Goal: Task Accomplishment & Management: Complete application form

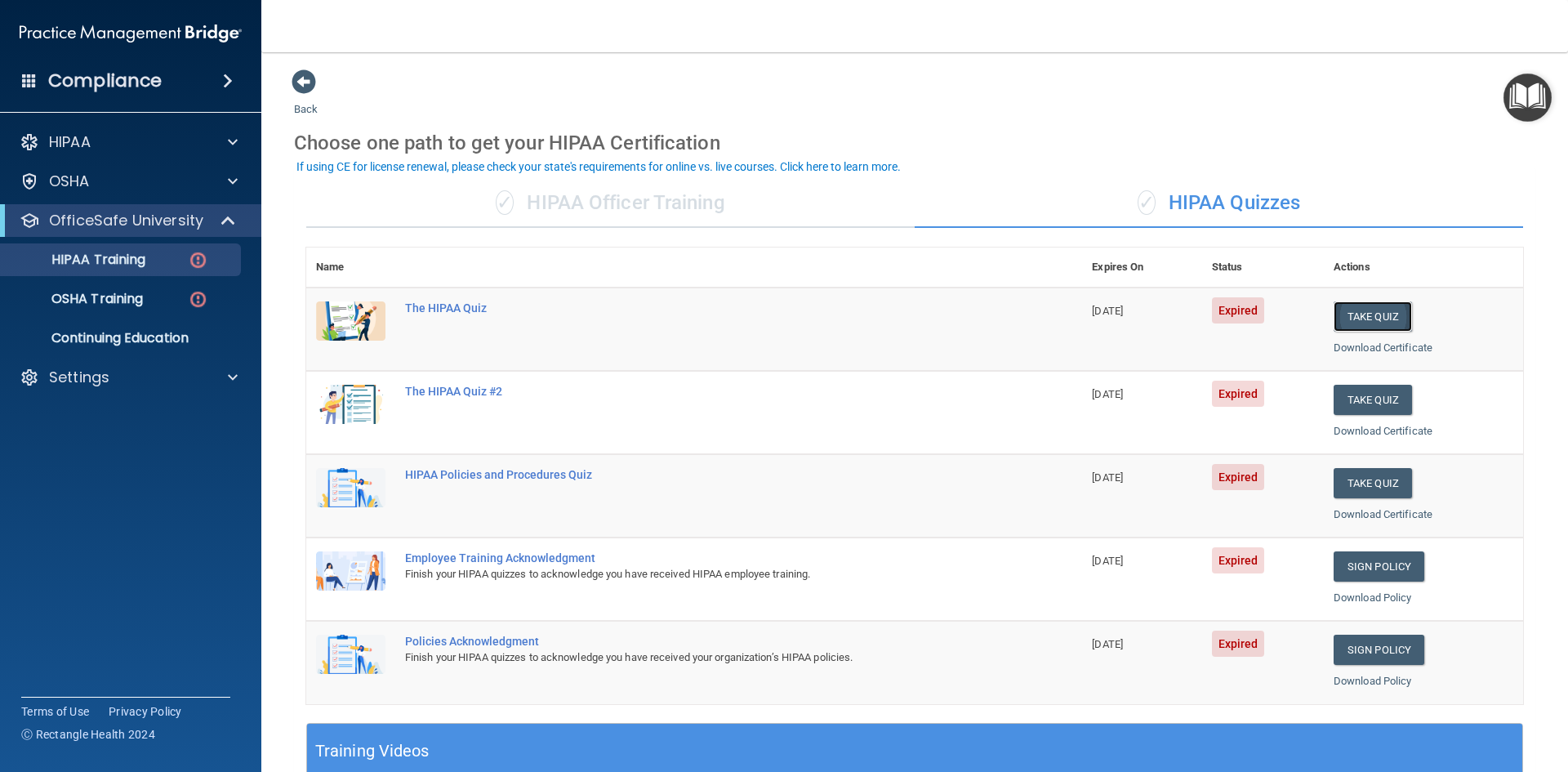
click at [1345, 313] on button "Take Quiz" at bounding box center [1372, 317] width 78 height 30
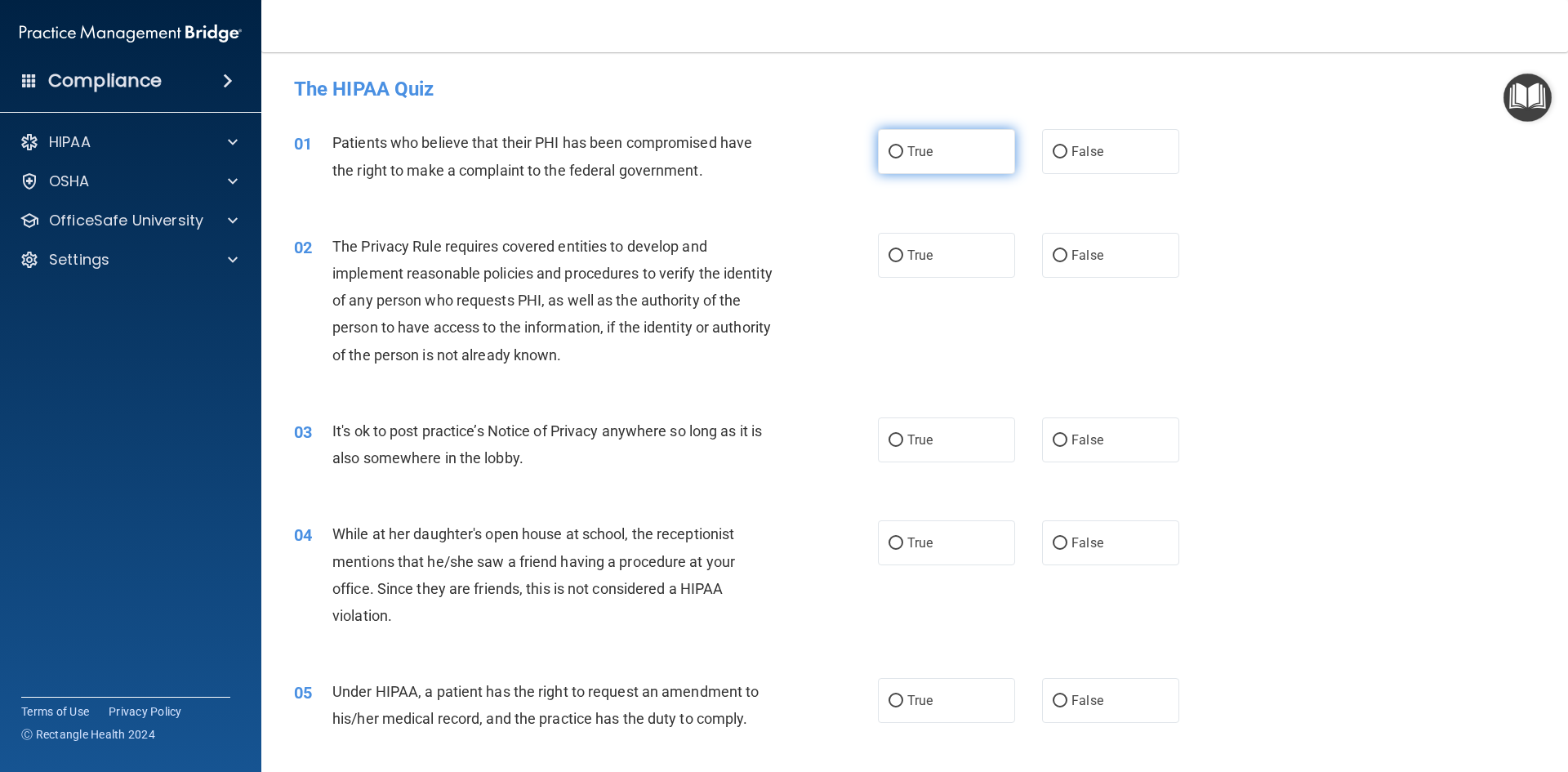
click at [972, 157] on label "True" at bounding box center [947, 151] width 137 height 45
click at [903, 157] on input "True" at bounding box center [896, 152] width 15 height 12
radio input "true"
click at [956, 254] on label "True" at bounding box center [947, 255] width 137 height 45
click at [903, 254] on input "True" at bounding box center [896, 256] width 15 height 12
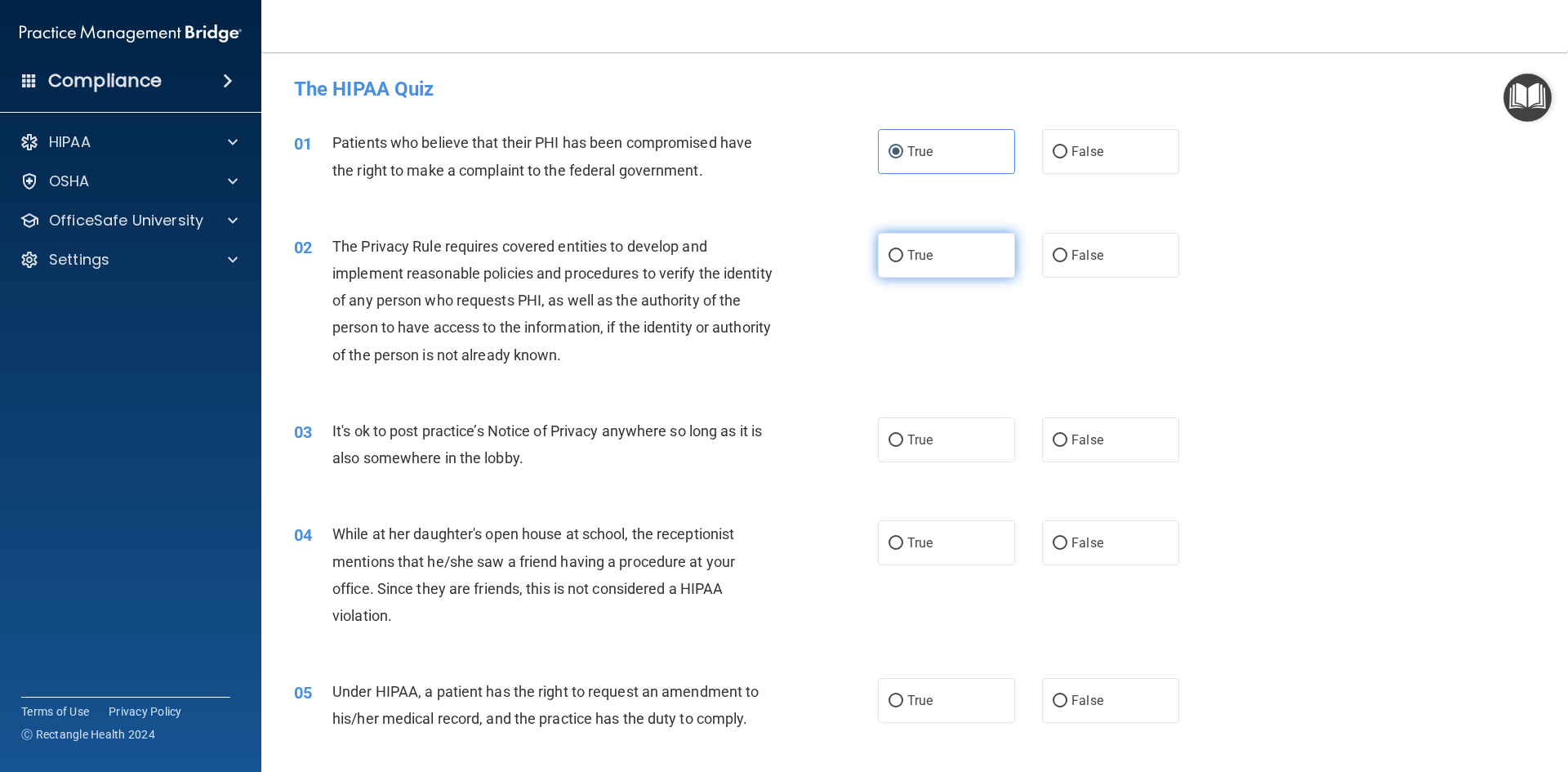
radio input "true"
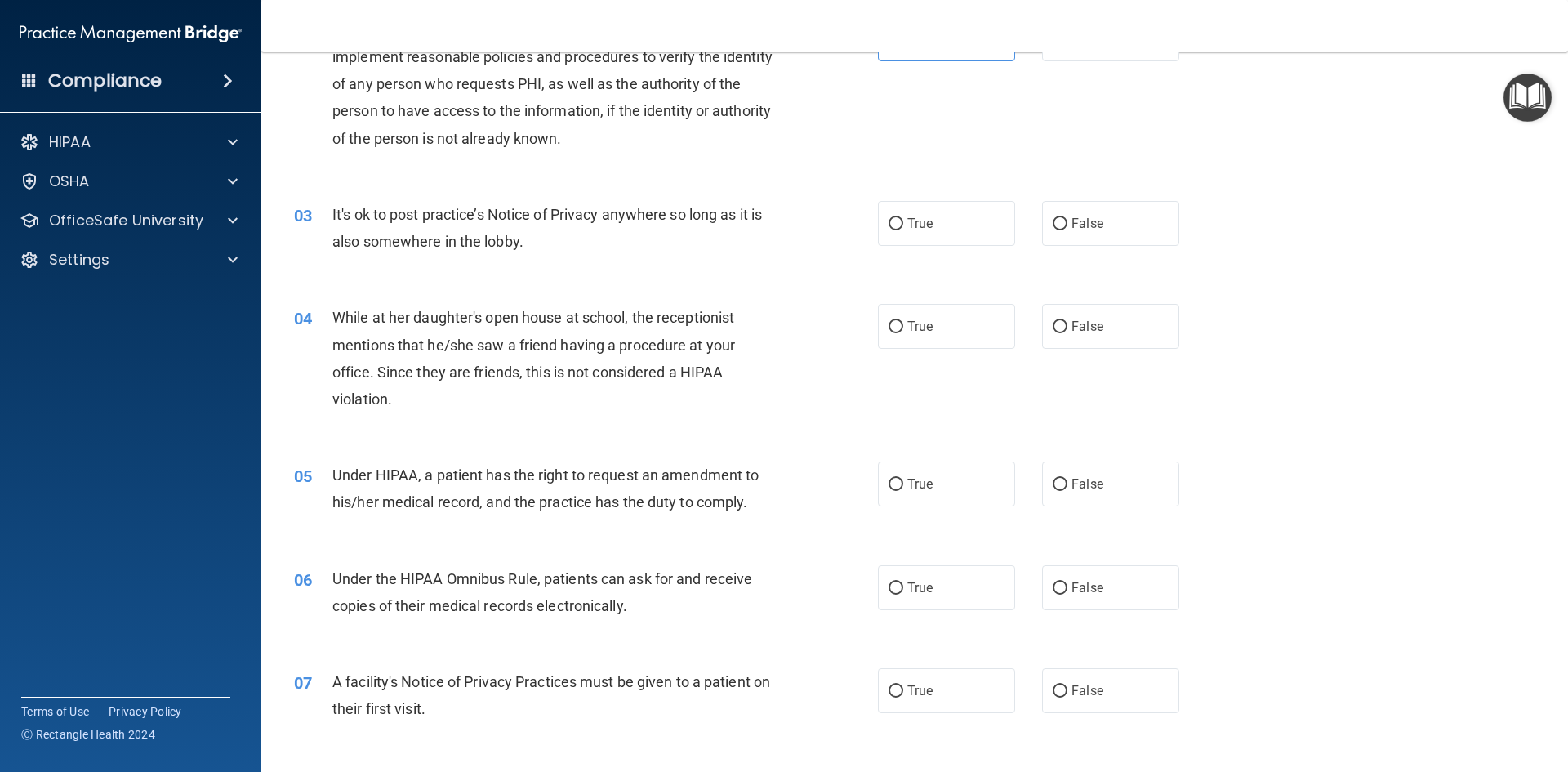
scroll to position [245, 0]
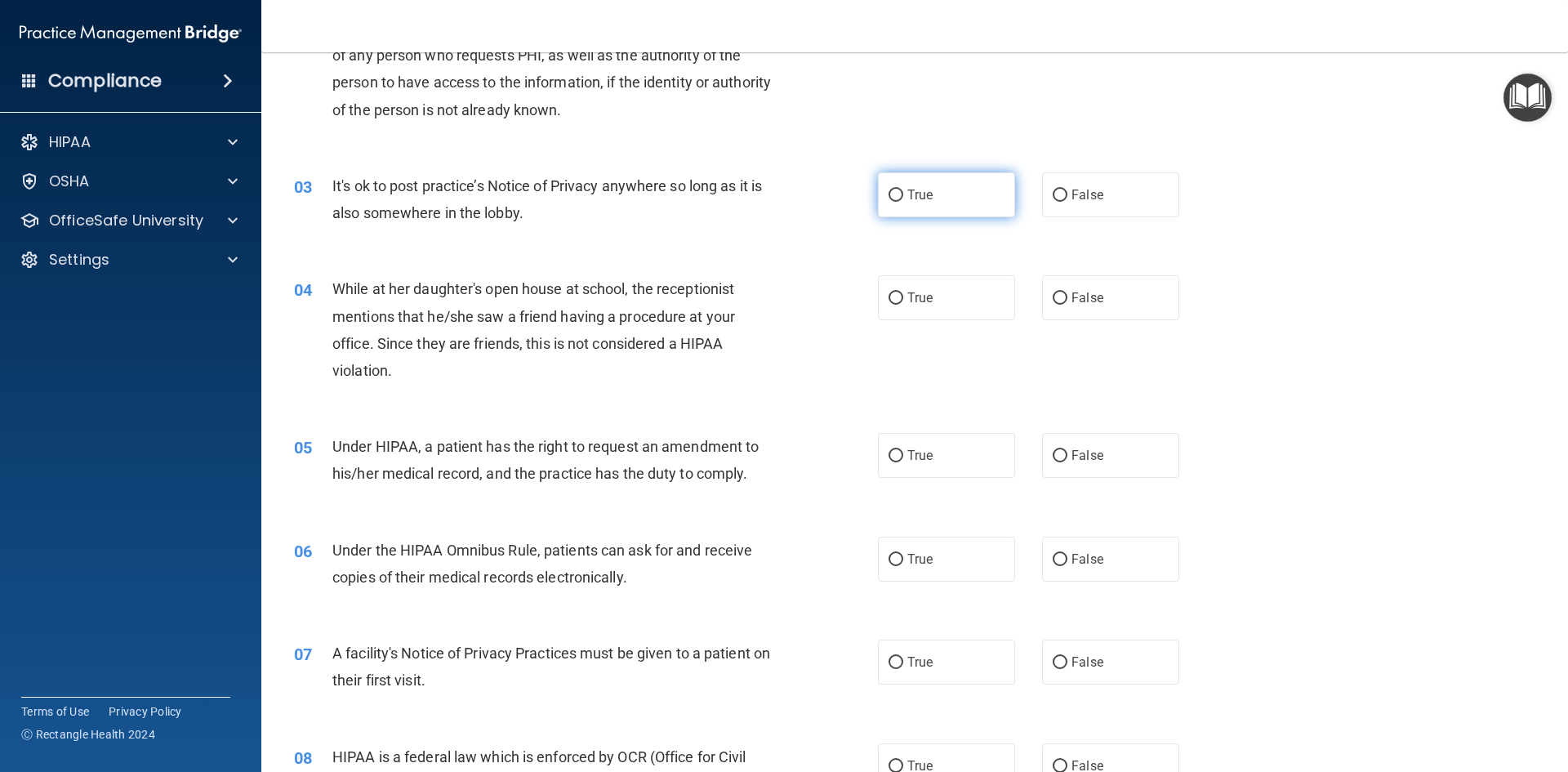
click at [931, 193] on label "True" at bounding box center [947, 195] width 137 height 45
click at [903, 193] on input "True" at bounding box center [896, 196] width 15 height 12
radio input "true"
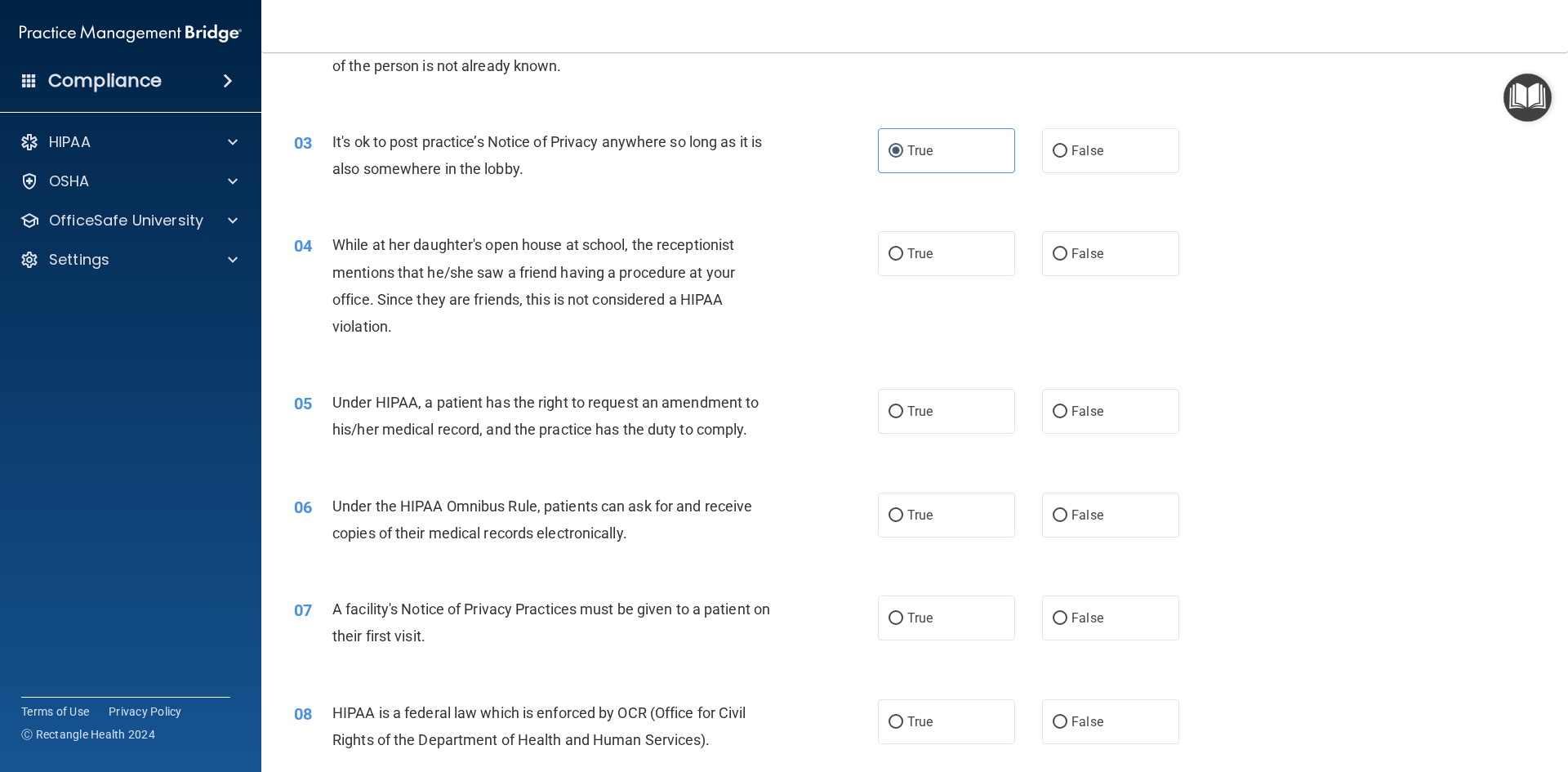
scroll to position [327, 0]
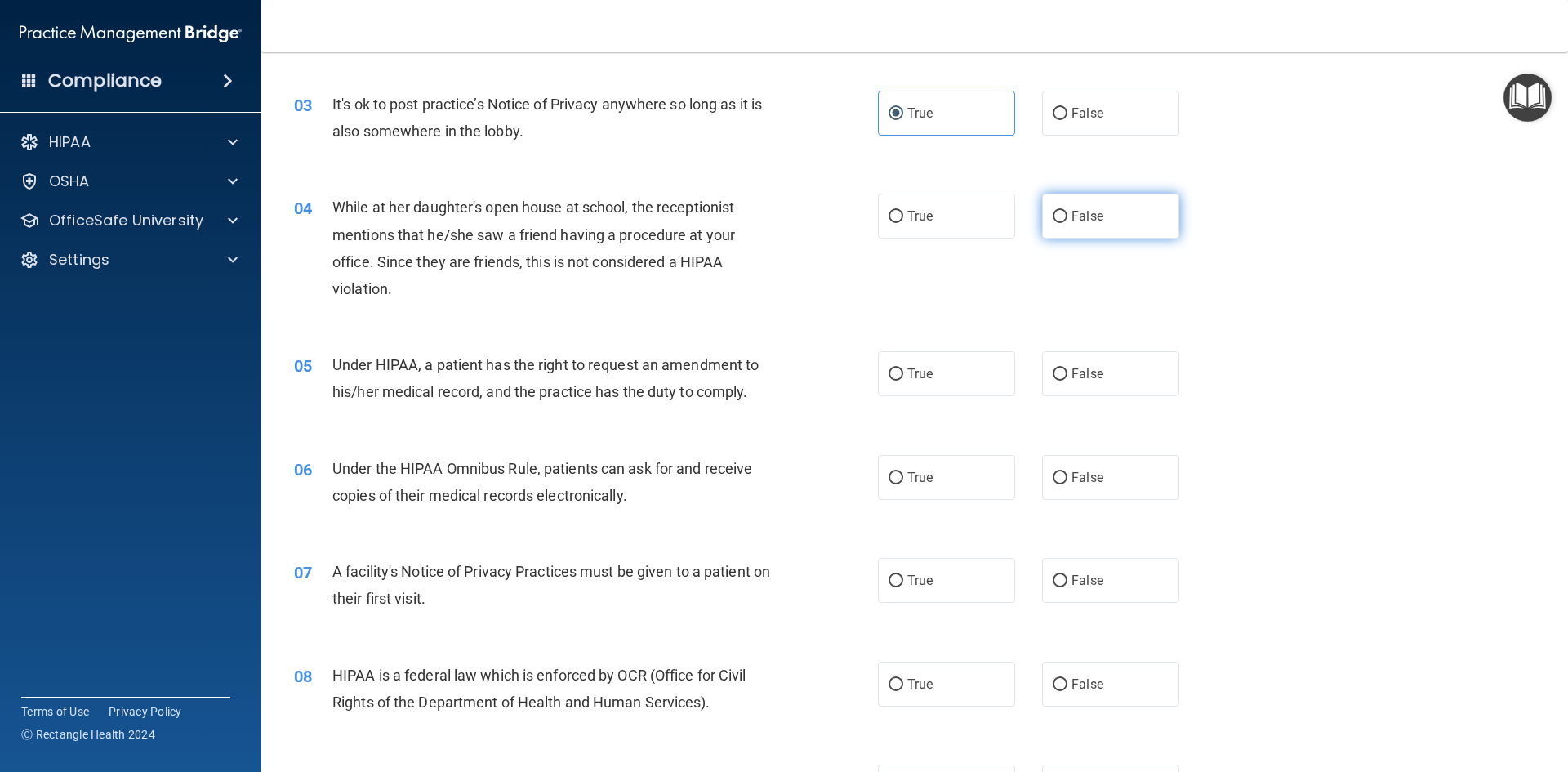
click at [1072, 217] on span "False" at bounding box center [1088, 215] width 32 height 15
click at [1068, 217] on input "False" at bounding box center [1060, 217] width 15 height 12
radio input "true"
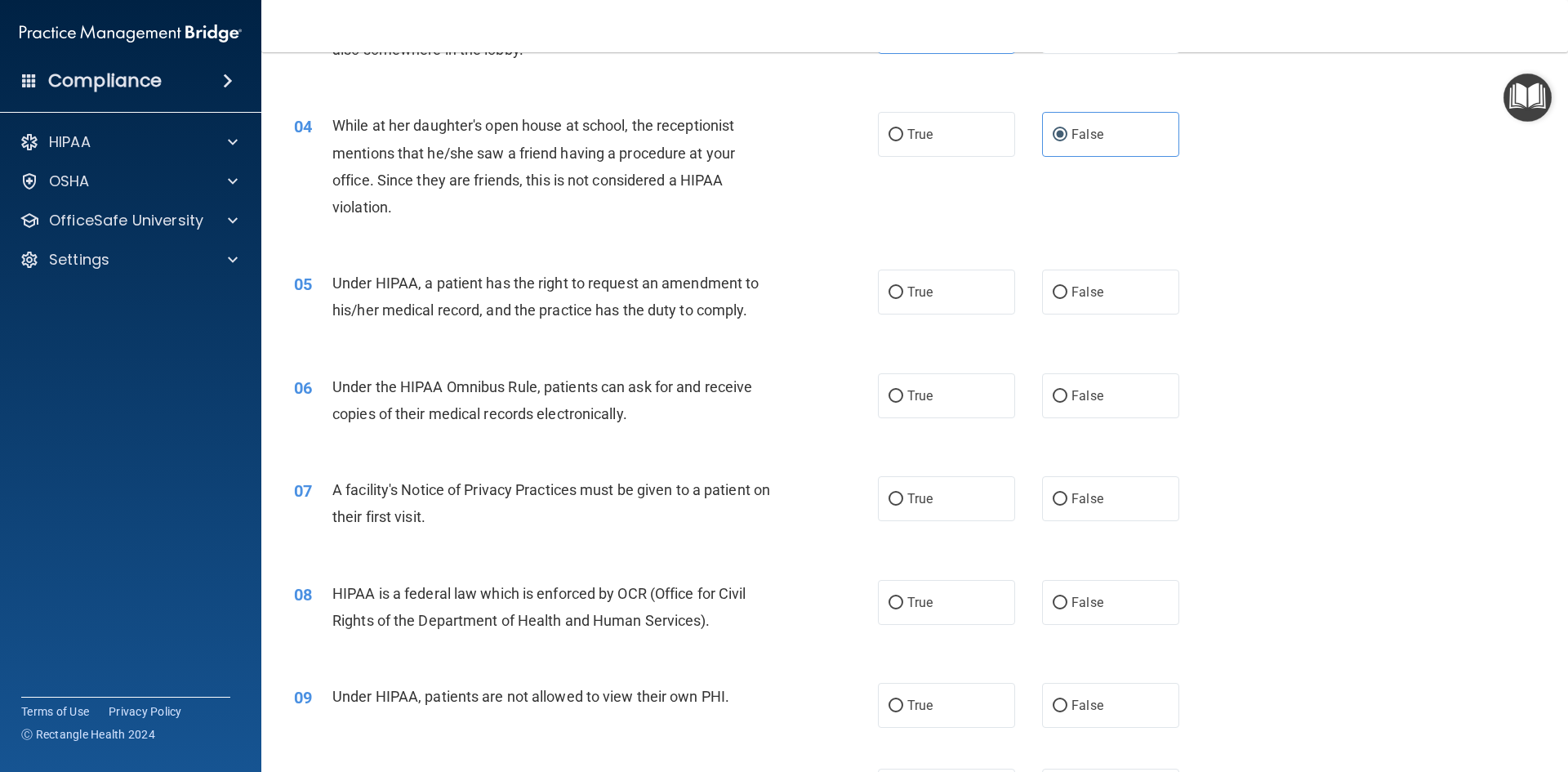
scroll to position [490, 0]
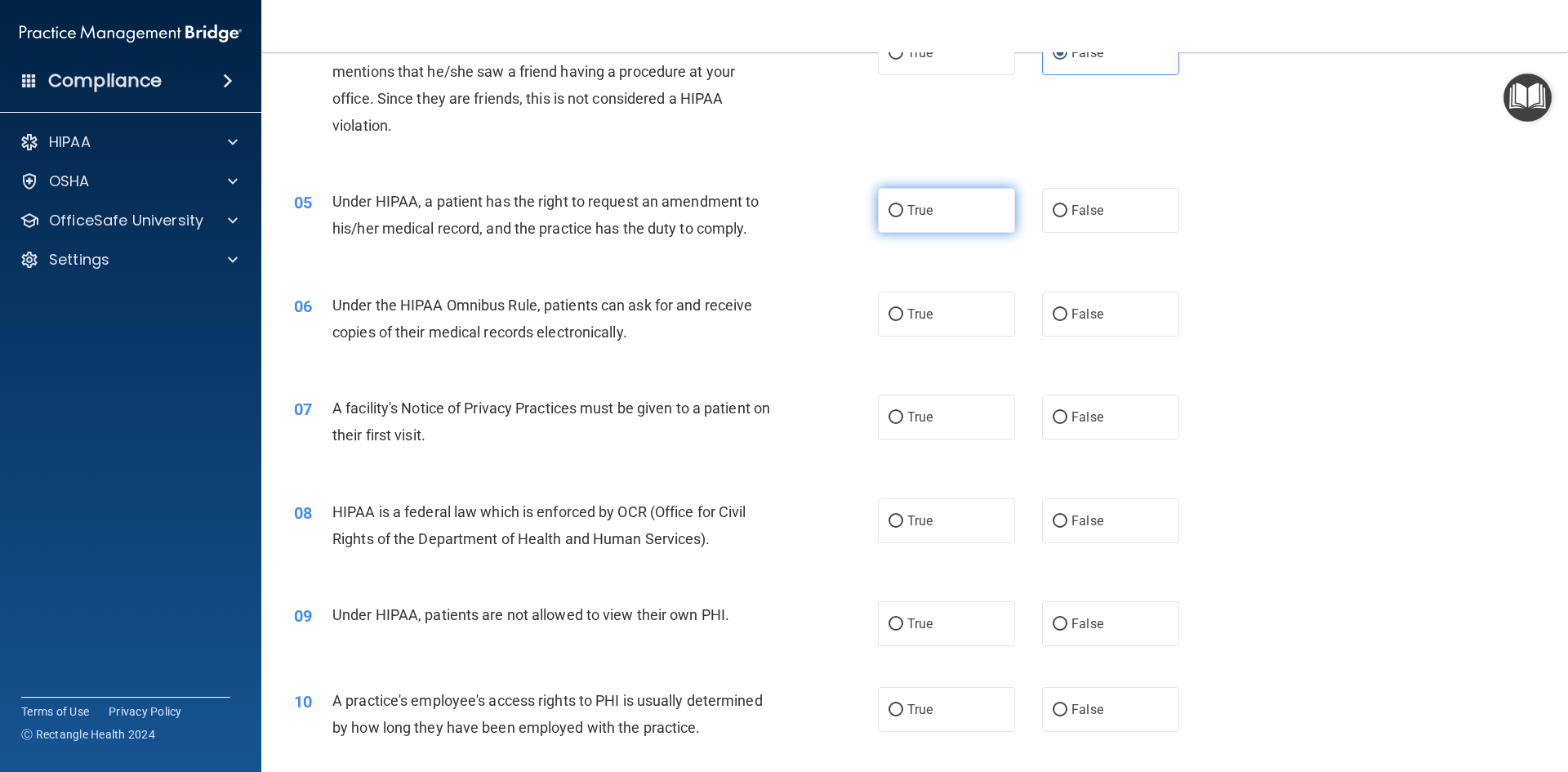
click at [928, 221] on label "True" at bounding box center [947, 210] width 137 height 45
click at [903, 217] on input "True" at bounding box center [896, 212] width 15 height 12
radio input "true"
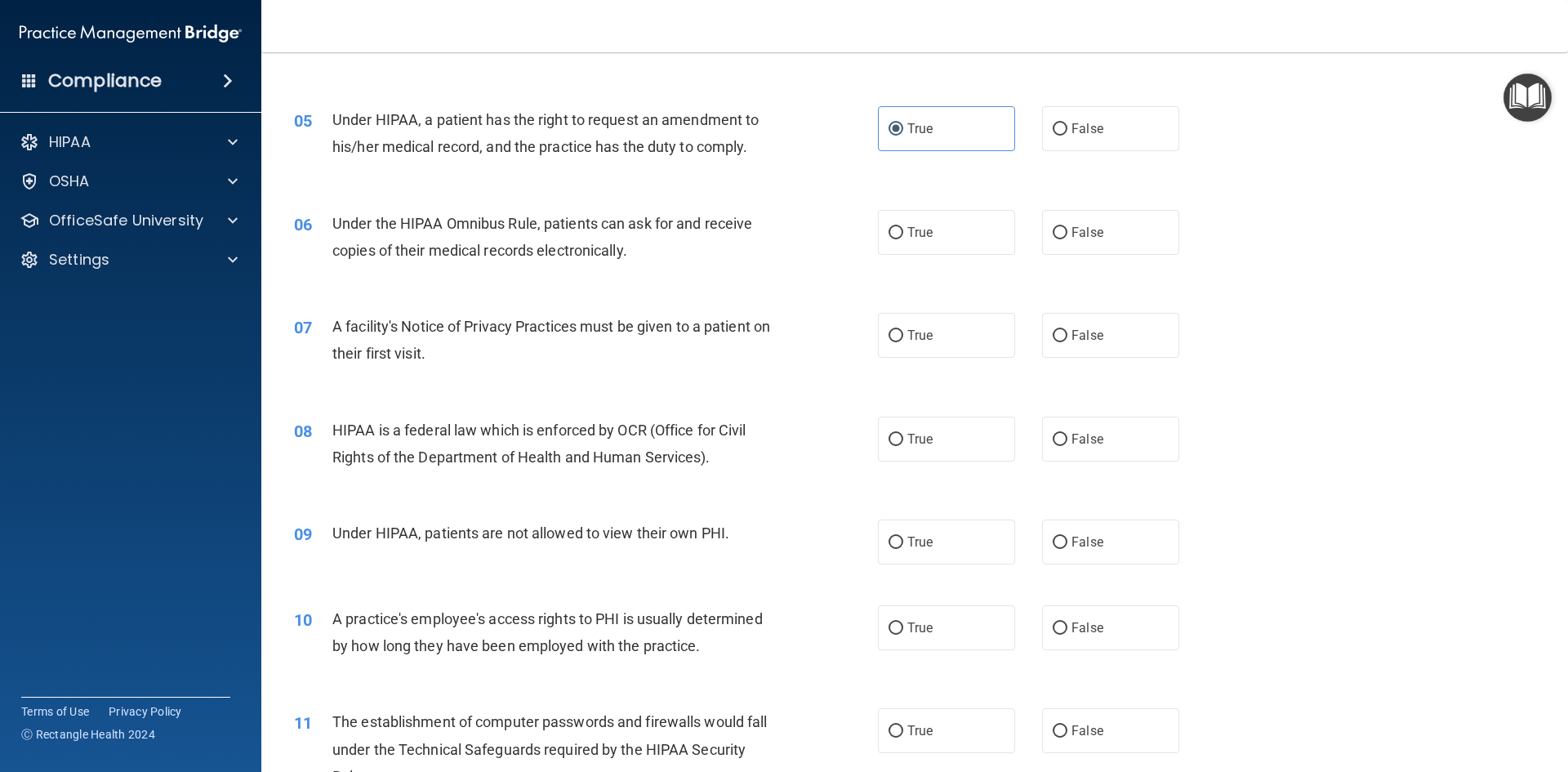
scroll to position [654, 0]
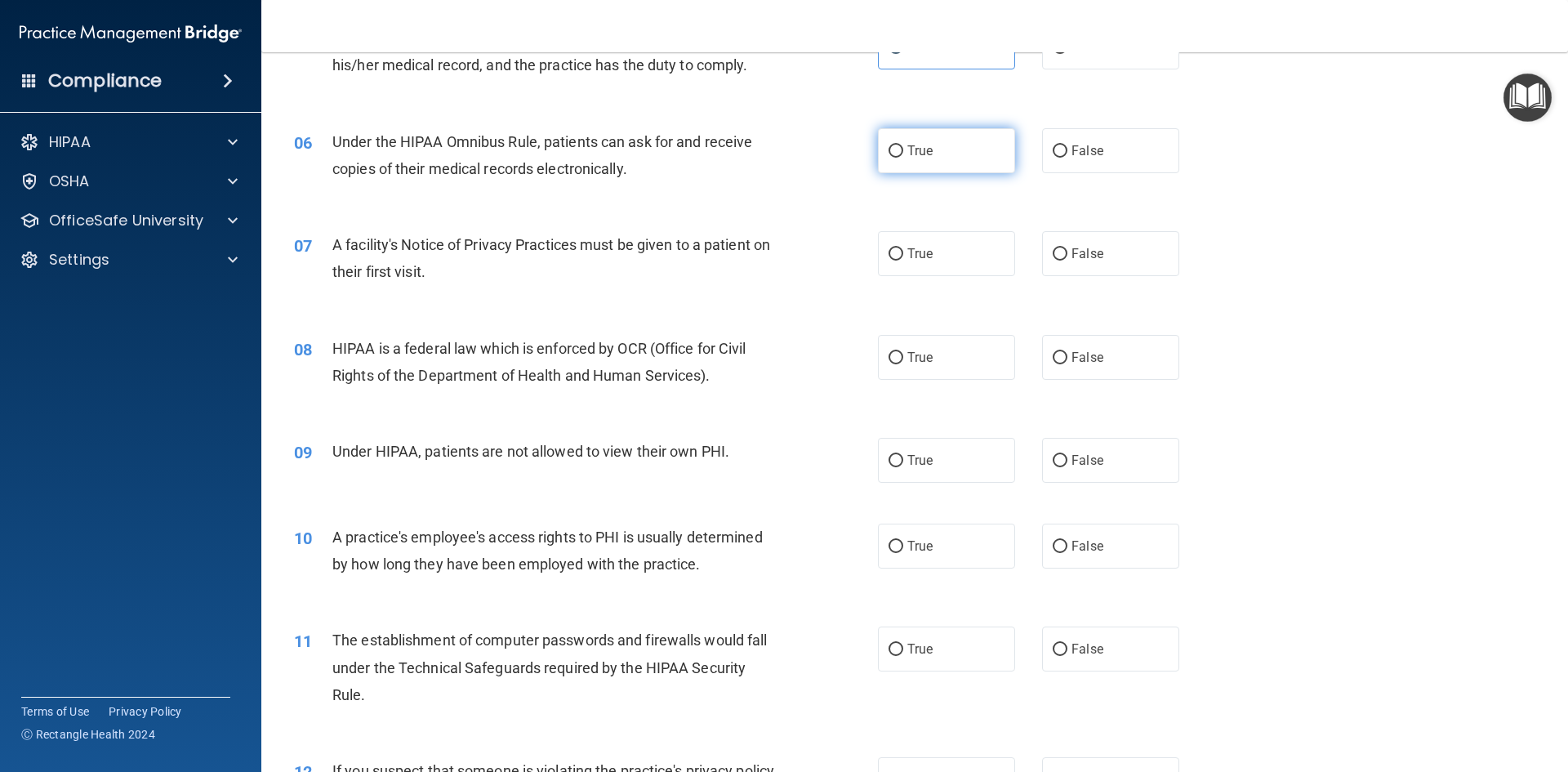
click at [941, 165] on label "True" at bounding box center [947, 150] width 137 height 45
click at [903, 157] on input "True" at bounding box center [896, 152] width 15 height 12
radio input "true"
click at [899, 249] on label "True" at bounding box center [947, 253] width 137 height 45
click at [899, 249] on input "True" at bounding box center [896, 254] width 15 height 12
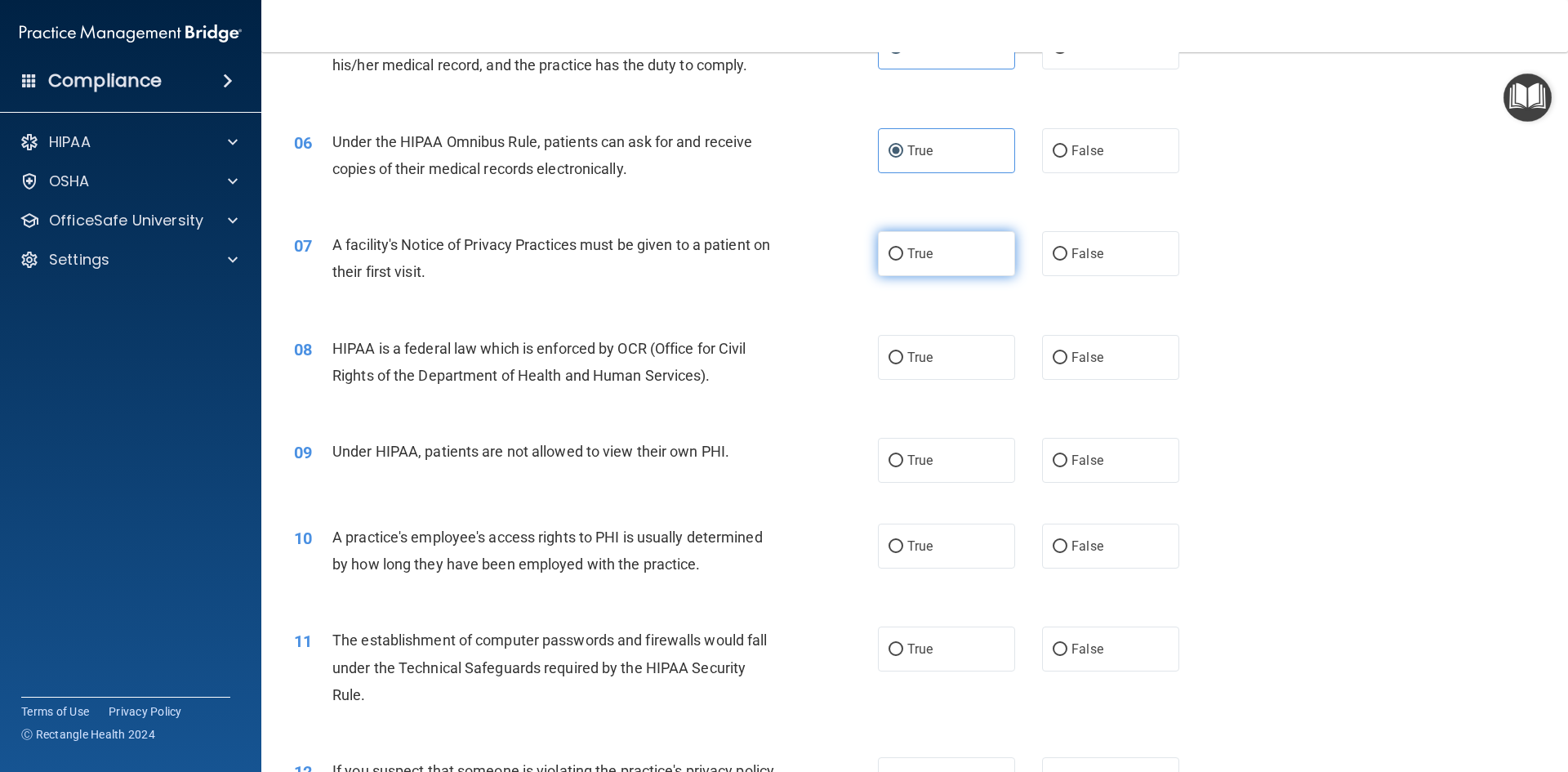
radio input "true"
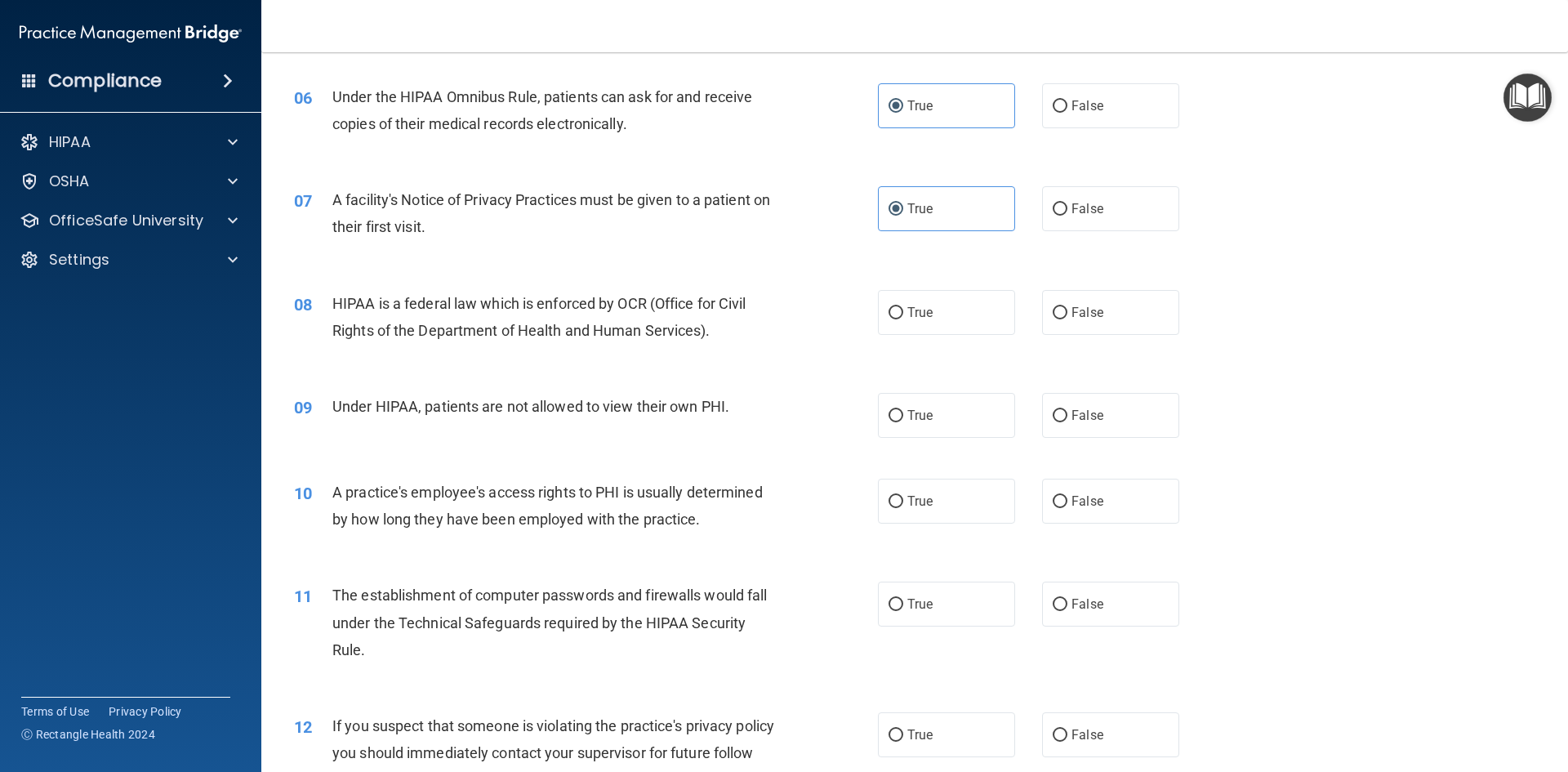
scroll to position [736, 0]
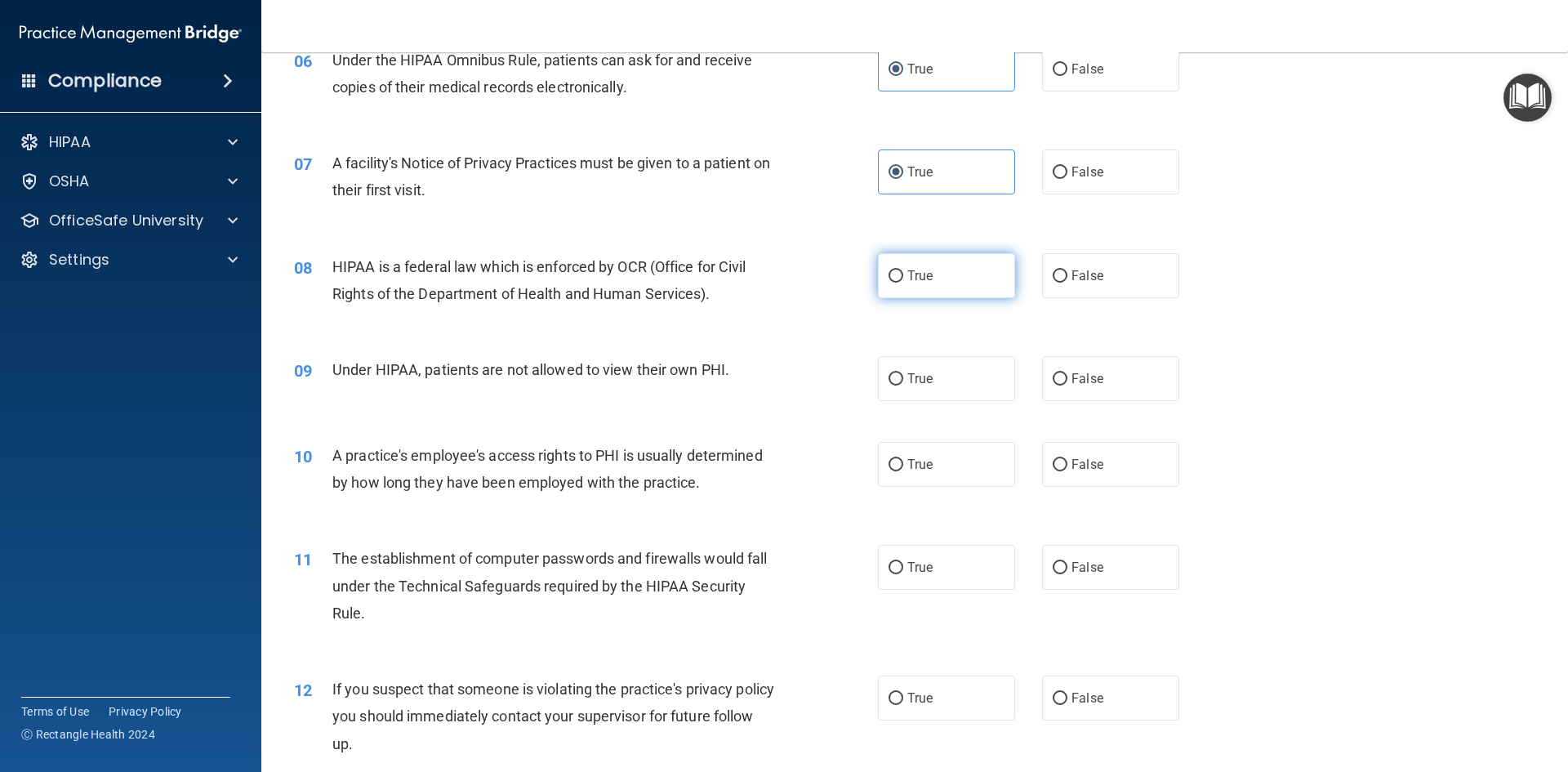
click at [911, 277] on span "True" at bounding box center [920, 275] width 25 height 15
click at [903, 277] on input "True" at bounding box center [896, 277] width 15 height 12
radio input "true"
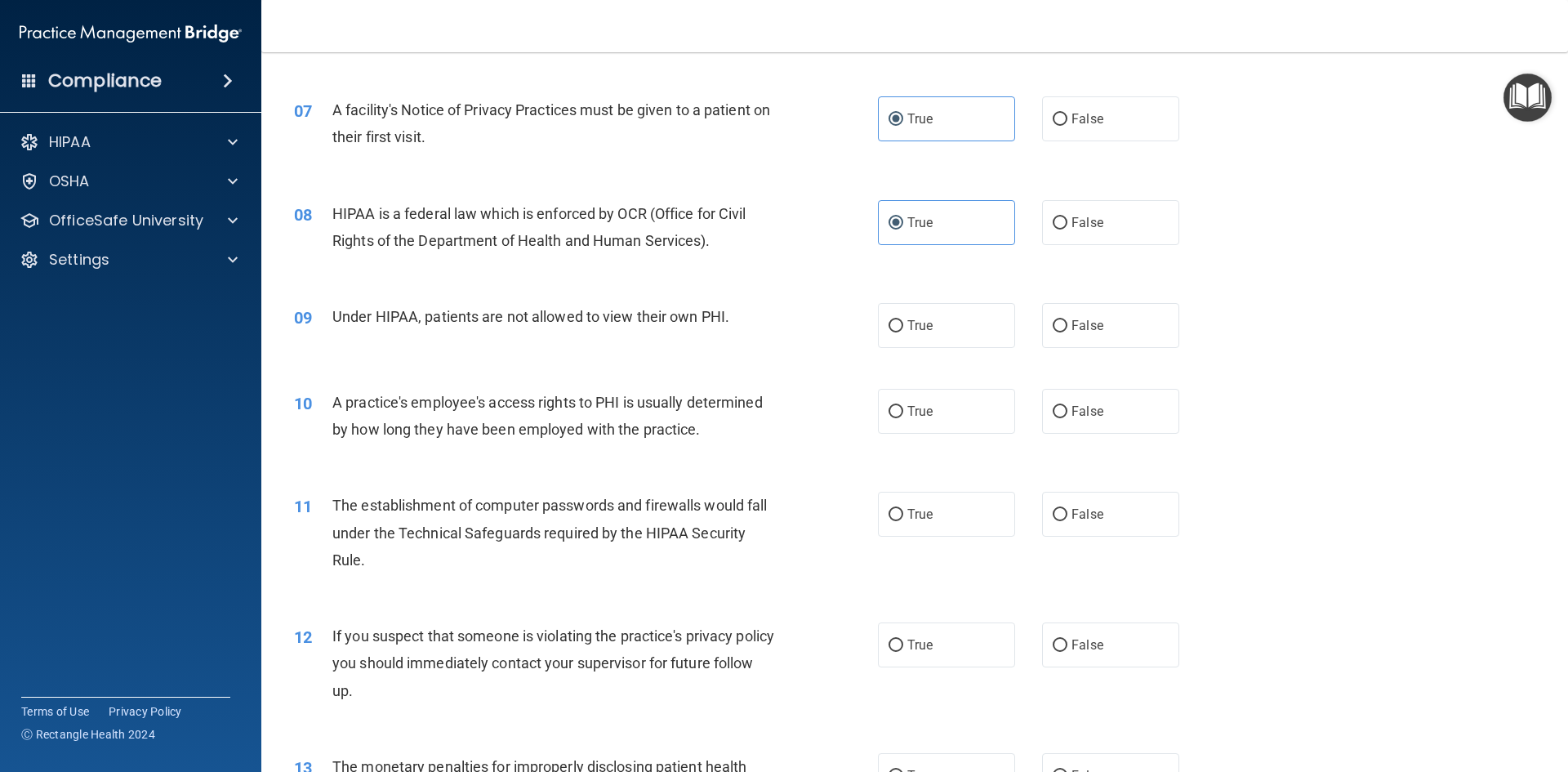
scroll to position [817, 0]
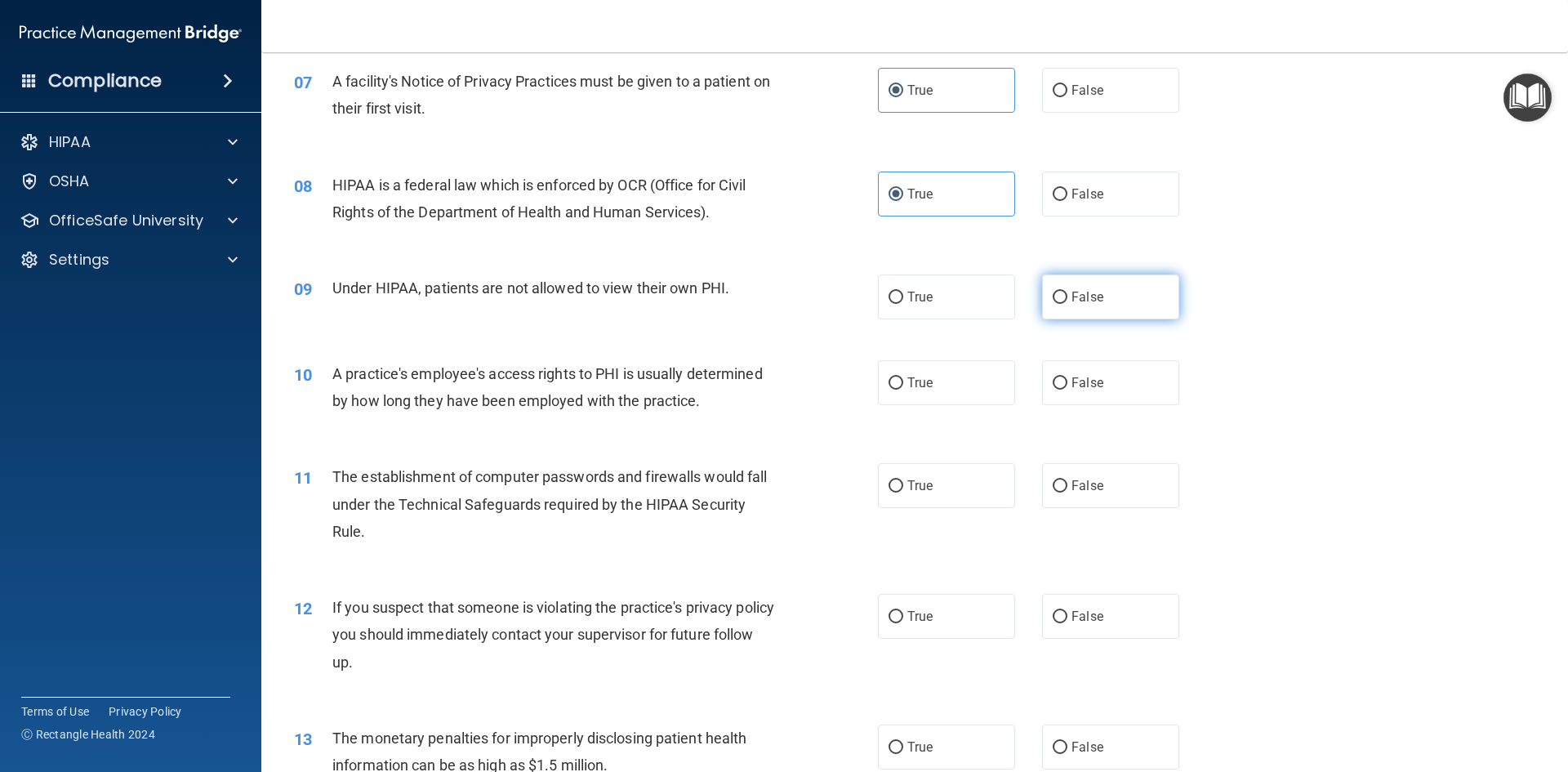
click at [1072, 299] on span "False" at bounding box center [1088, 296] width 32 height 15
click at [1068, 299] on input "False" at bounding box center [1060, 298] width 15 height 12
radio input "true"
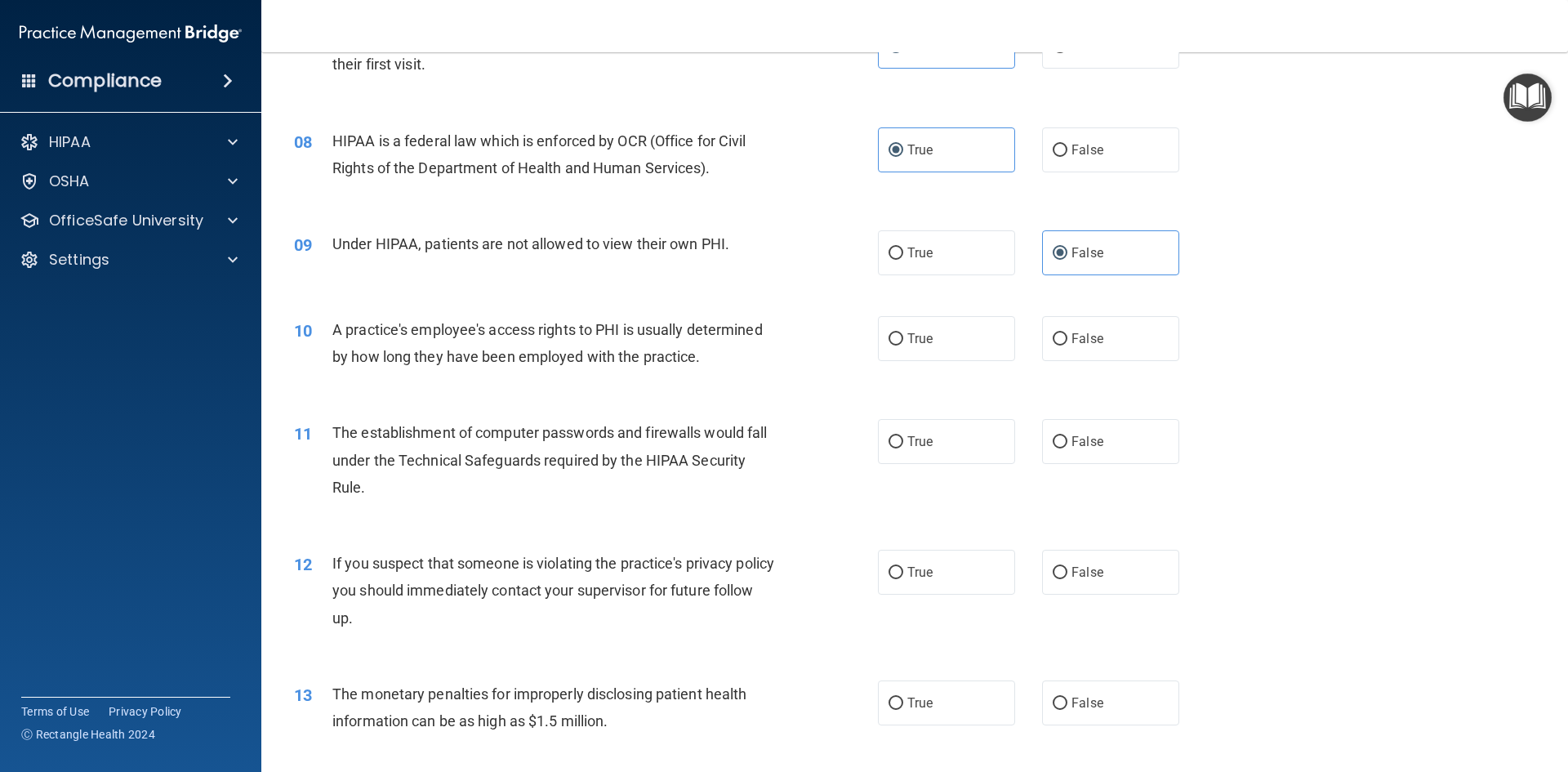
scroll to position [899, 0]
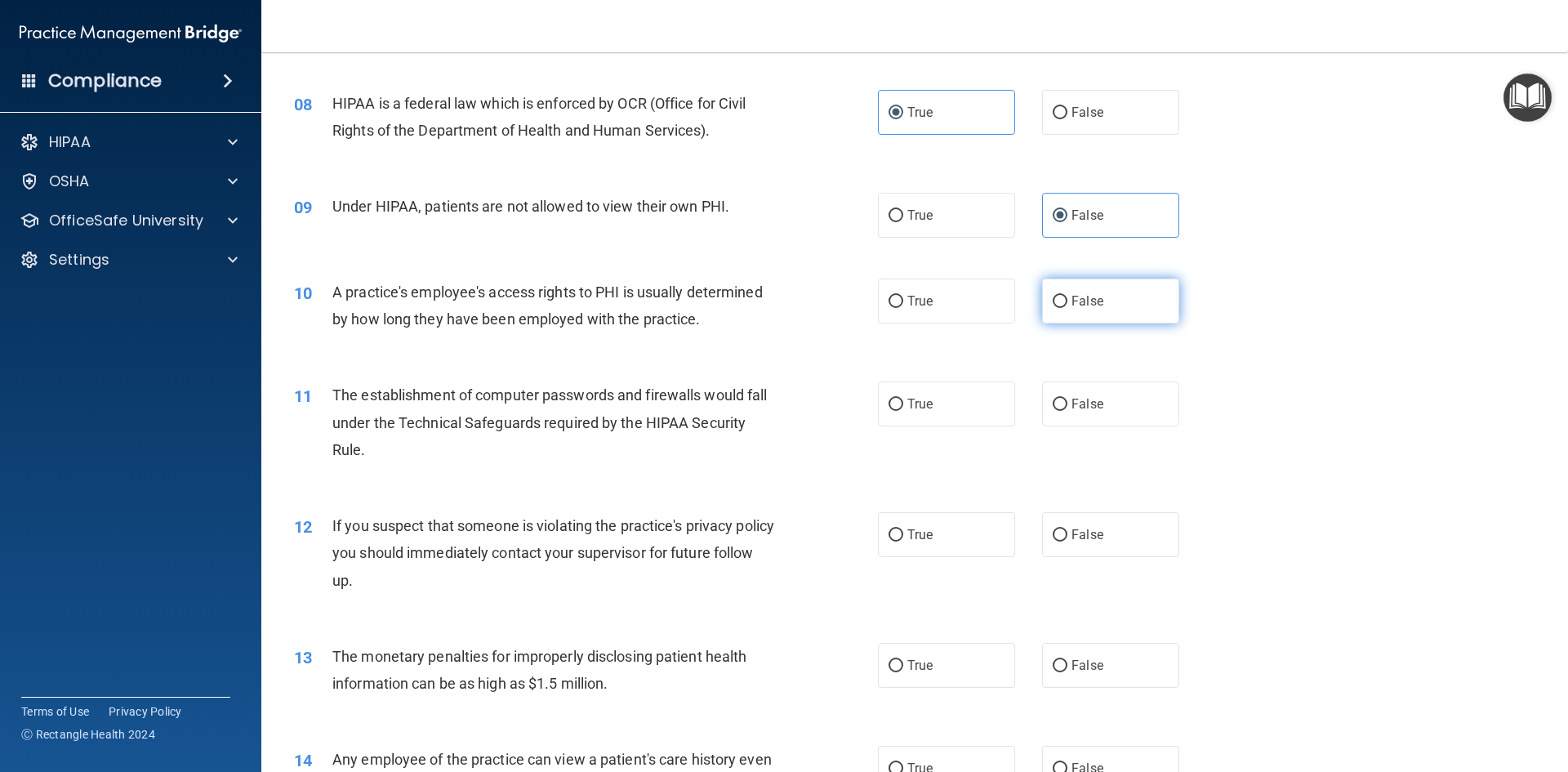
click at [1073, 307] on span "False" at bounding box center [1088, 301] width 32 height 15
click at [1068, 307] on input "False" at bounding box center [1060, 302] width 15 height 12
radio input "true"
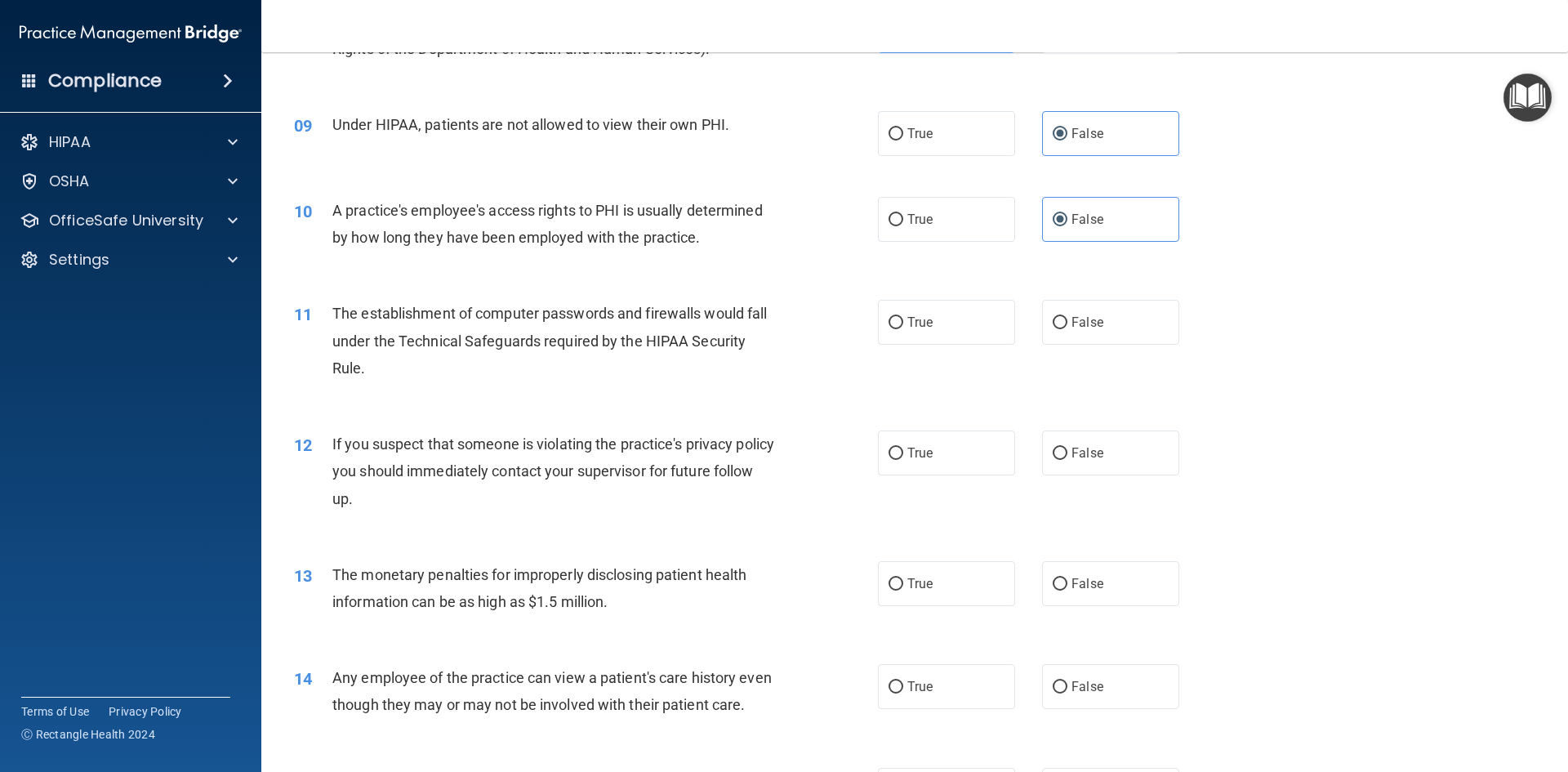
scroll to position [1063, 0]
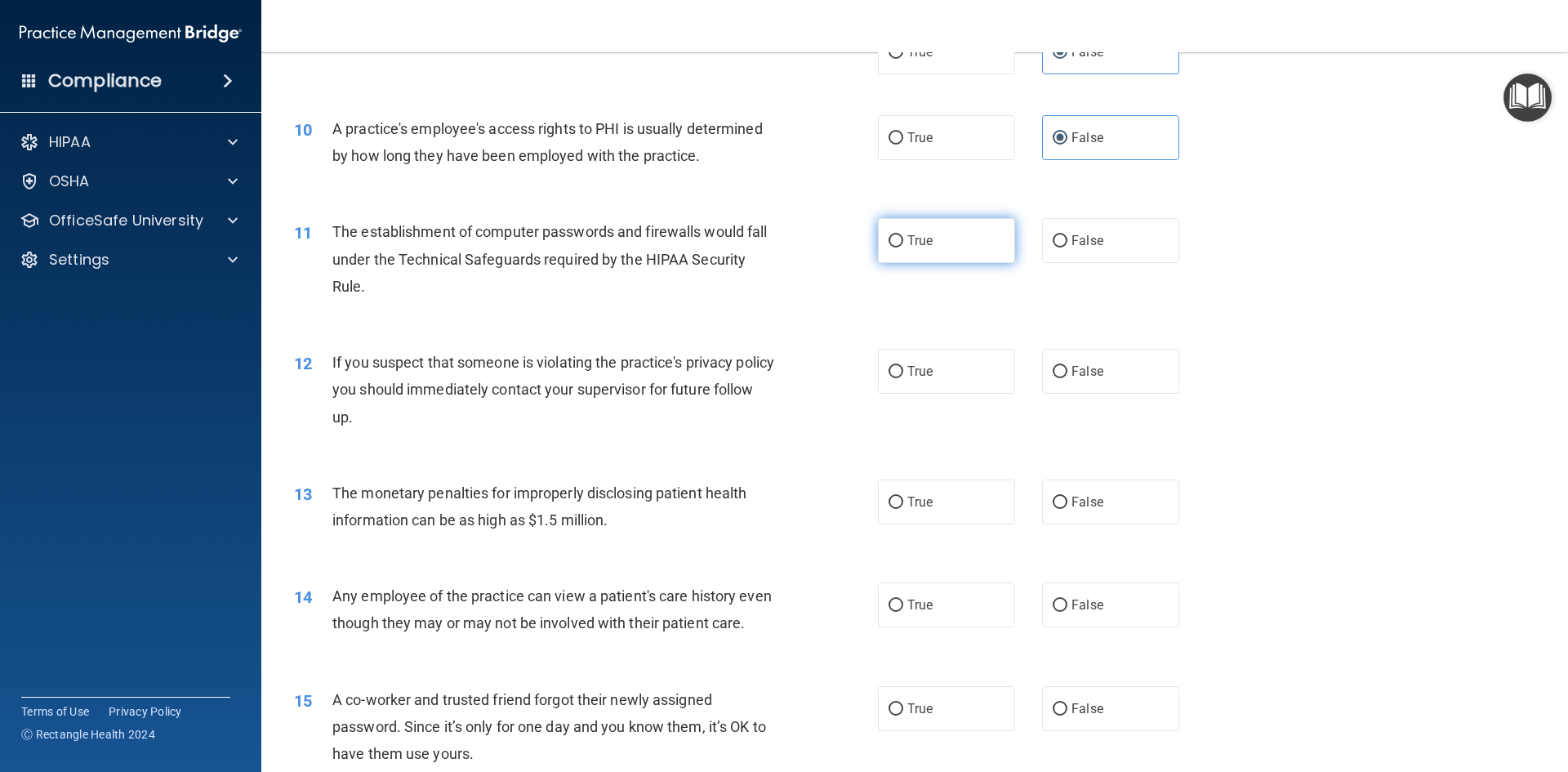
click at [908, 245] on span "True" at bounding box center [920, 240] width 25 height 15
click at [903, 245] on input "True" at bounding box center [896, 242] width 15 height 12
radio input "true"
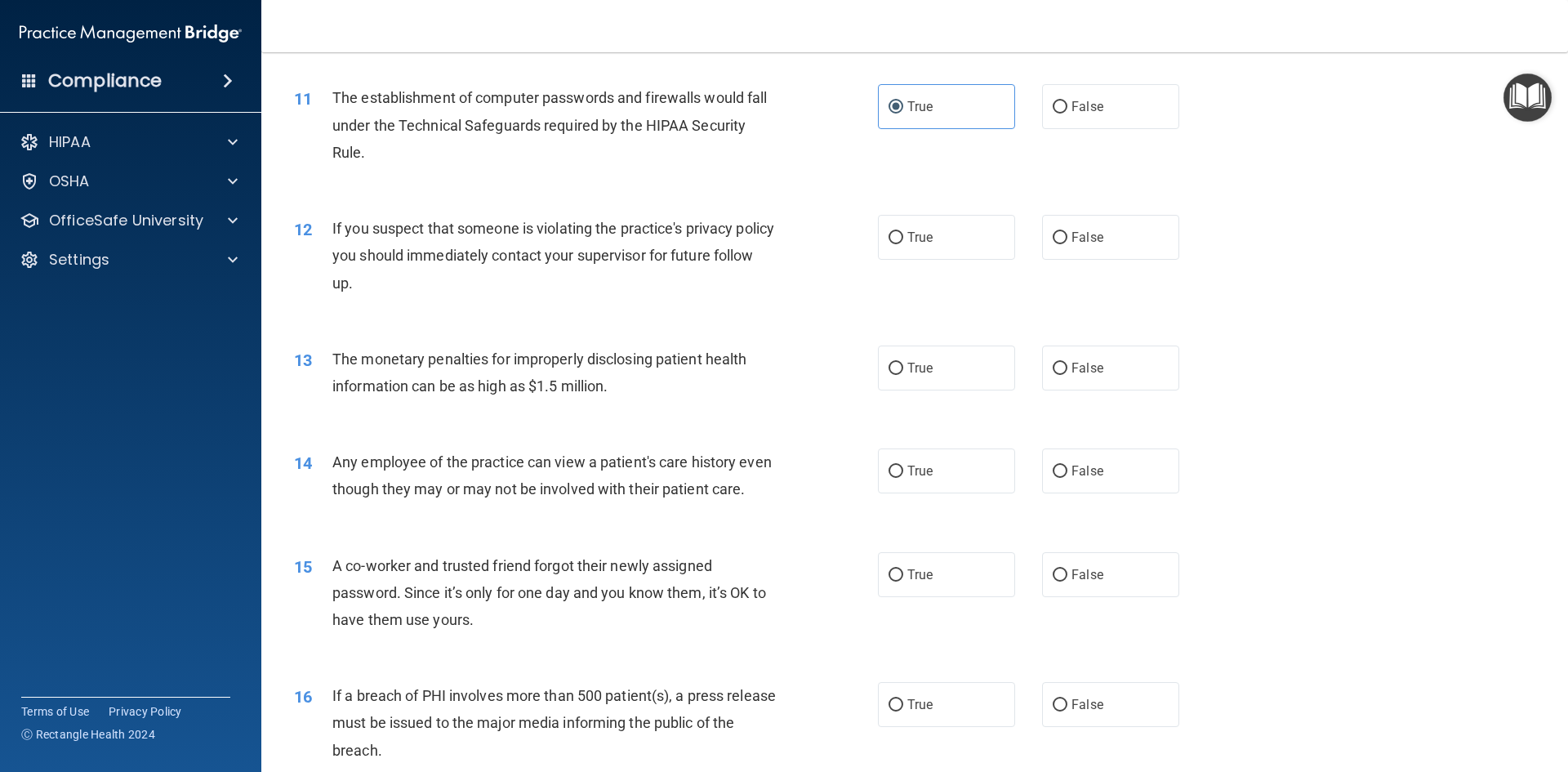
scroll to position [1226, 0]
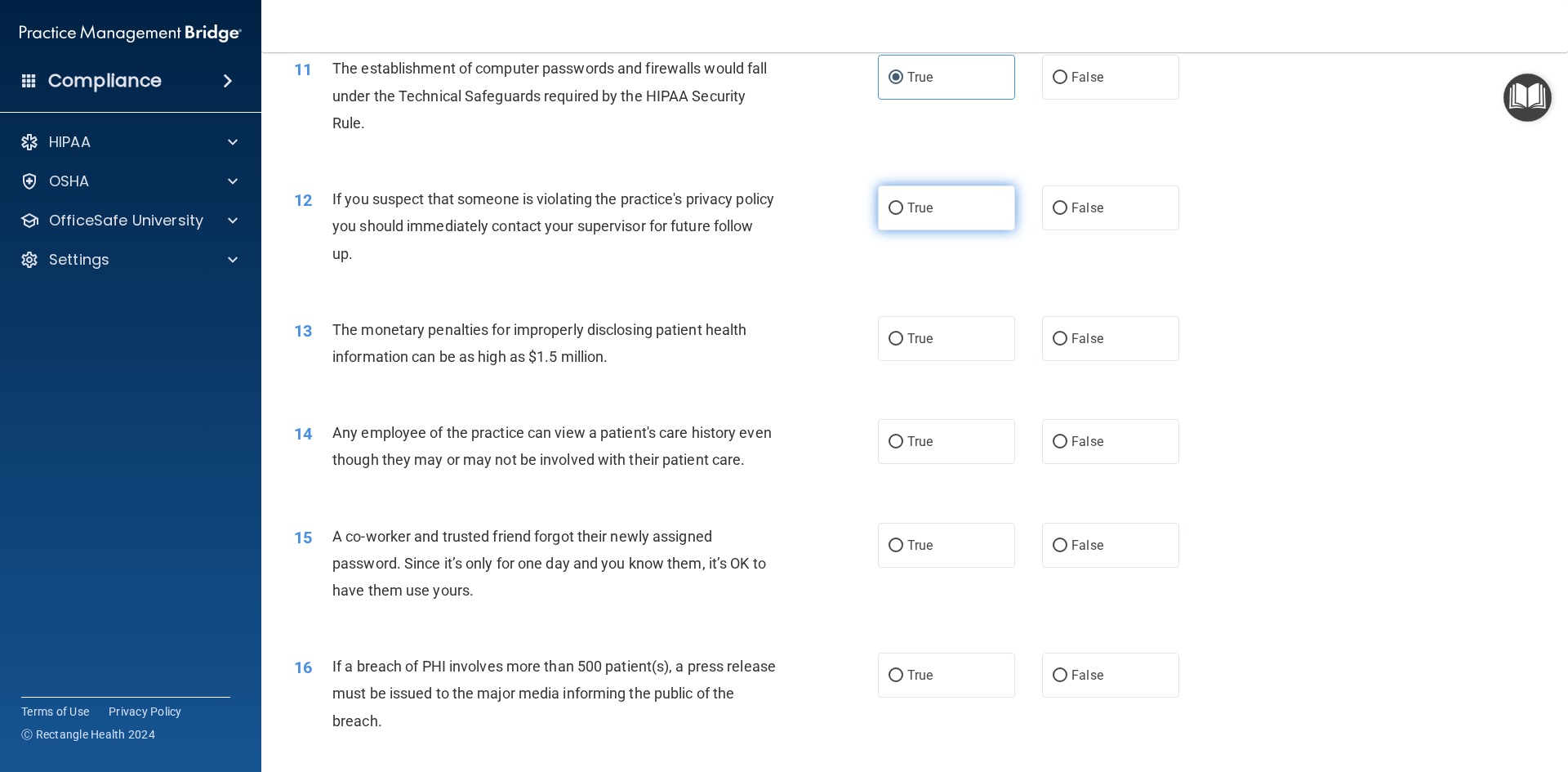
click at [922, 216] on label "True" at bounding box center [947, 208] width 137 height 45
click at [903, 215] on input "True" at bounding box center [896, 209] width 15 height 12
radio input "true"
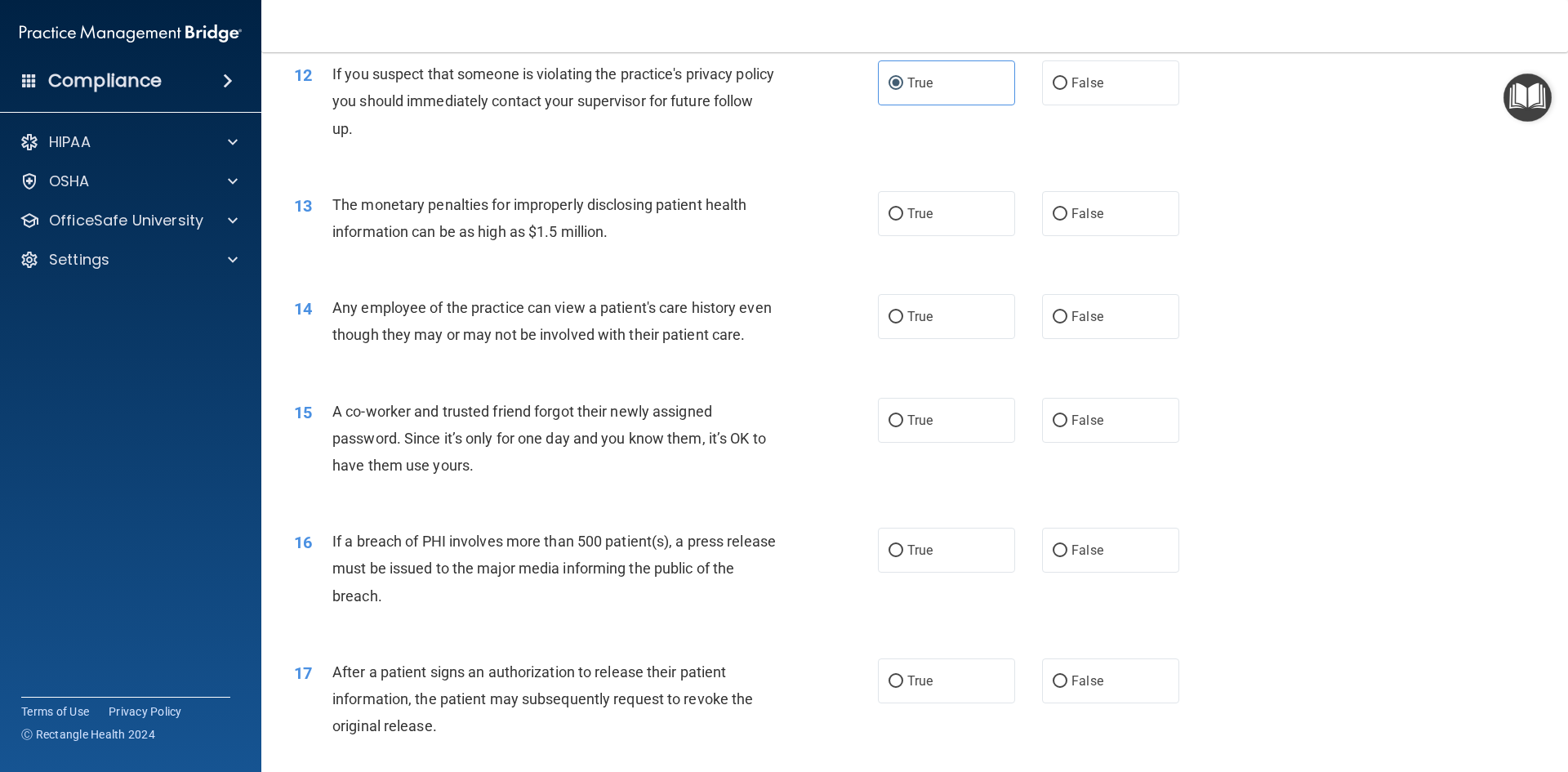
scroll to position [1389, 0]
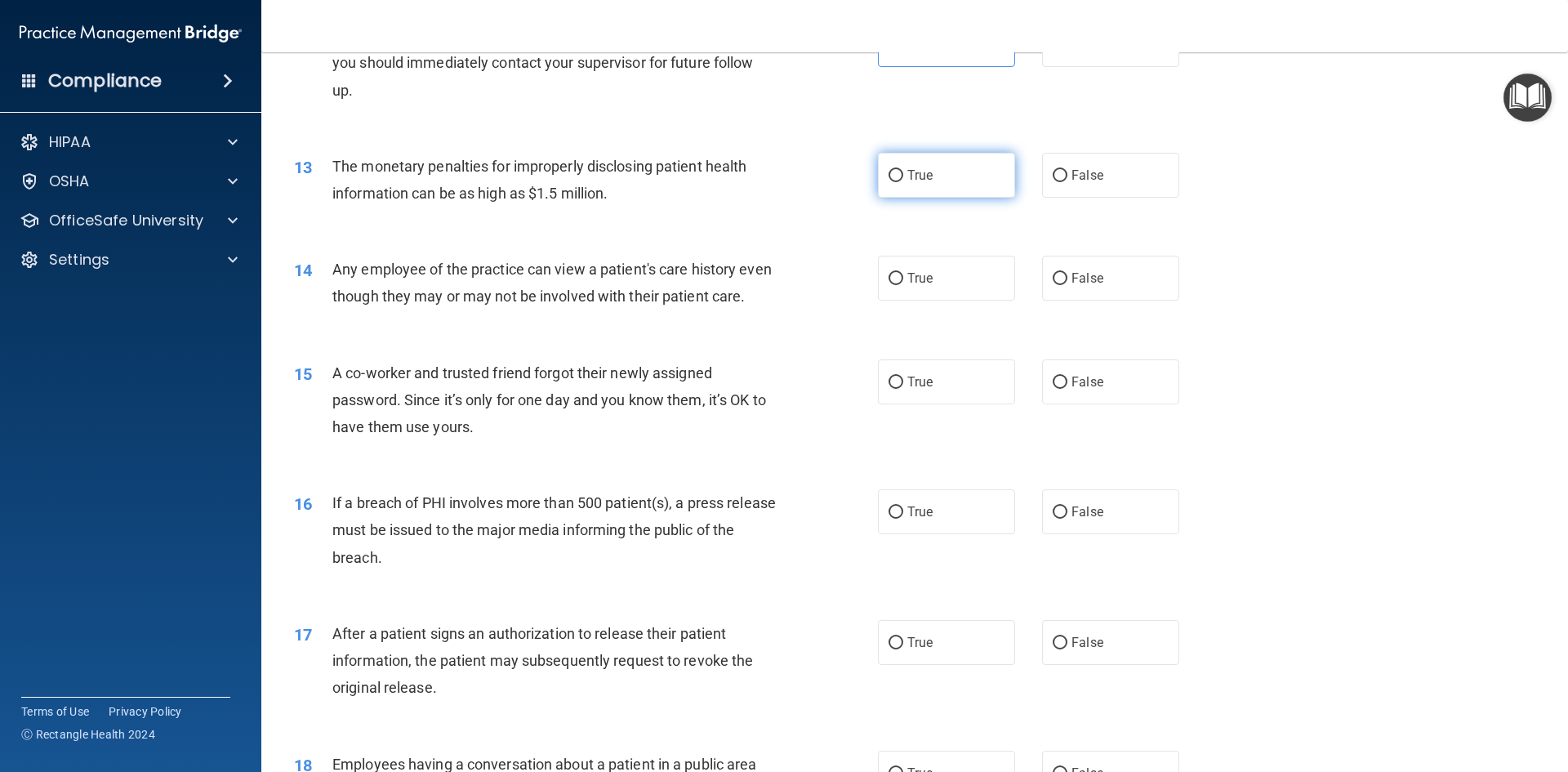
click at [922, 191] on label "True" at bounding box center [947, 175] width 137 height 45
click at [903, 182] on input "True" at bounding box center [896, 176] width 15 height 12
radio input "true"
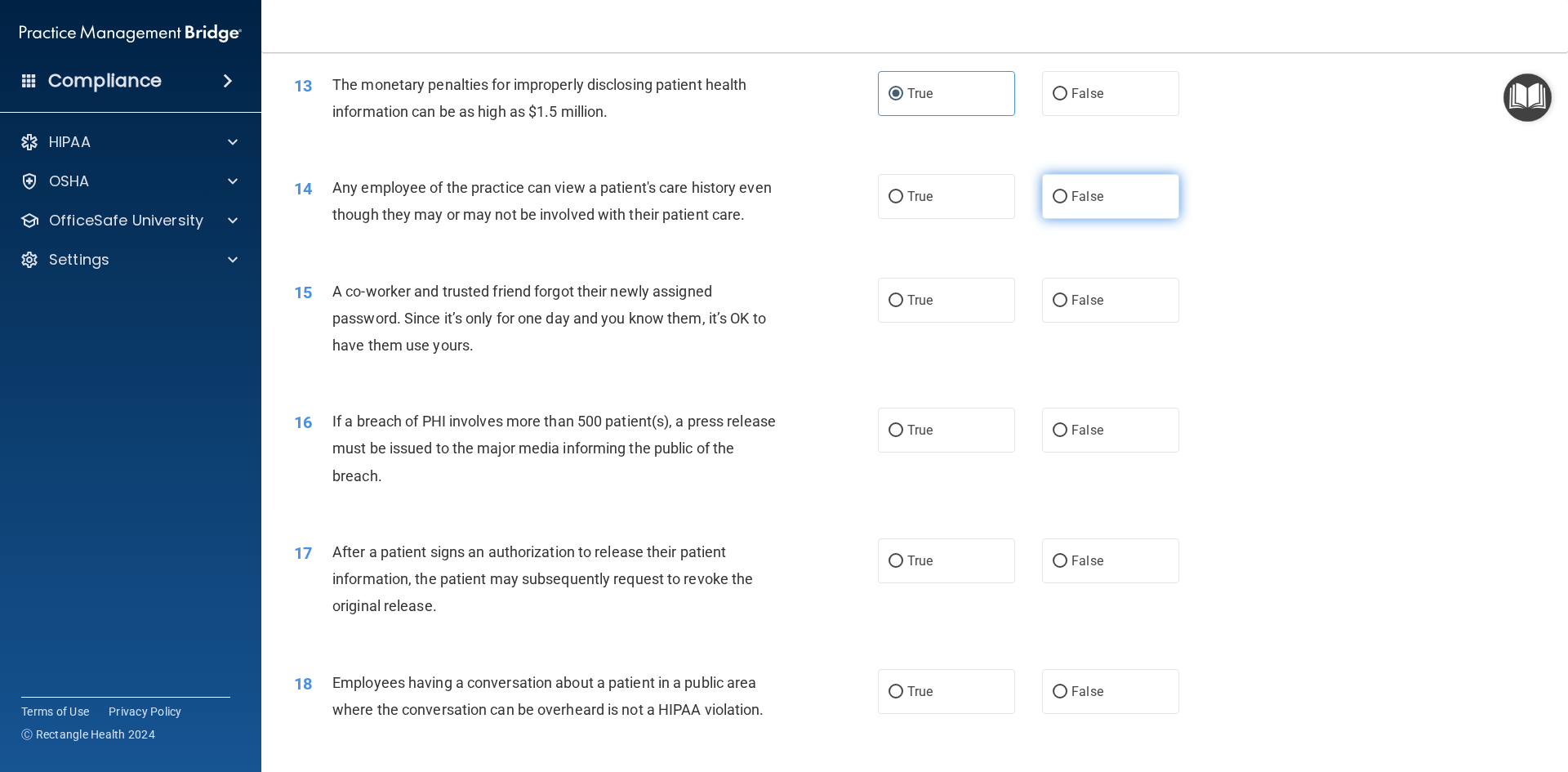
click at [1092, 210] on label "False" at bounding box center [1110, 197] width 137 height 45
click at [1068, 204] on input "False" at bounding box center [1060, 197] width 15 height 12
radio input "true"
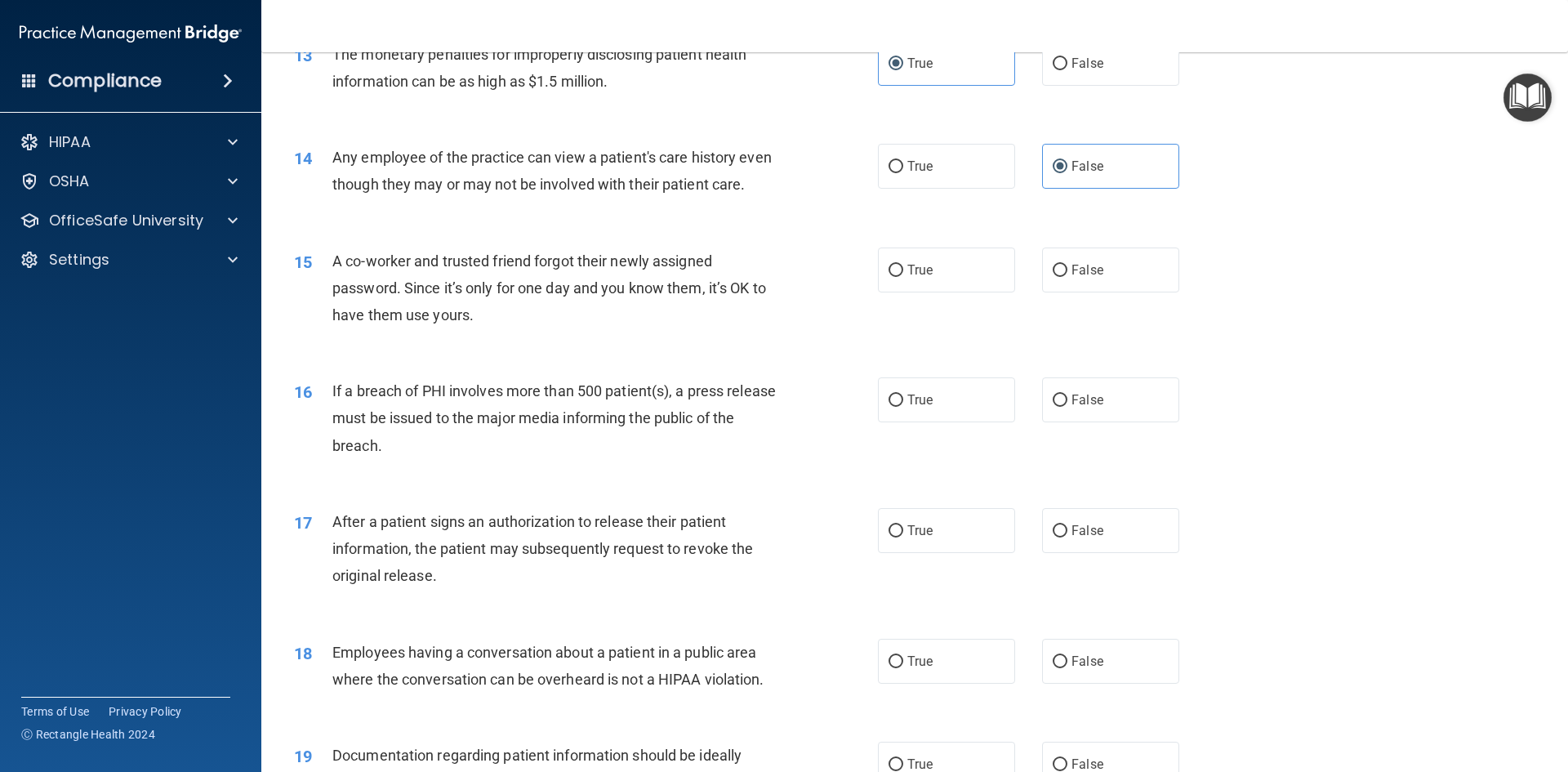
scroll to position [1553, 0]
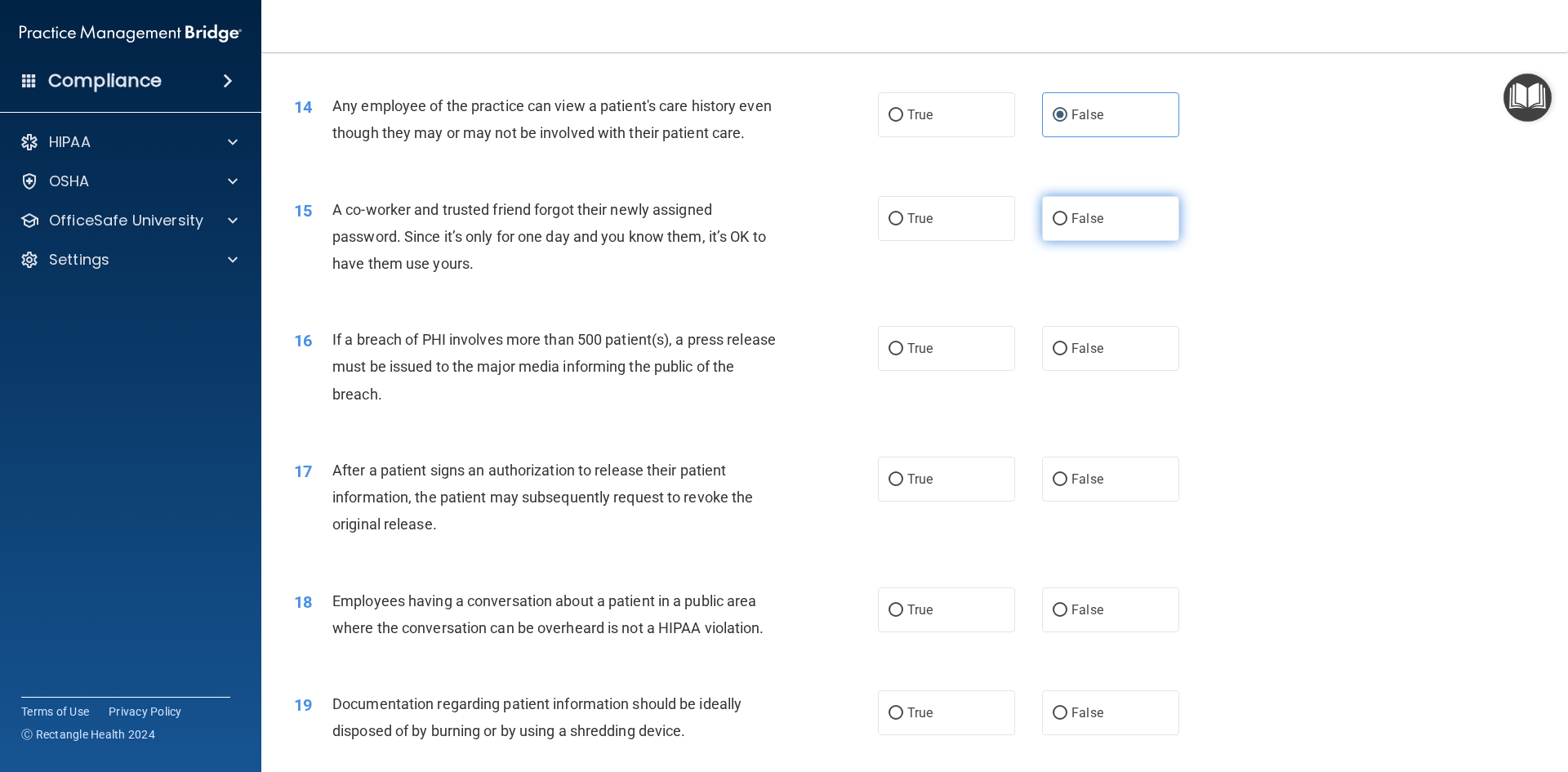
click at [1093, 227] on span "False" at bounding box center [1088, 218] width 32 height 15
click at [1068, 226] on input "False" at bounding box center [1060, 220] width 15 height 12
radio input "true"
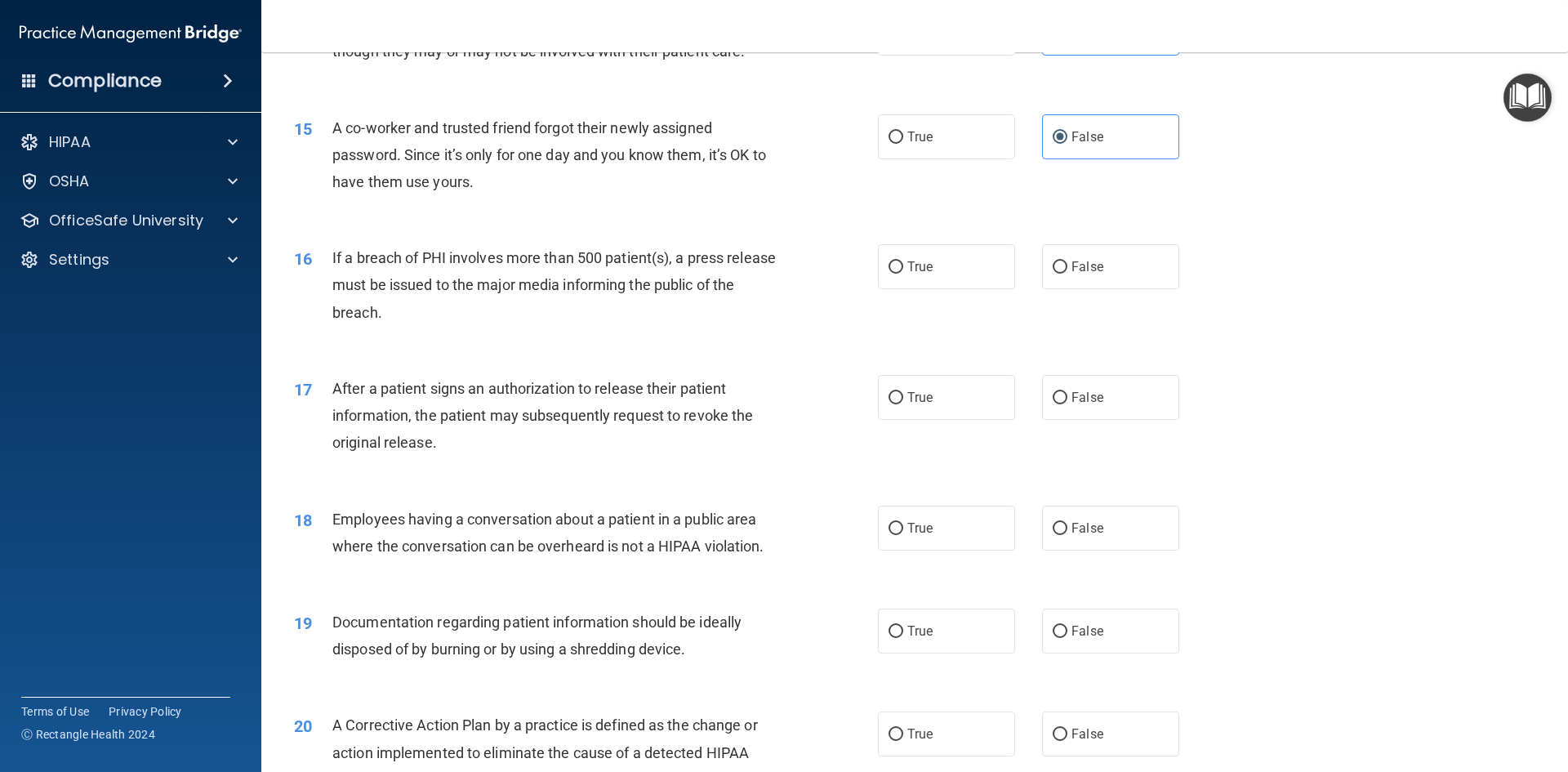
scroll to position [1717, 0]
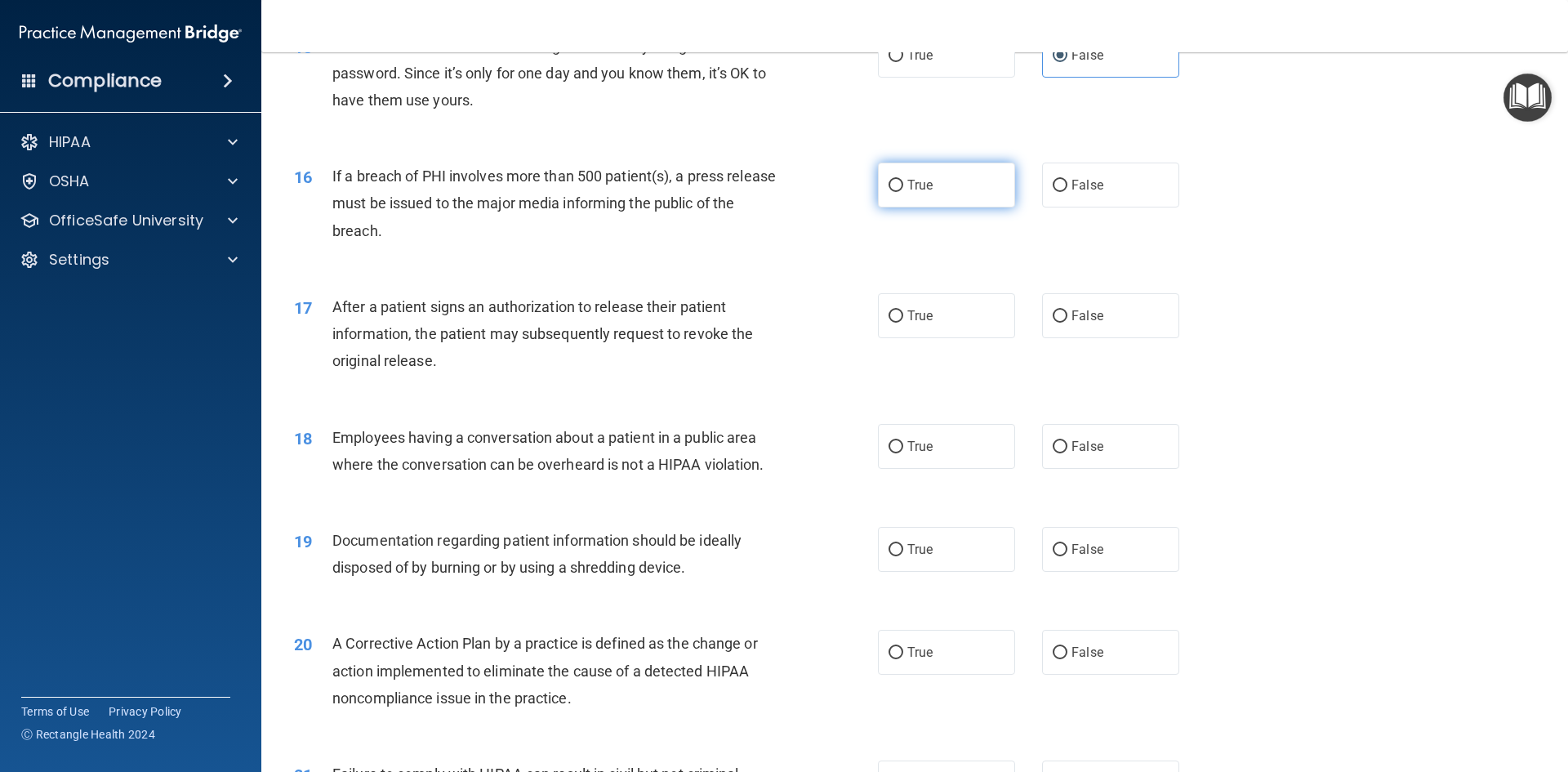
click at [928, 207] on label "True" at bounding box center [947, 185] width 137 height 45
click at [903, 192] on input "True" at bounding box center [896, 186] width 15 height 12
radio input "true"
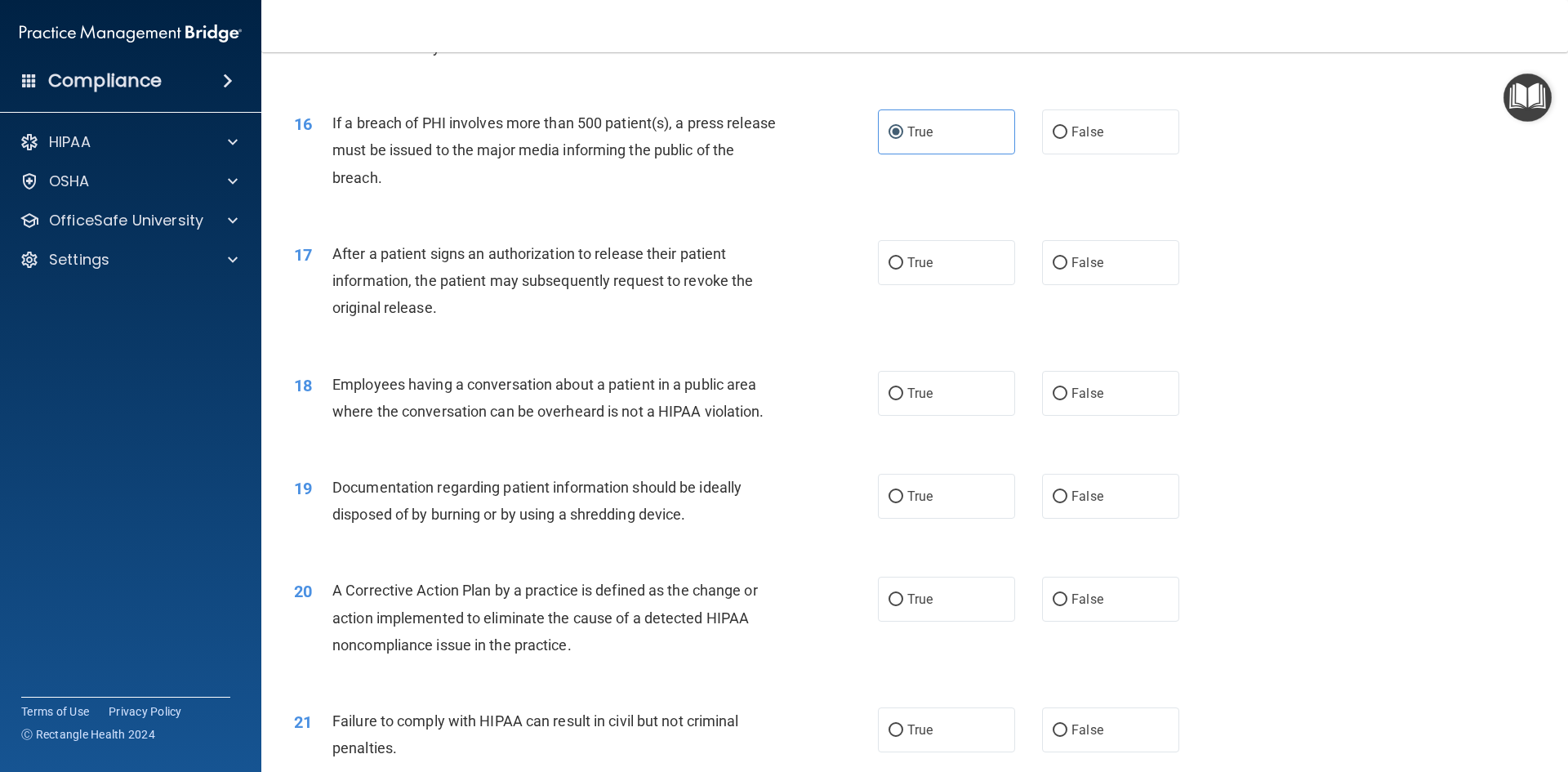
scroll to position [1797, 0]
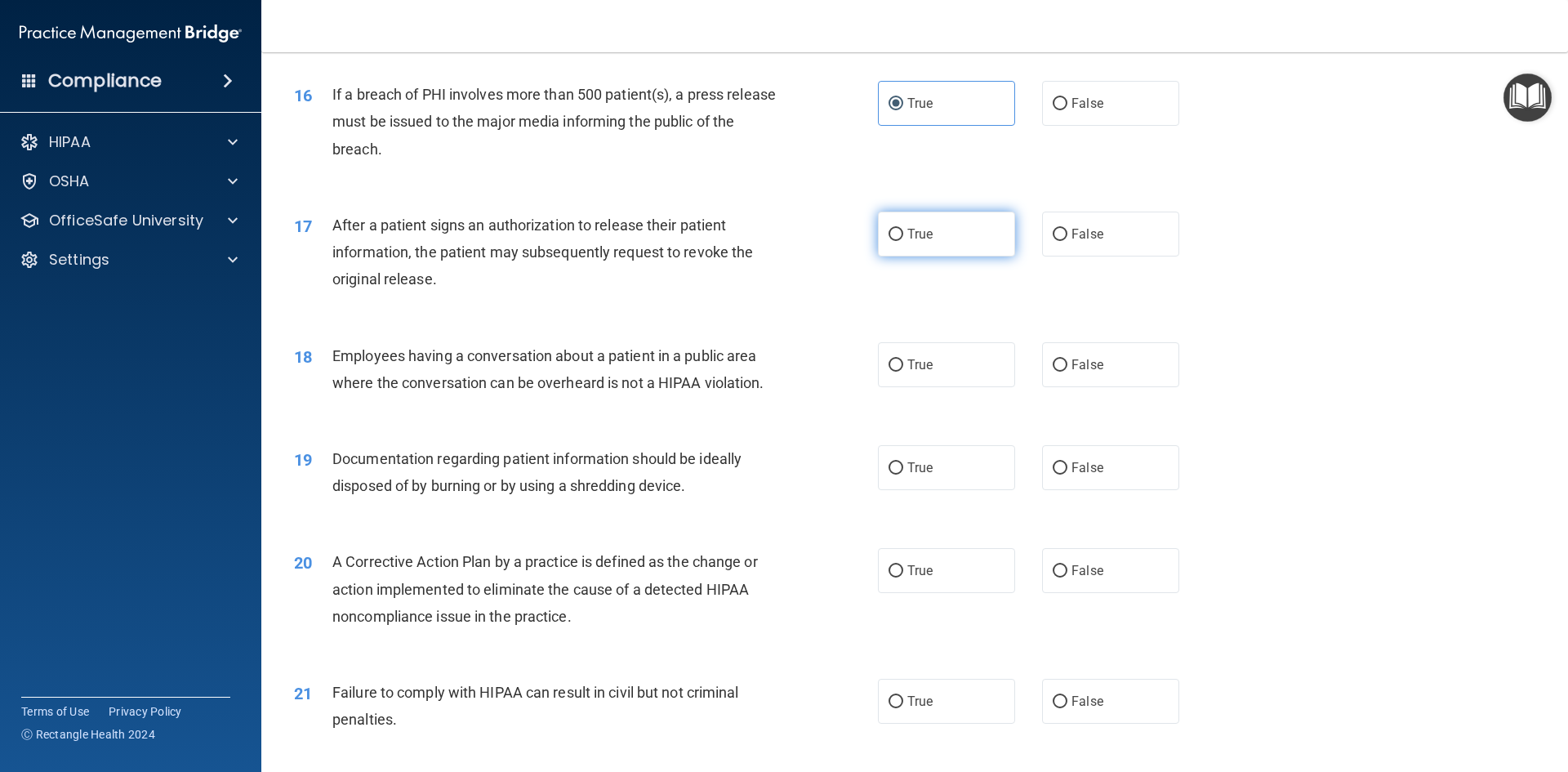
click at [898, 257] on label "True" at bounding box center [947, 234] width 137 height 45
click at [898, 241] on input "True" at bounding box center [896, 235] width 15 height 12
radio input "true"
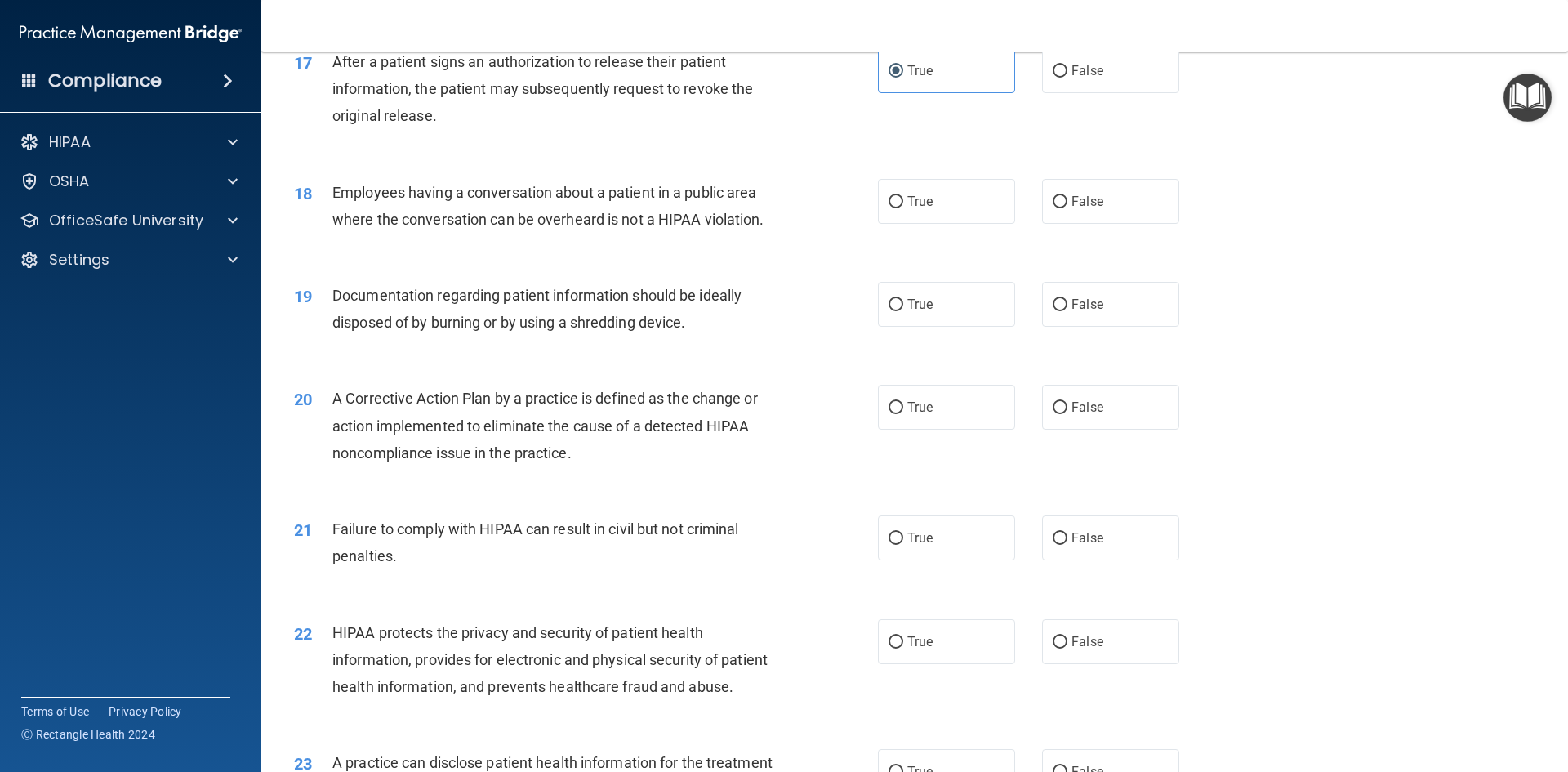
scroll to position [2043, 0]
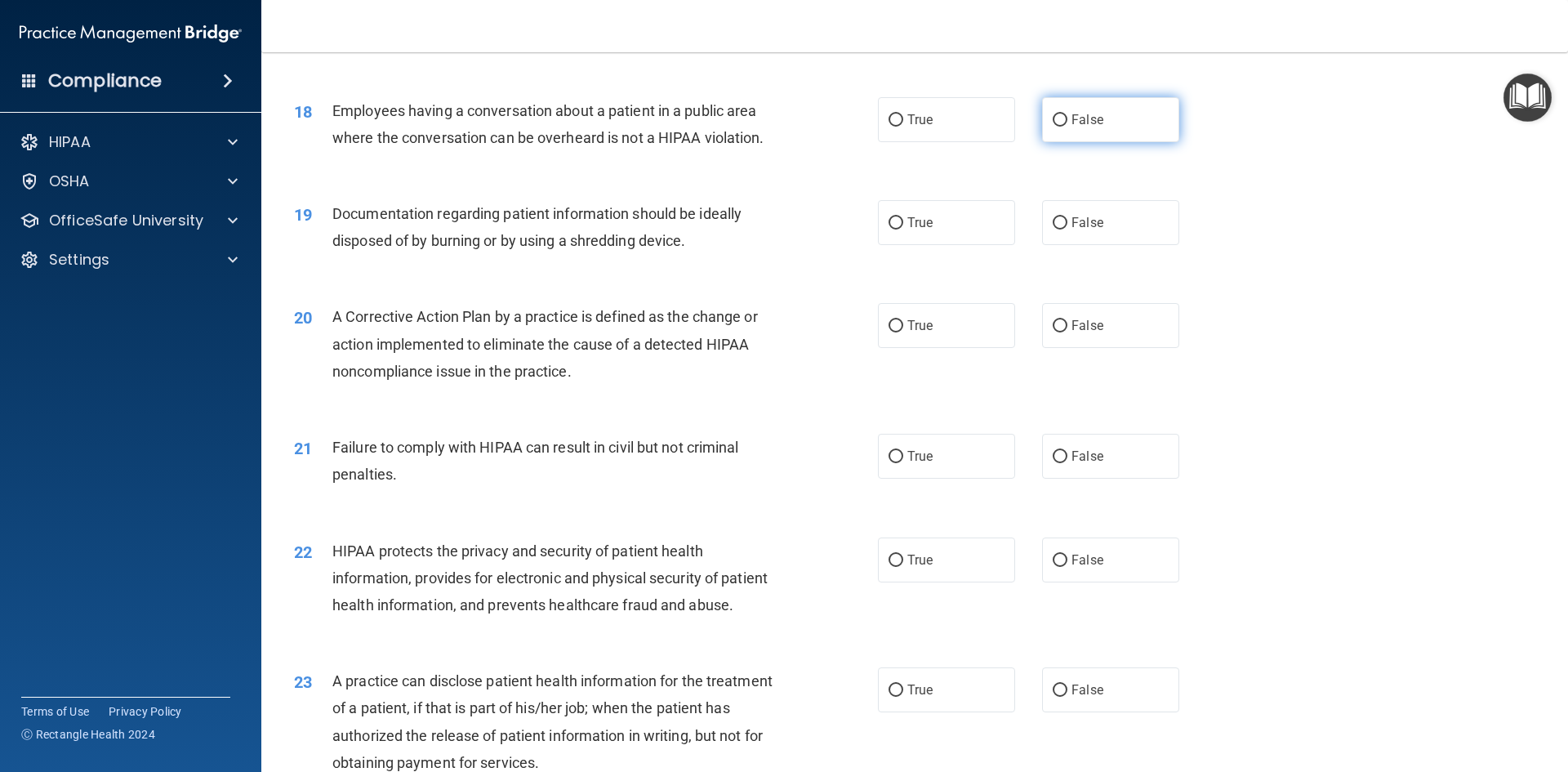
click at [1145, 142] on label "False" at bounding box center [1110, 119] width 137 height 45
click at [1068, 126] on input "False" at bounding box center [1060, 121] width 15 height 12
radio input "true"
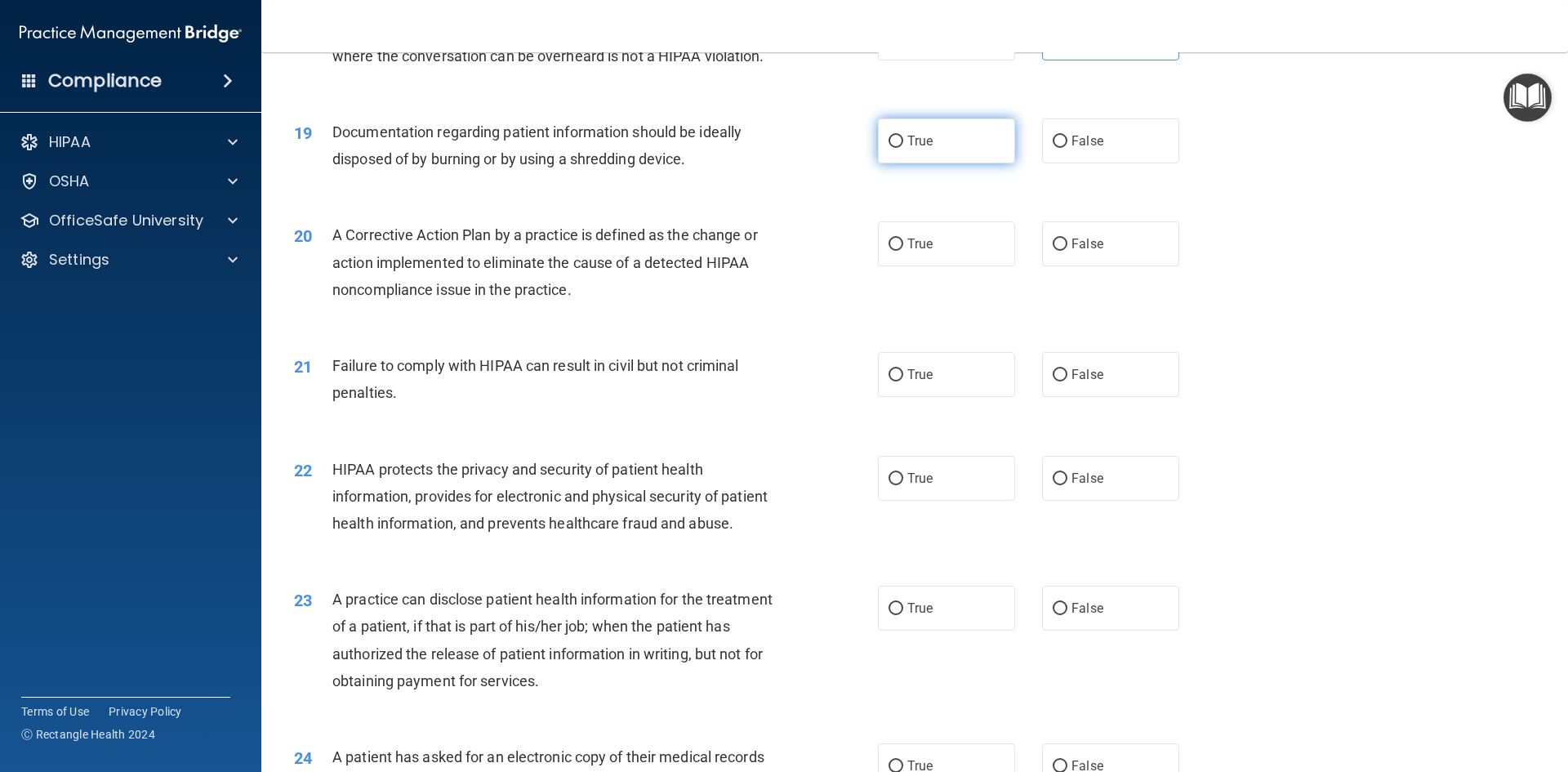
click at [932, 164] on label "True" at bounding box center [947, 141] width 137 height 45
click at [903, 148] on input "True" at bounding box center [896, 142] width 15 height 12
radio input "true"
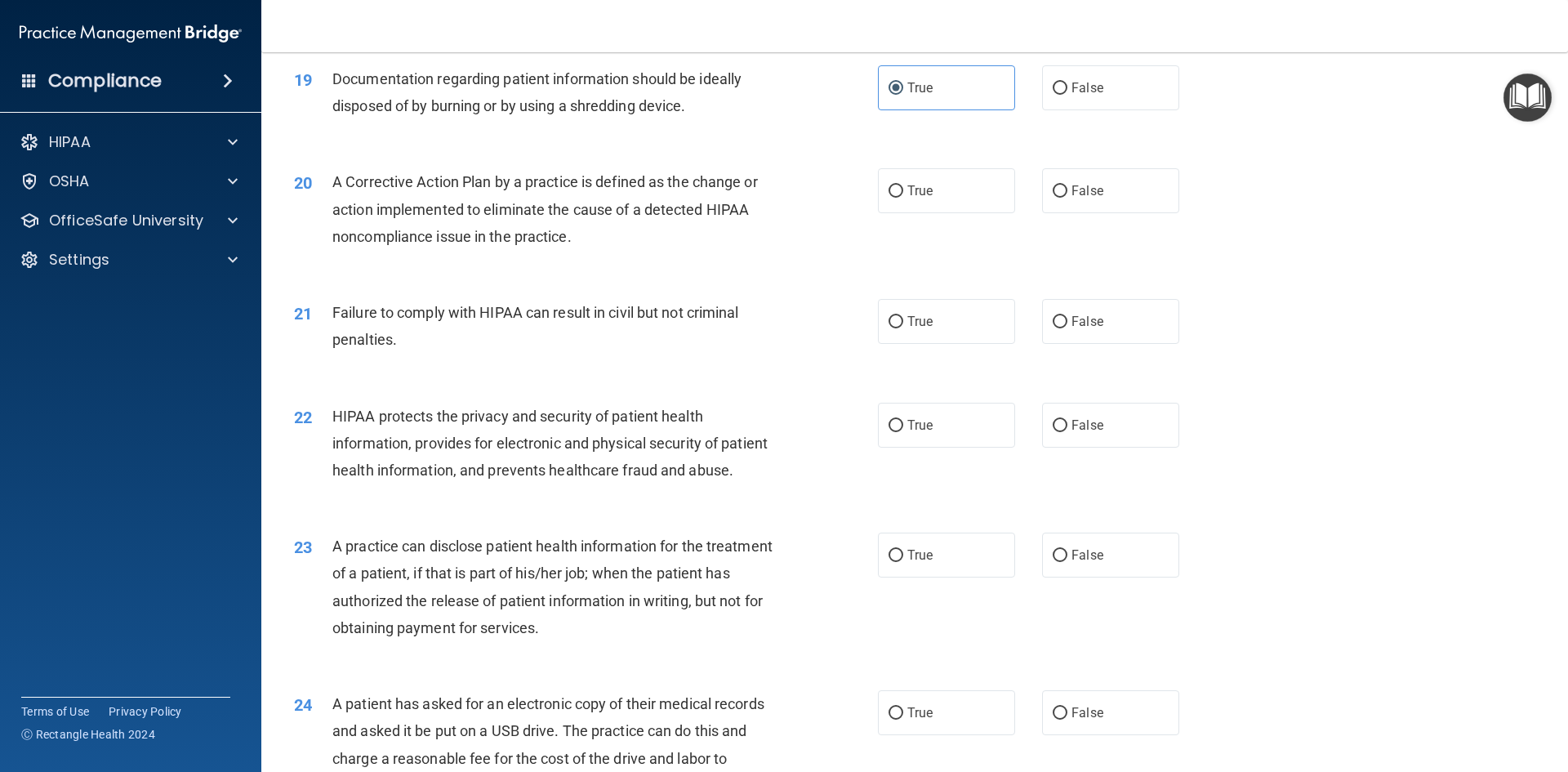
scroll to position [2207, 0]
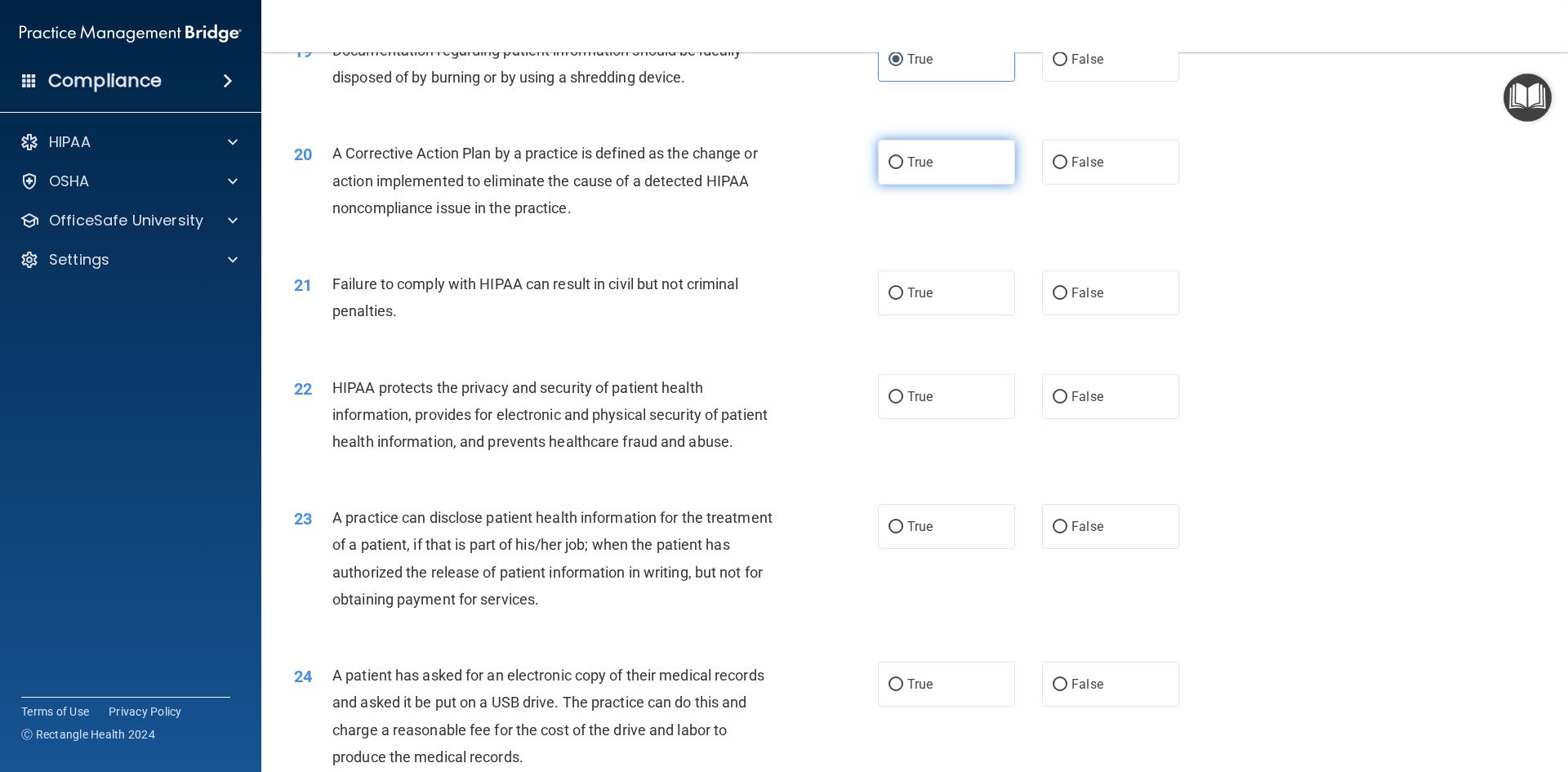
click at [943, 185] on label "True" at bounding box center [947, 162] width 137 height 45
click at [903, 169] on input "True" at bounding box center [896, 163] width 15 height 12
radio input "true"
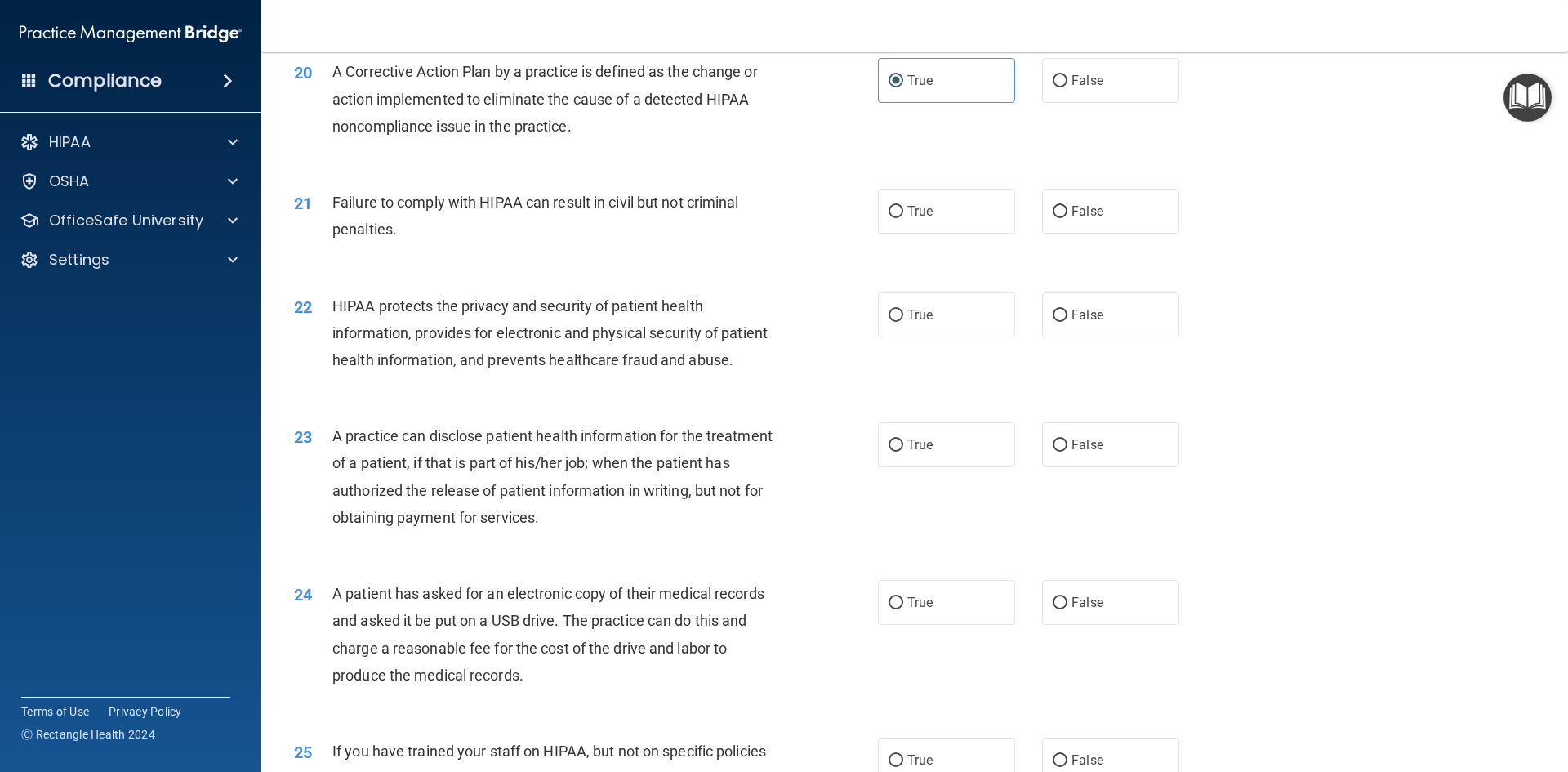
scroll to position [2370, 0]
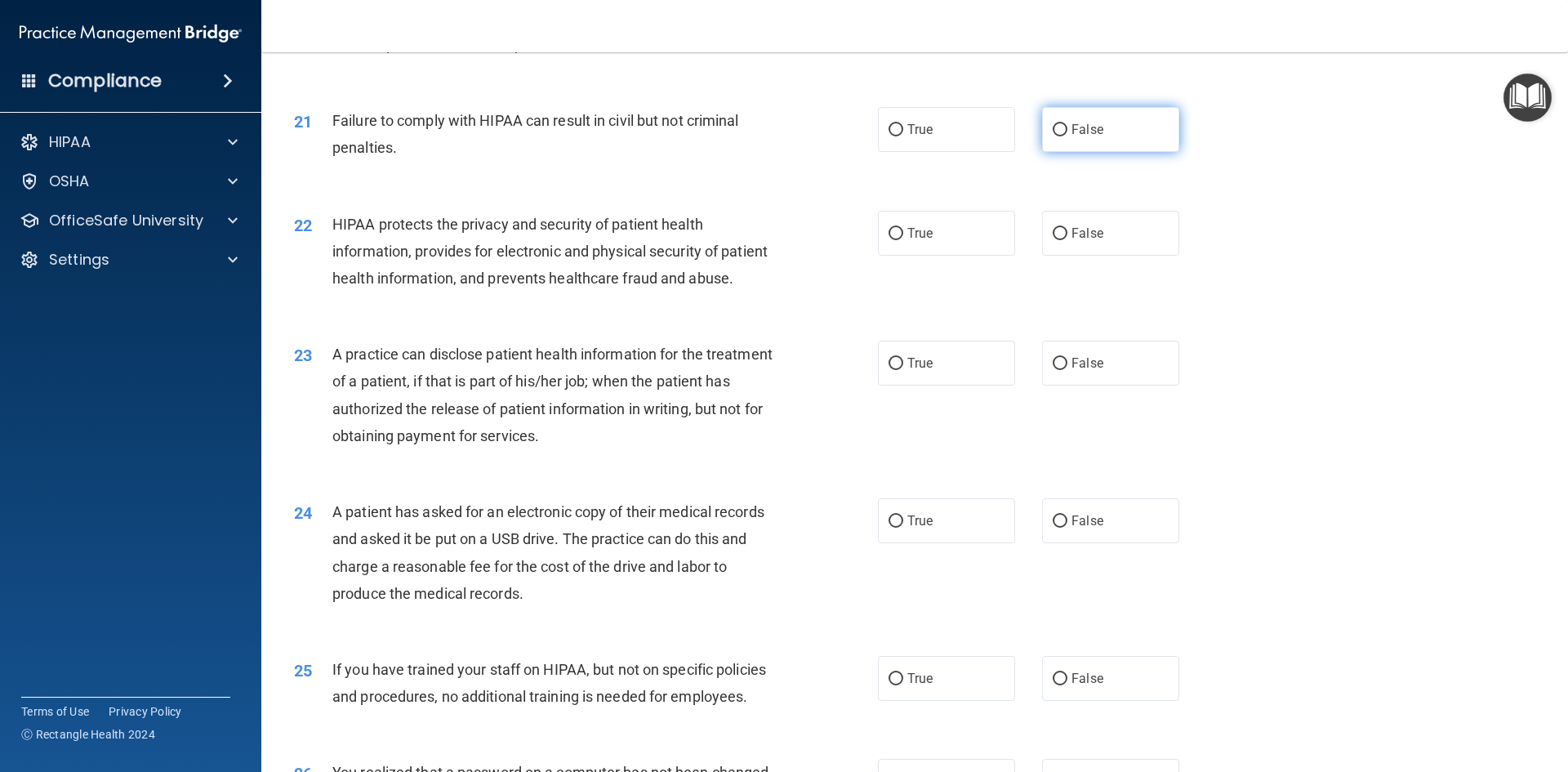
click at [1066, 152] on label "False" at bounding box center [1110, 129] width 137 height 45
click at [1066, 136] on input "False" at bounding box center [1060, 131] width 15 height 12
radio input "true"
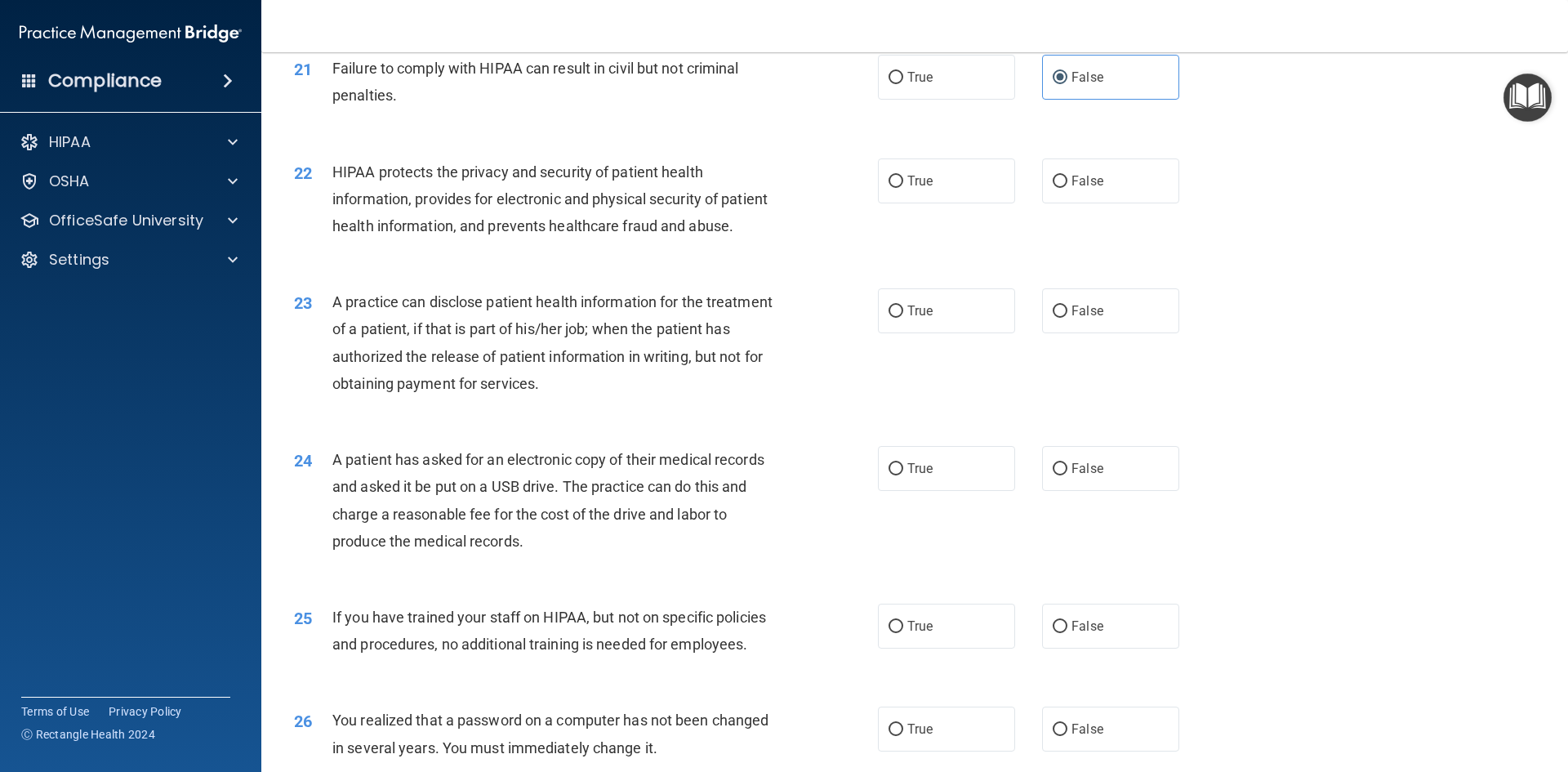
scroll to position [2452, 0]
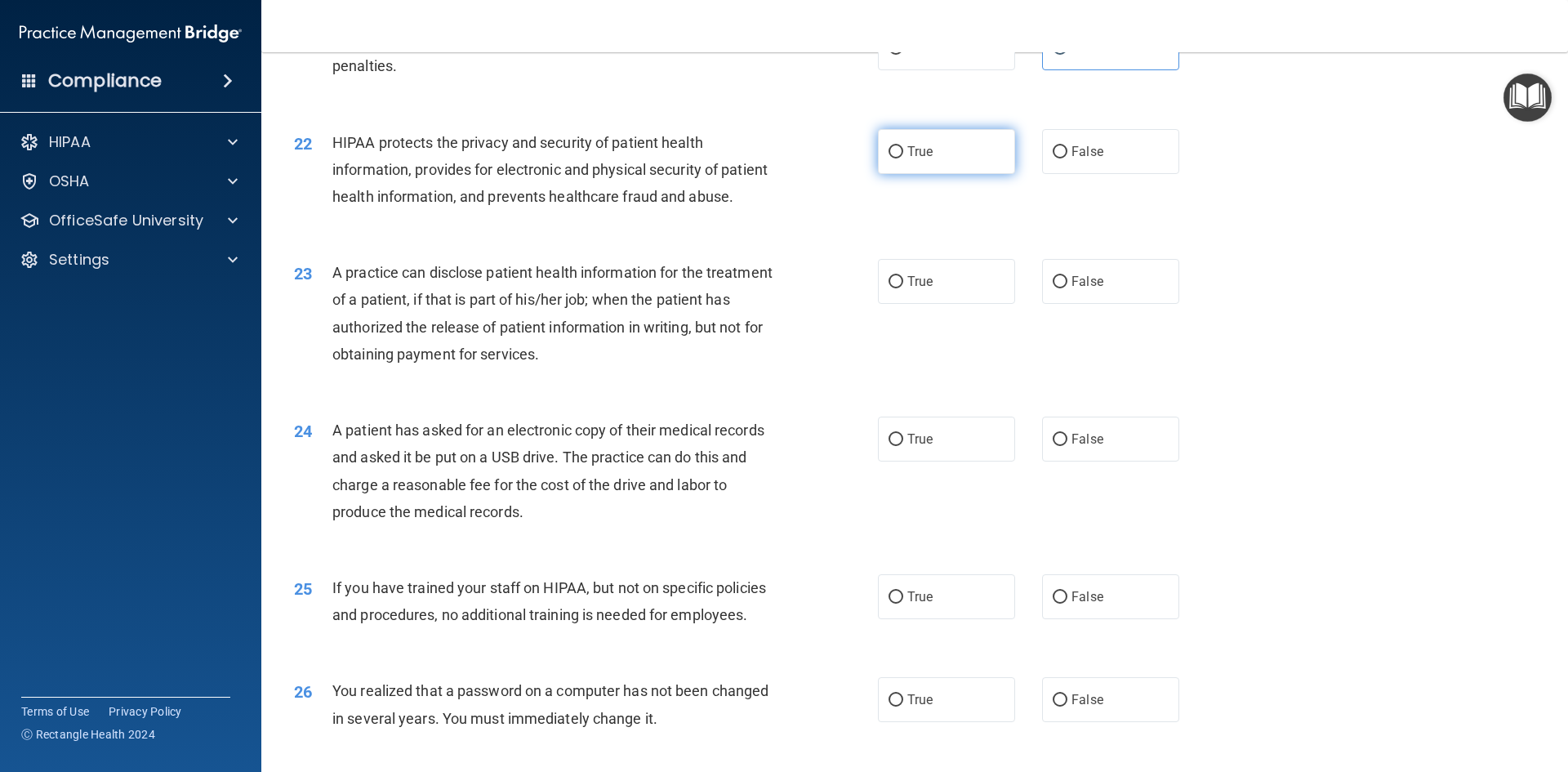
click at [931, 174] on label "True" at bounding box center [947, 151] width 137 height 45
click at [903, 158] on input "True" at bounding box center [896, 152] width 15 height 12
radio input "true"
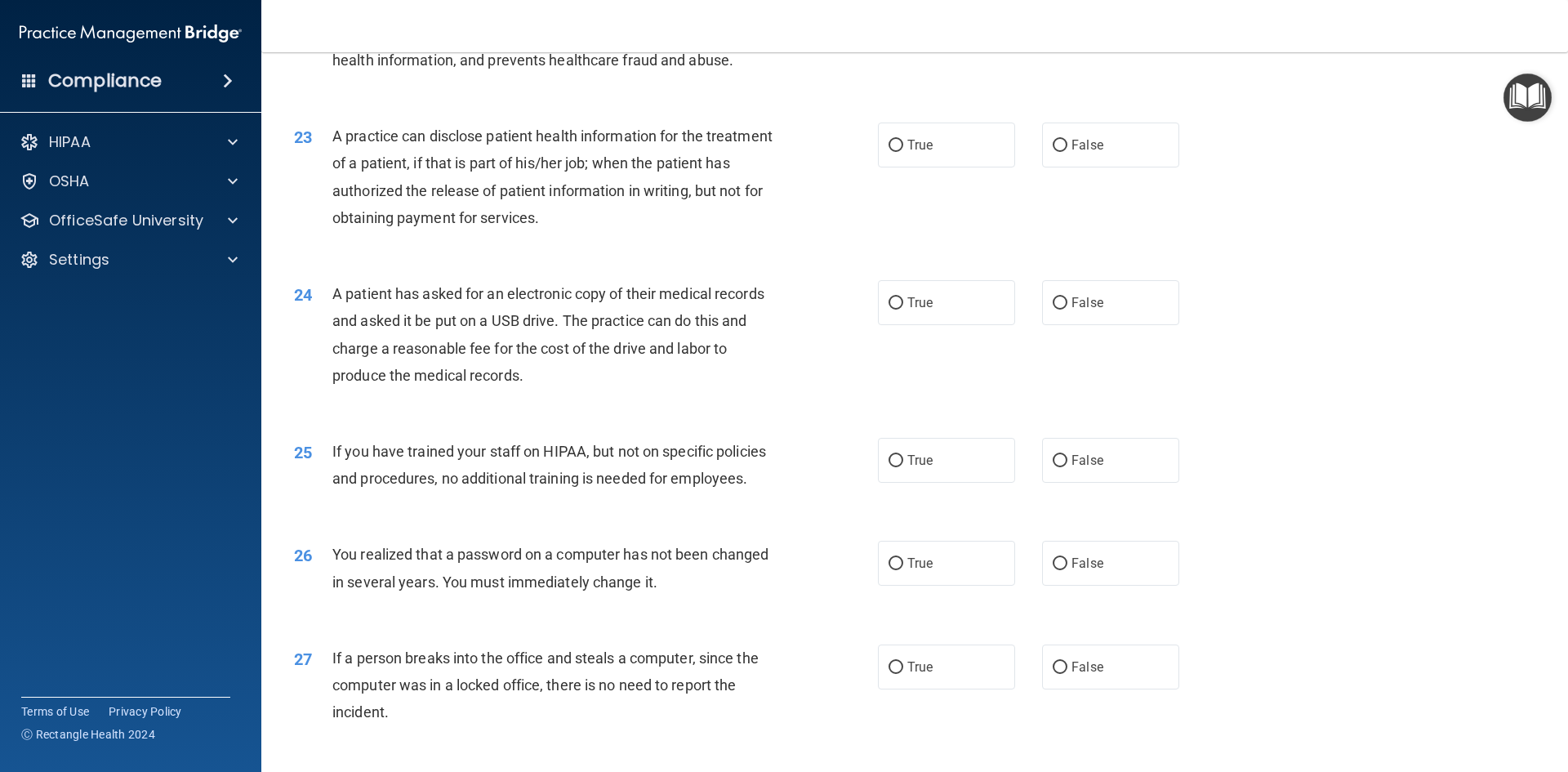
scroll to position [2615, 0]
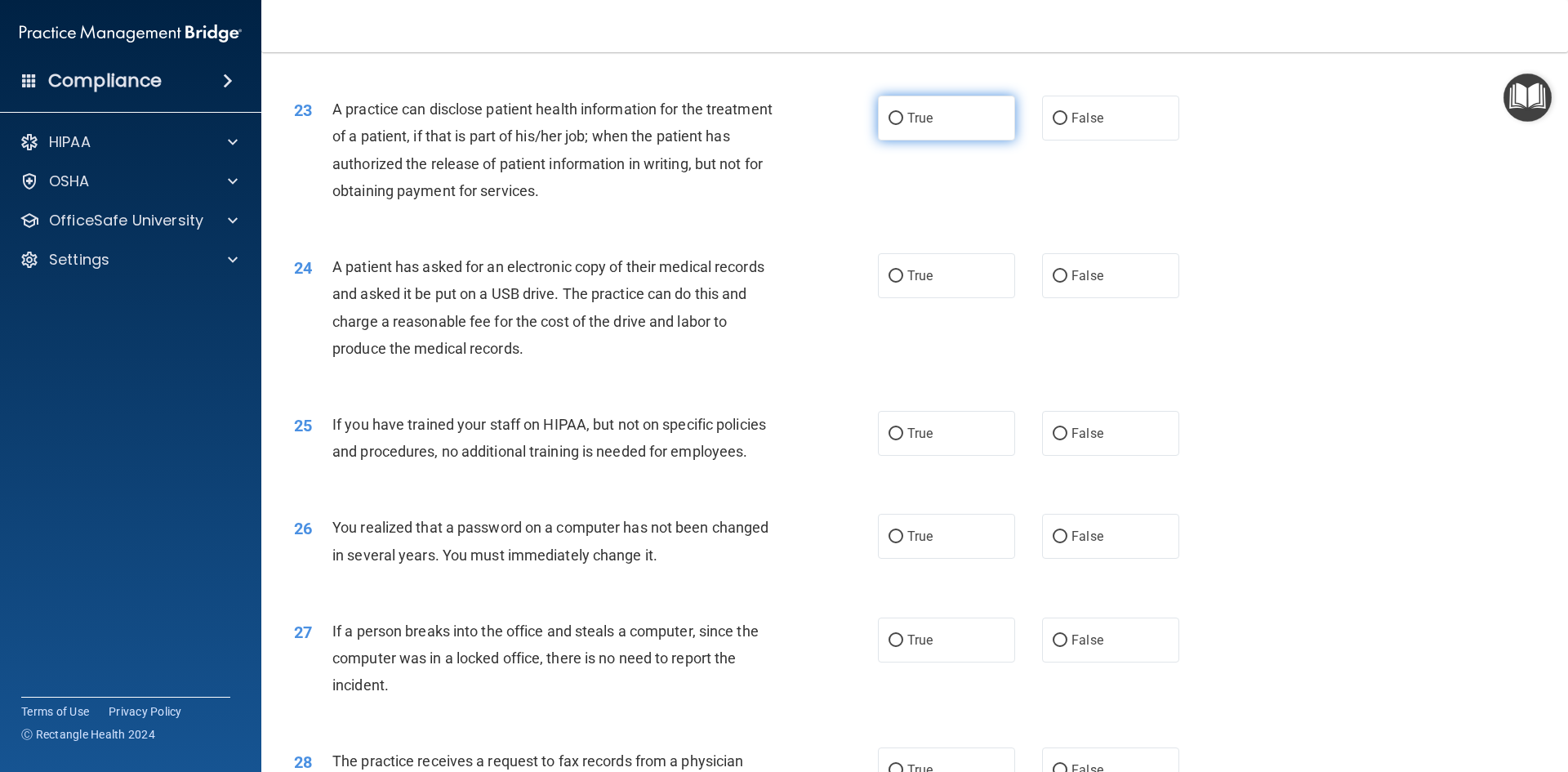
click at [908, 126] on span "True" at bounding box center [920, 117] width 25 height 15
click at [903, 125] on input "True" at bounding box center [896, 119] width 15 height 12
radio input "true"
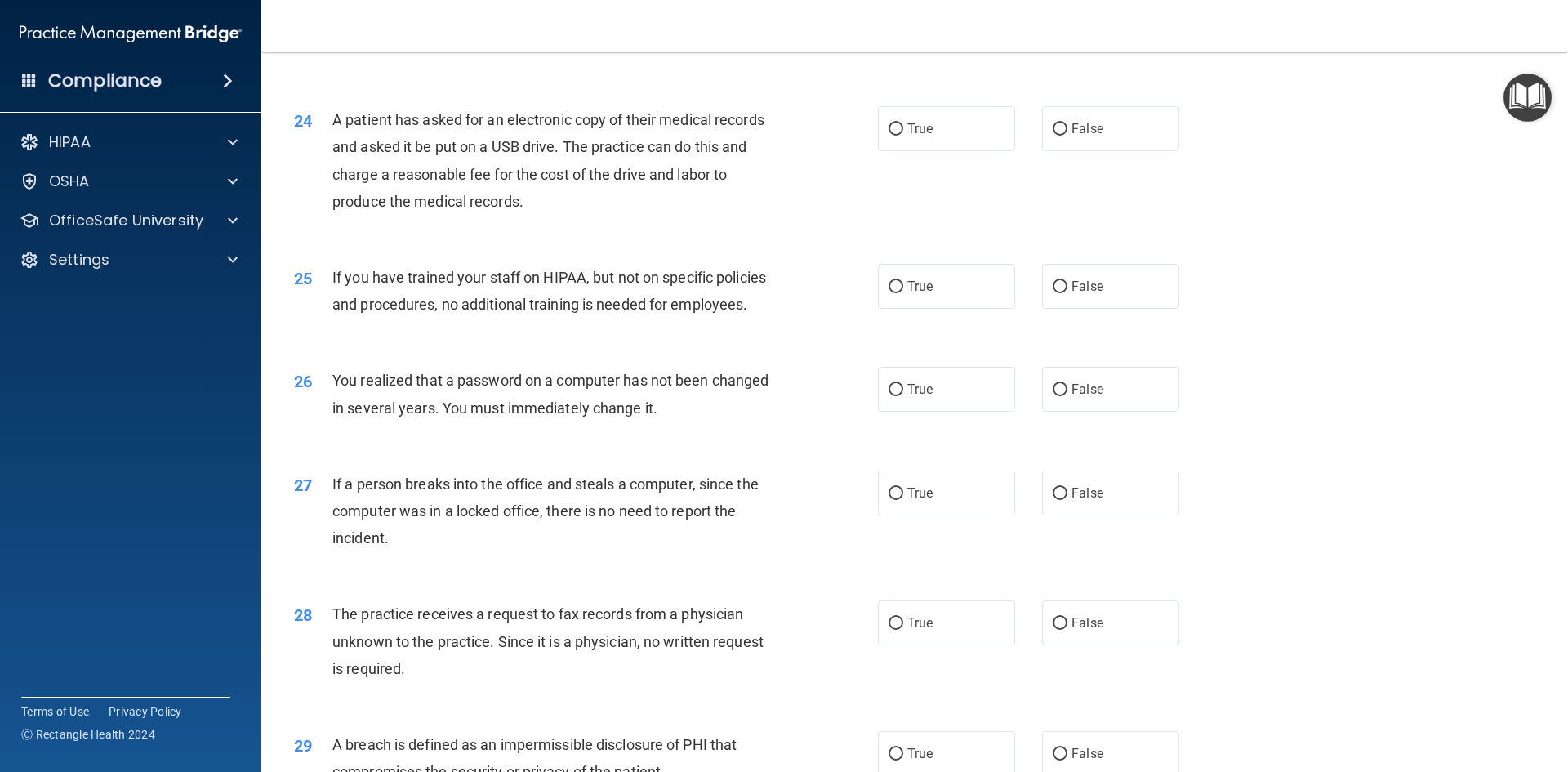
scroll to position [2778, 0]
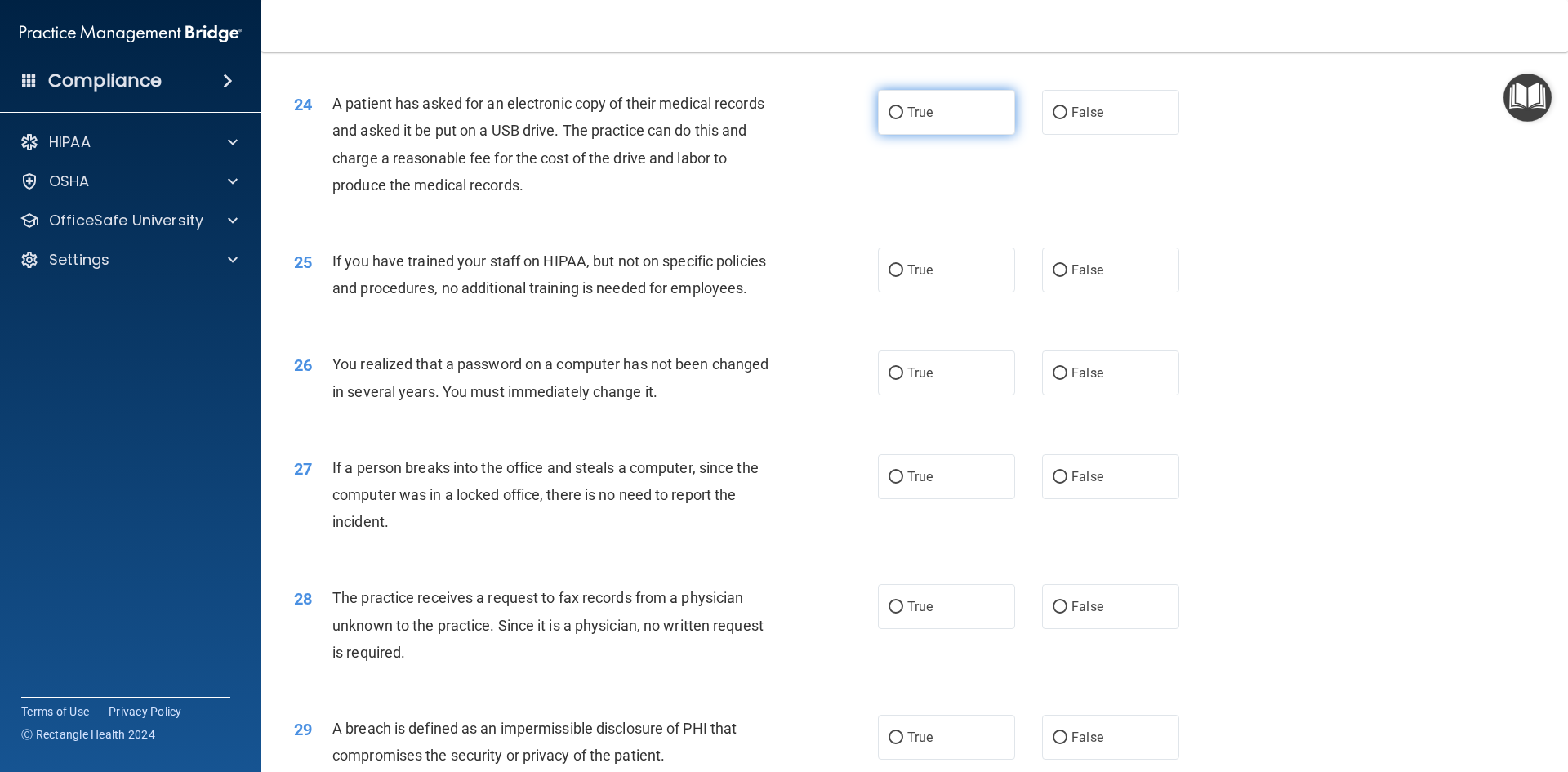
click at [961, 135] on label "True" at bounding box center [947, 112] width 137 height 45
click at [903, 119] on input "True" at bounding box center [896, 113] width 15 height 12
radio input "true"
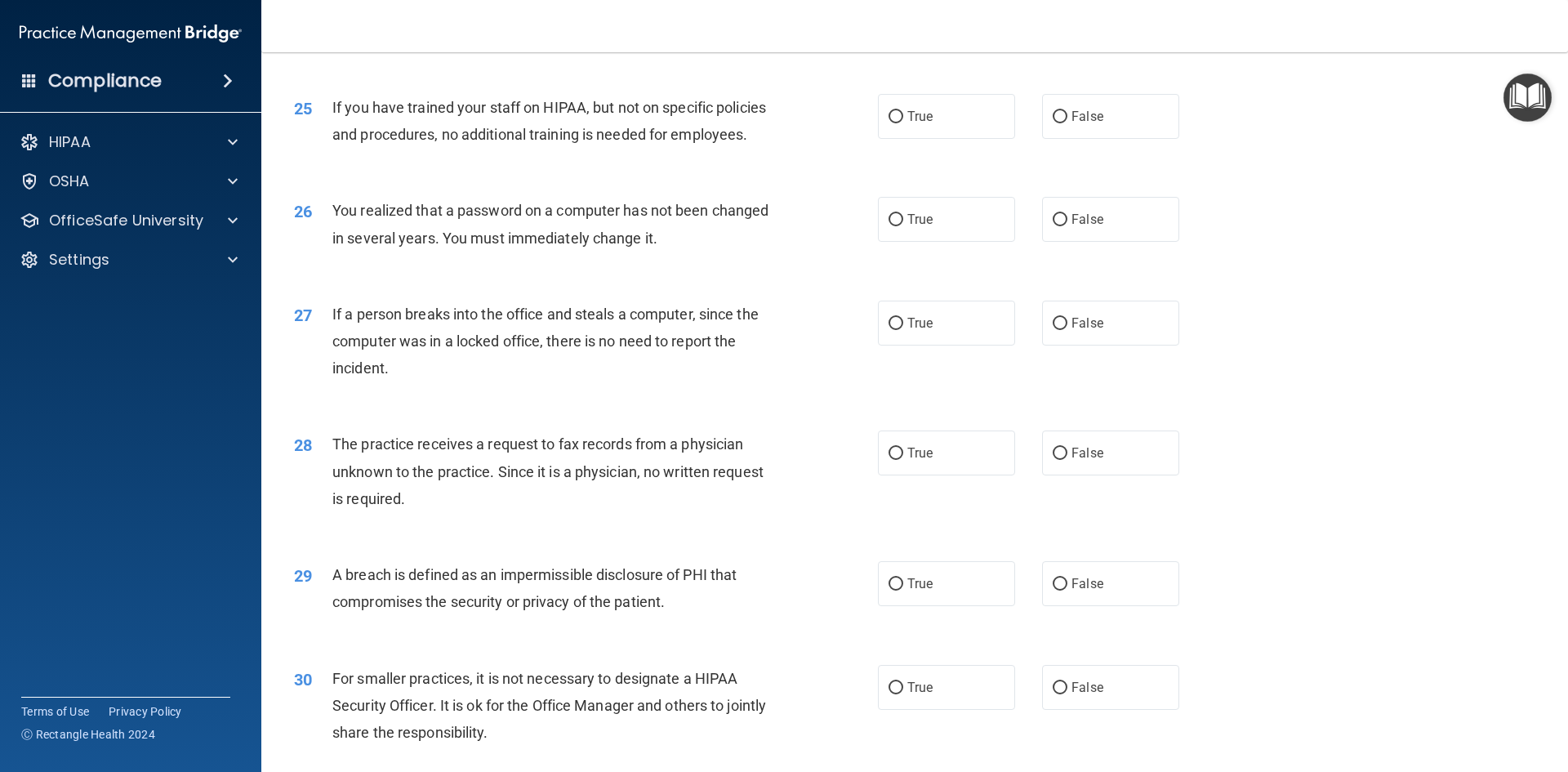
scroll to position [2942, 0]
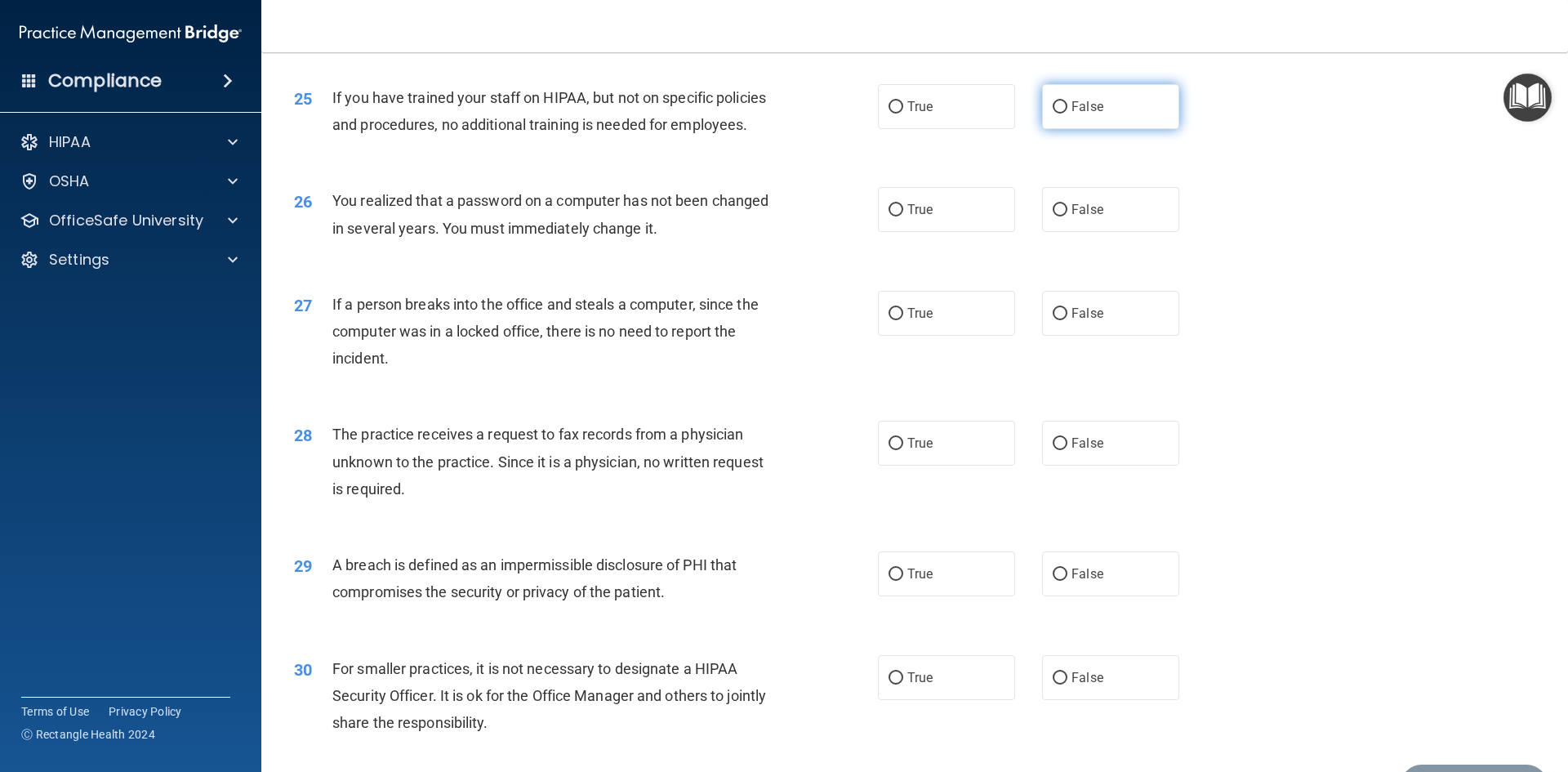
click at [1052, 114] on input "False" at bounding box center [1060, 108] width 15 height 12
radio input "true"
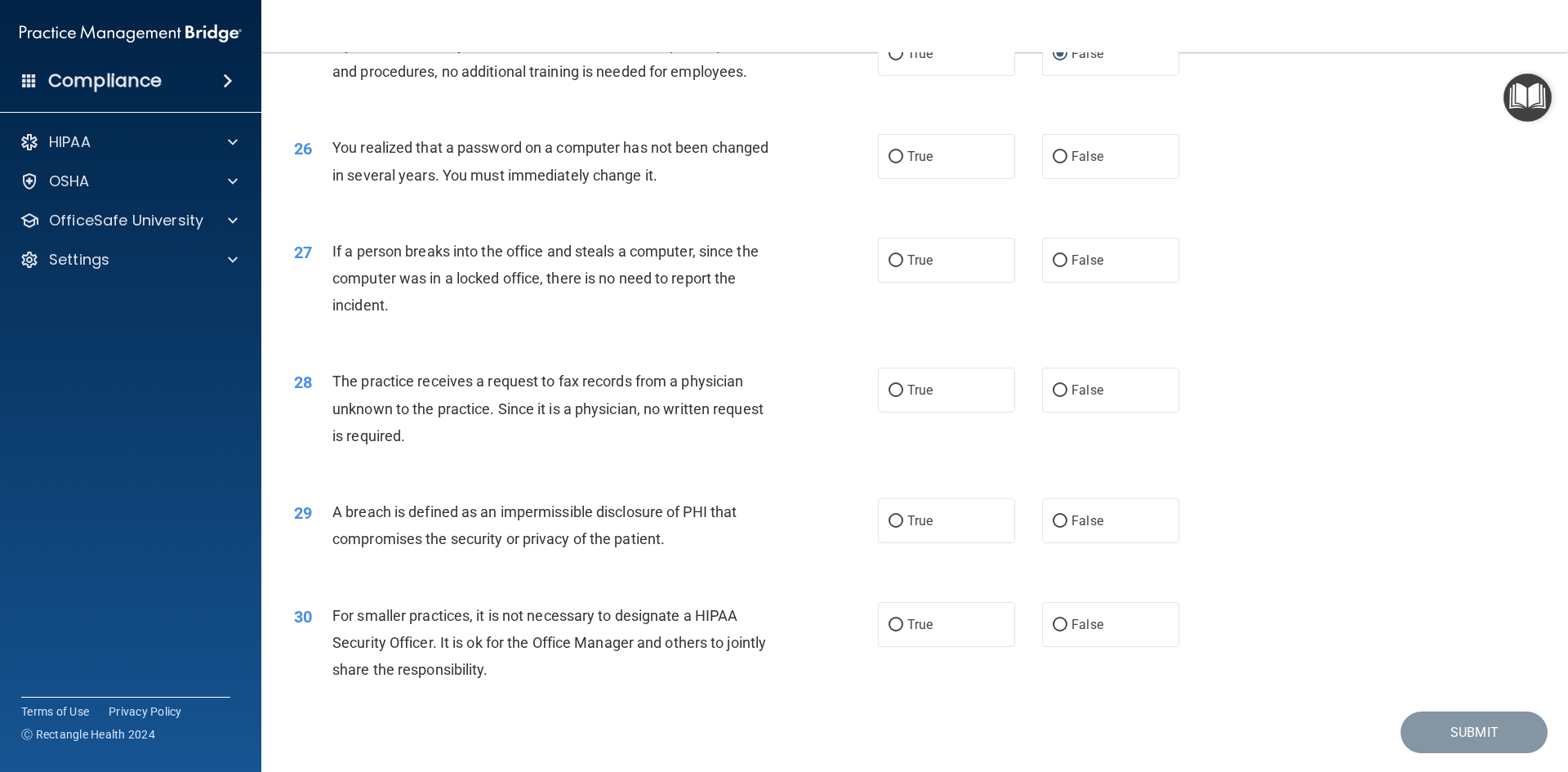
scroll to position [3024, 0]
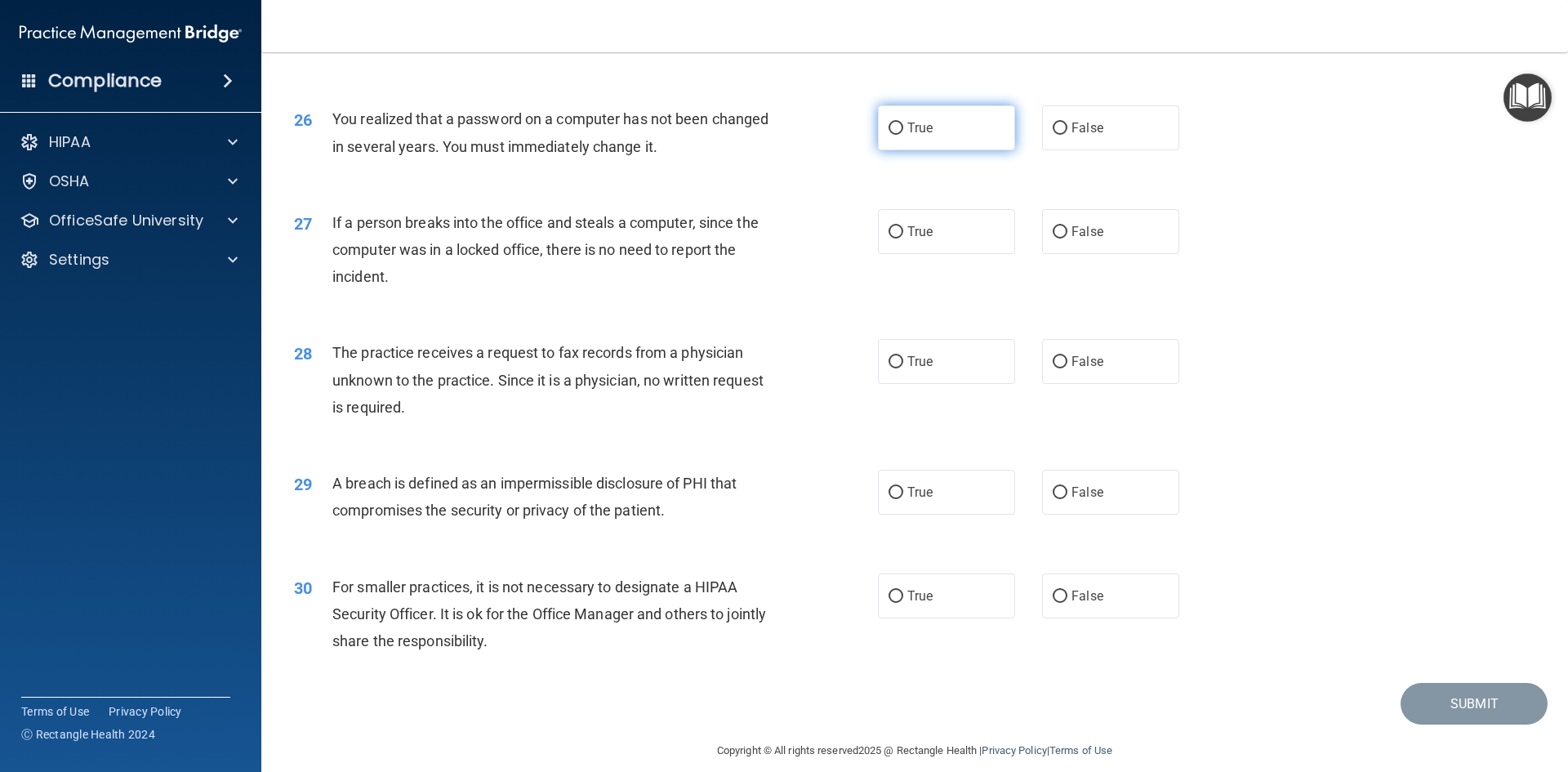
click at [920, 150] on label "True" at bounding box center [947, 128] width 137 height 45
click at [903, 135] on input "True" at bounding box center [896, 129] width 15 height 12
radio input "true"
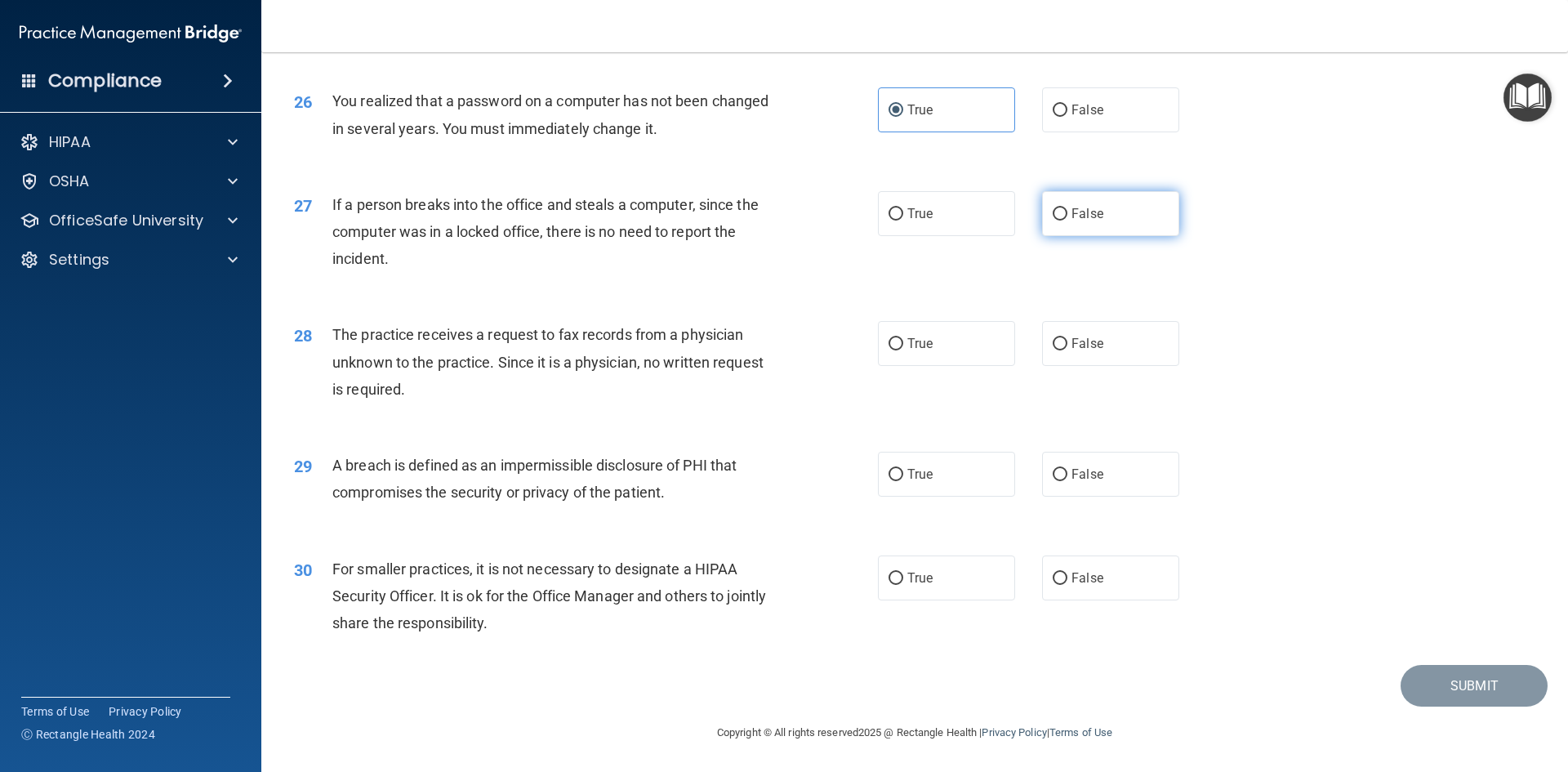
click at [1077, 219] on span "False" at bounding box center [1088, 213] width 32 height 15
click at [1068, 219] on input "False" at bounding box center [1060, 214] width 15 height 12
radio input "true"
click at [1107, 333] on label "False" at bounding box center [1110, 343] width 137 height 45
click at [1068, 338] on input "False" at bounding box center [1060, 344] width 15 height 12
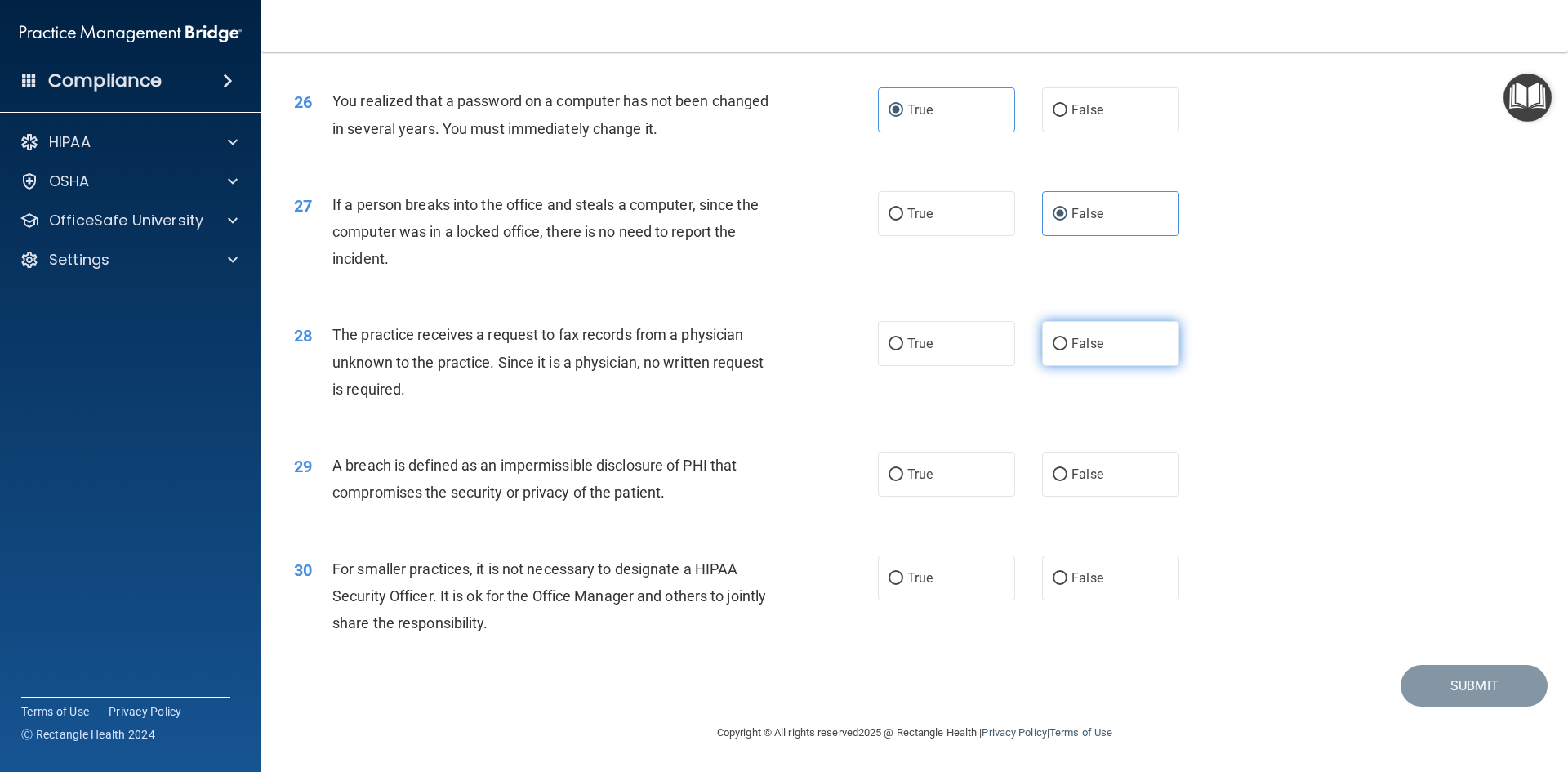
radio input "true"
click at [893, 477] on input "True" at bounding box center [896, 475] width 15 height 12
radio input "true"
click at [1080, 592] on label "False" at bounding box center [1110, 578] width 137 height 45
click at [1068, 585] on input "False" at bounding box center [1060, 579] width 15 height 12
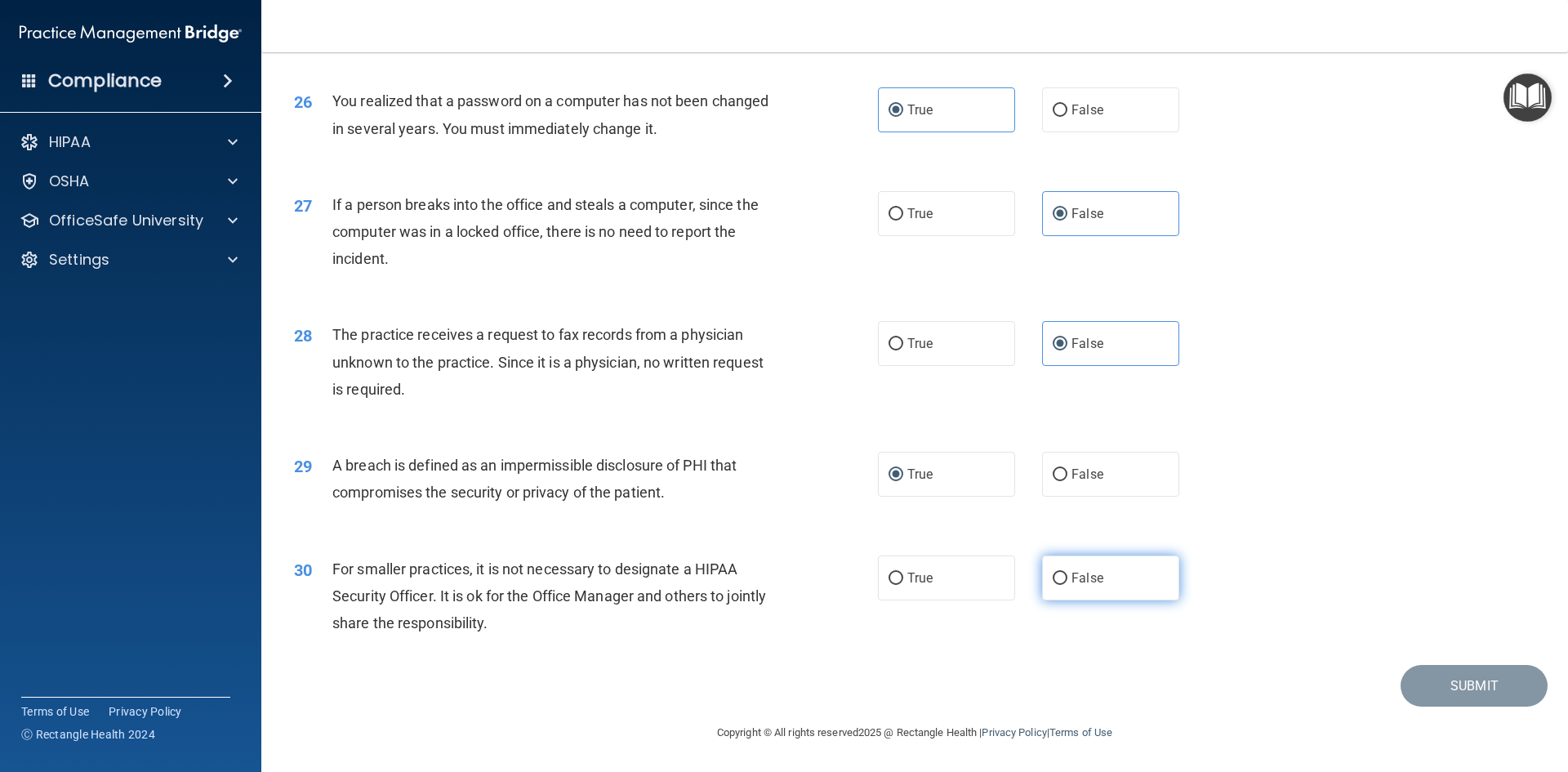
radio input "true"
click at [1425, 700] on button "Submit" at bounding box center [1474, 686] width 147 height 42
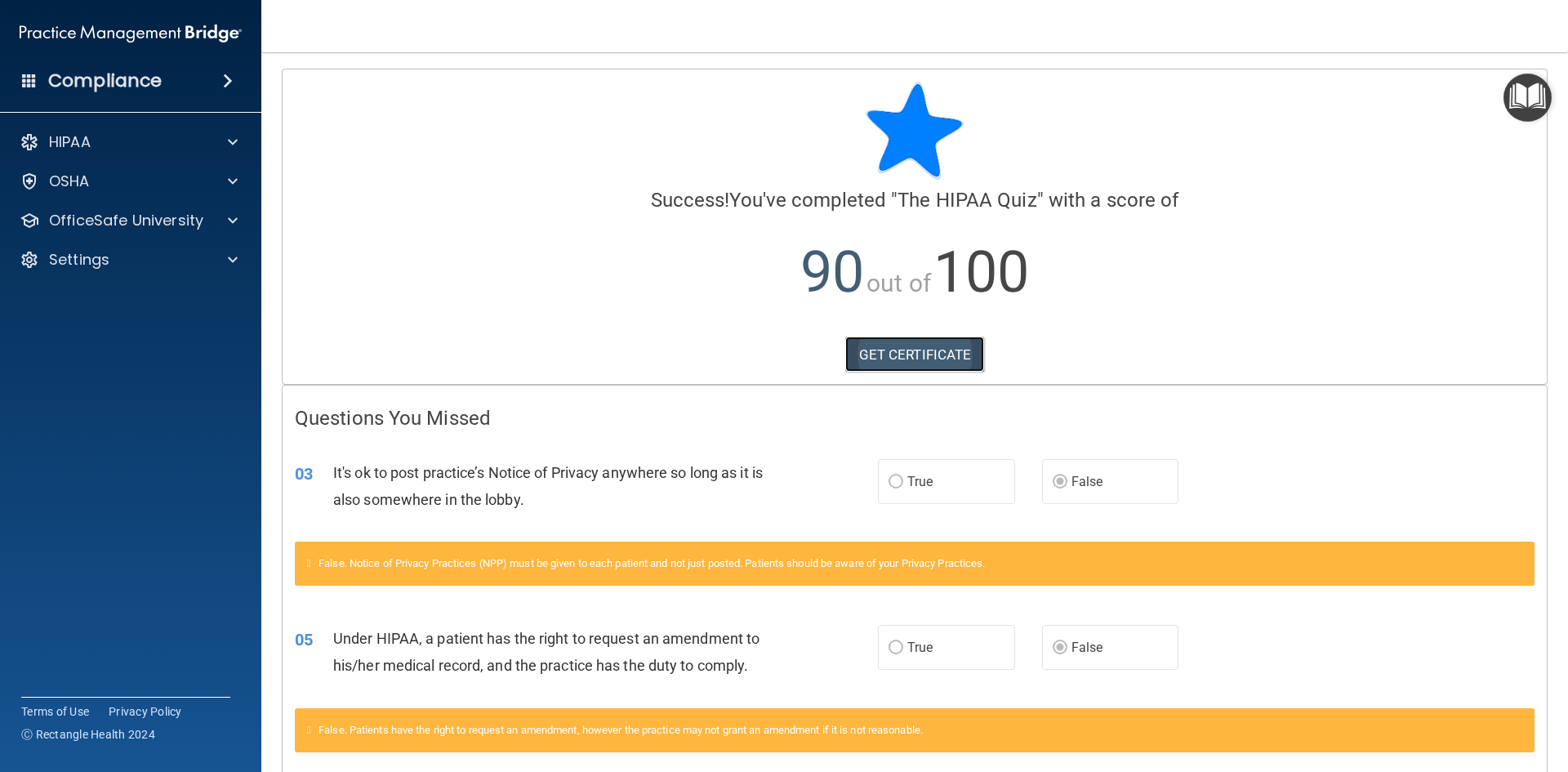
click at [890, 341] on link "GET CERTIFICATE" at bounding box center [915, 355] width 140 height 36
click at [208, 222] on div "OfficeSafe University" at bounding box center [108, 221] width 203 height 20
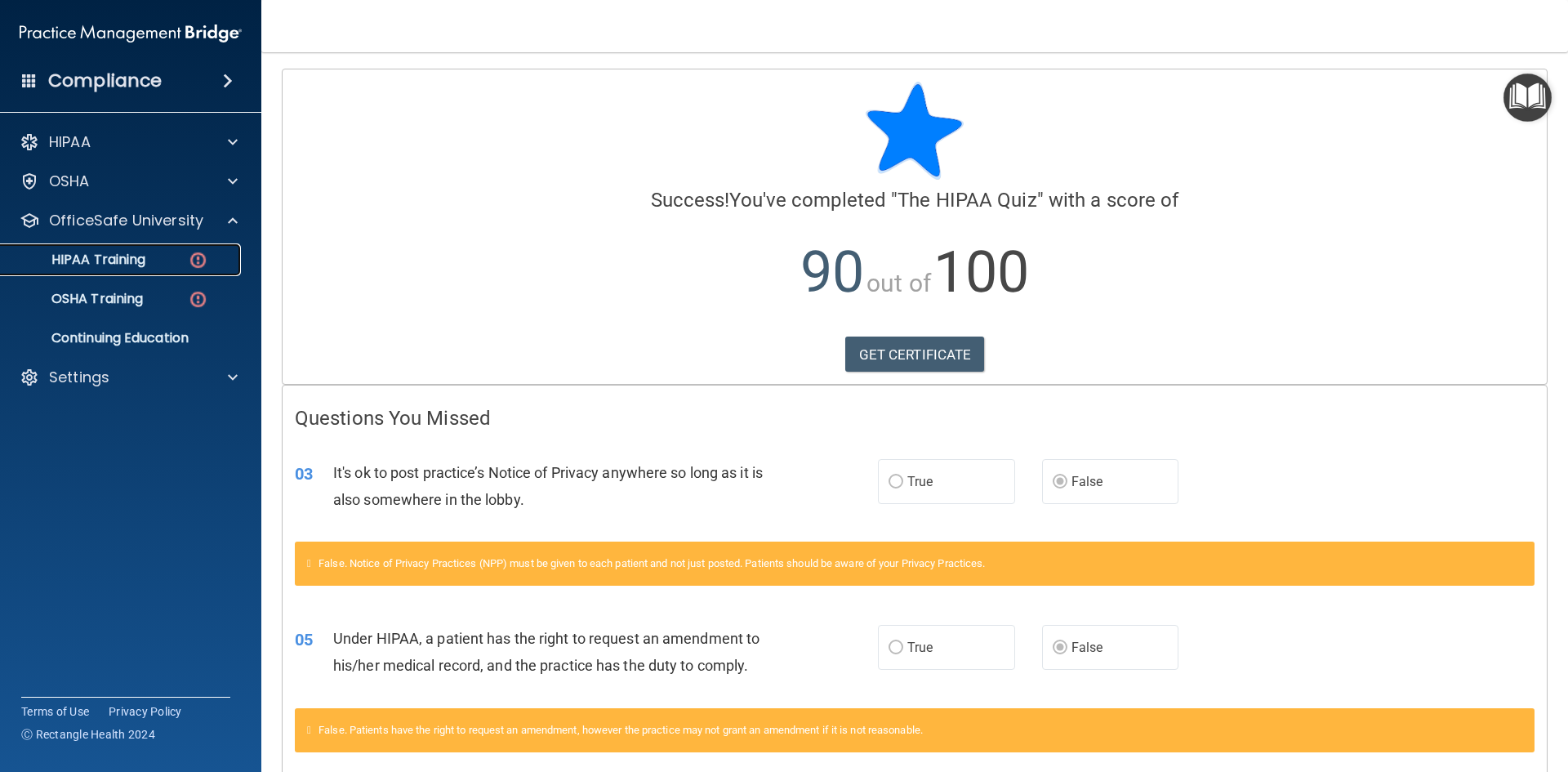
click at [133, 261] on p "HIPAA Training" at bounding box center [78, 260] width 135 height 16
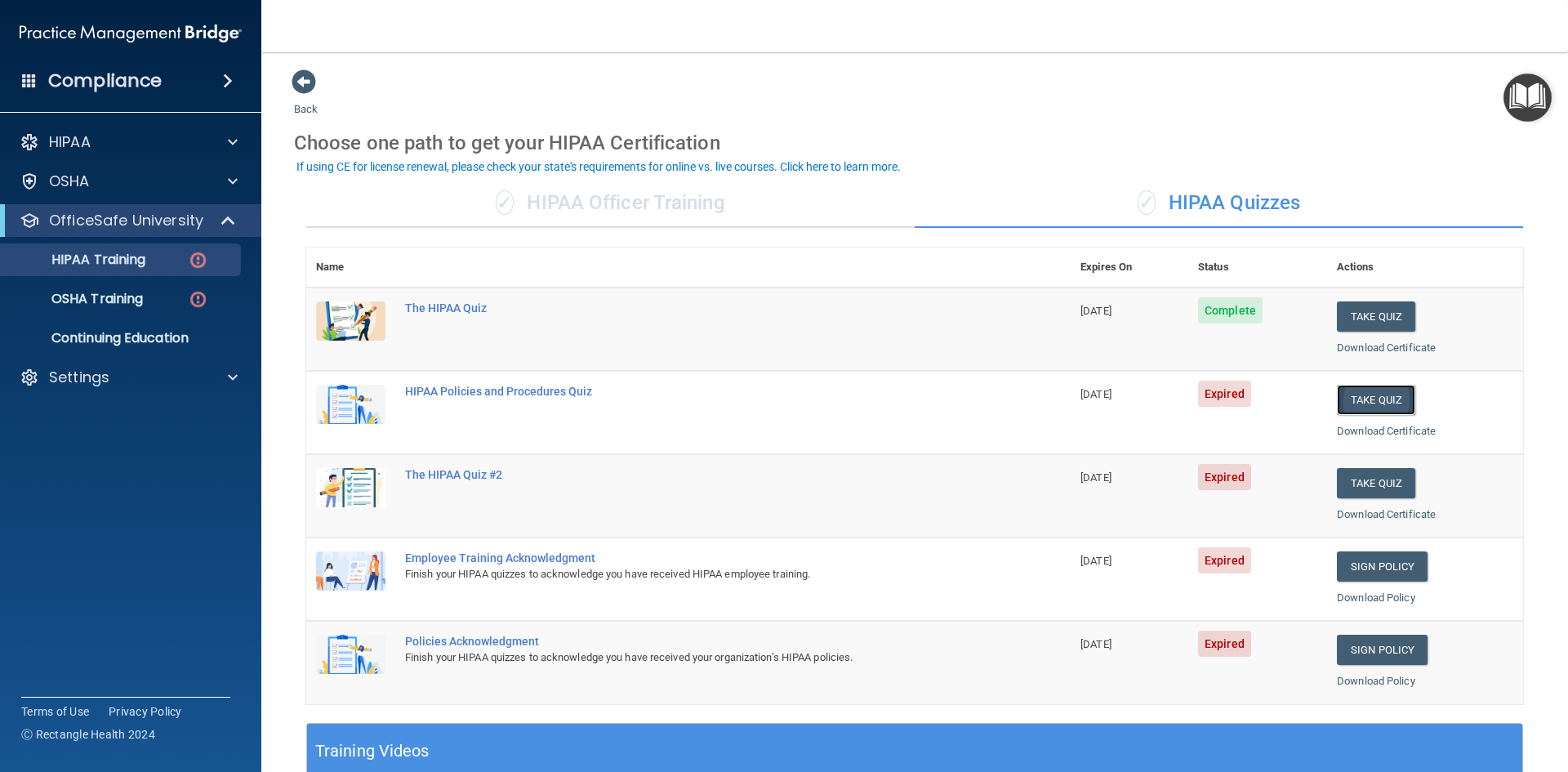
click at [1359, 406] on button "Take Quiz" at bounding box center [1376, 400] width 78 height 30
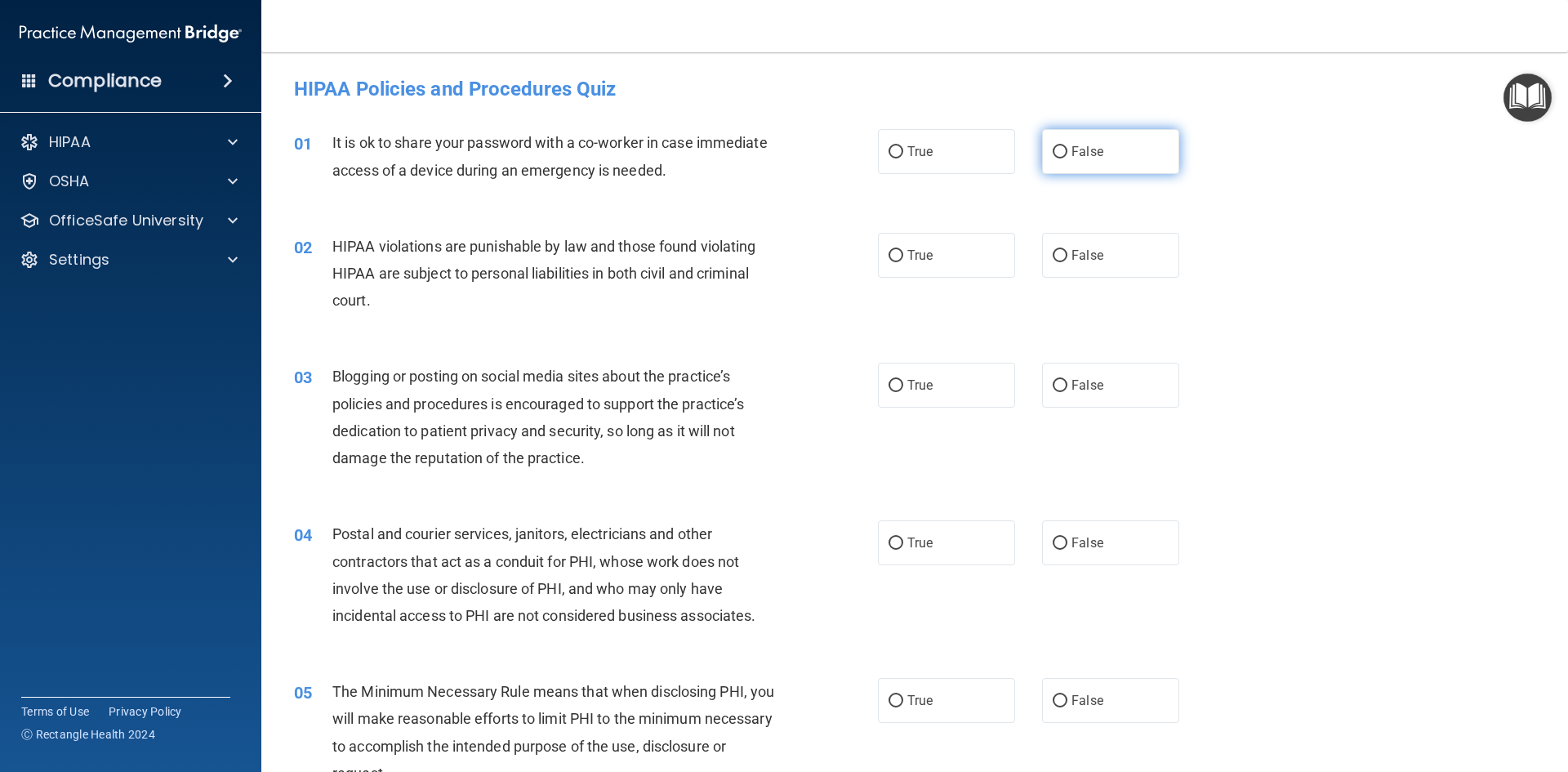
click at [1072, 156] on span "False" at bounding box center [1088, 151] width 32 height 15
click at [1068, 156] on input "False" at bounding box center [1060, 152] width 15 height 12
radio input "true"
click at [900, 263] on label "True" at bounding box center [947, 255] width 137 height 45
click at [900, 262] on input "True" at bounding box center [896, 256] width 15 height 12
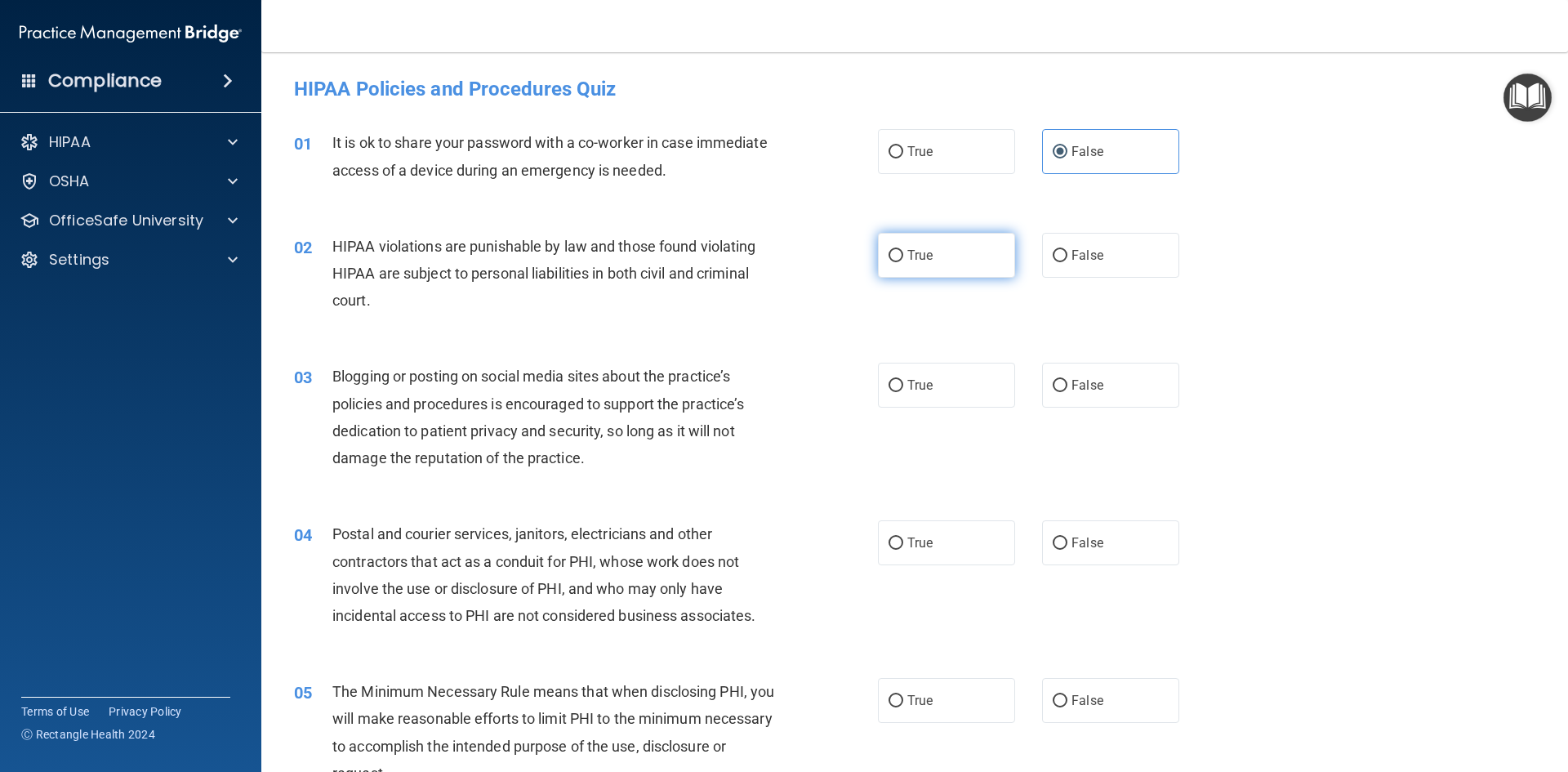
radio input "true"
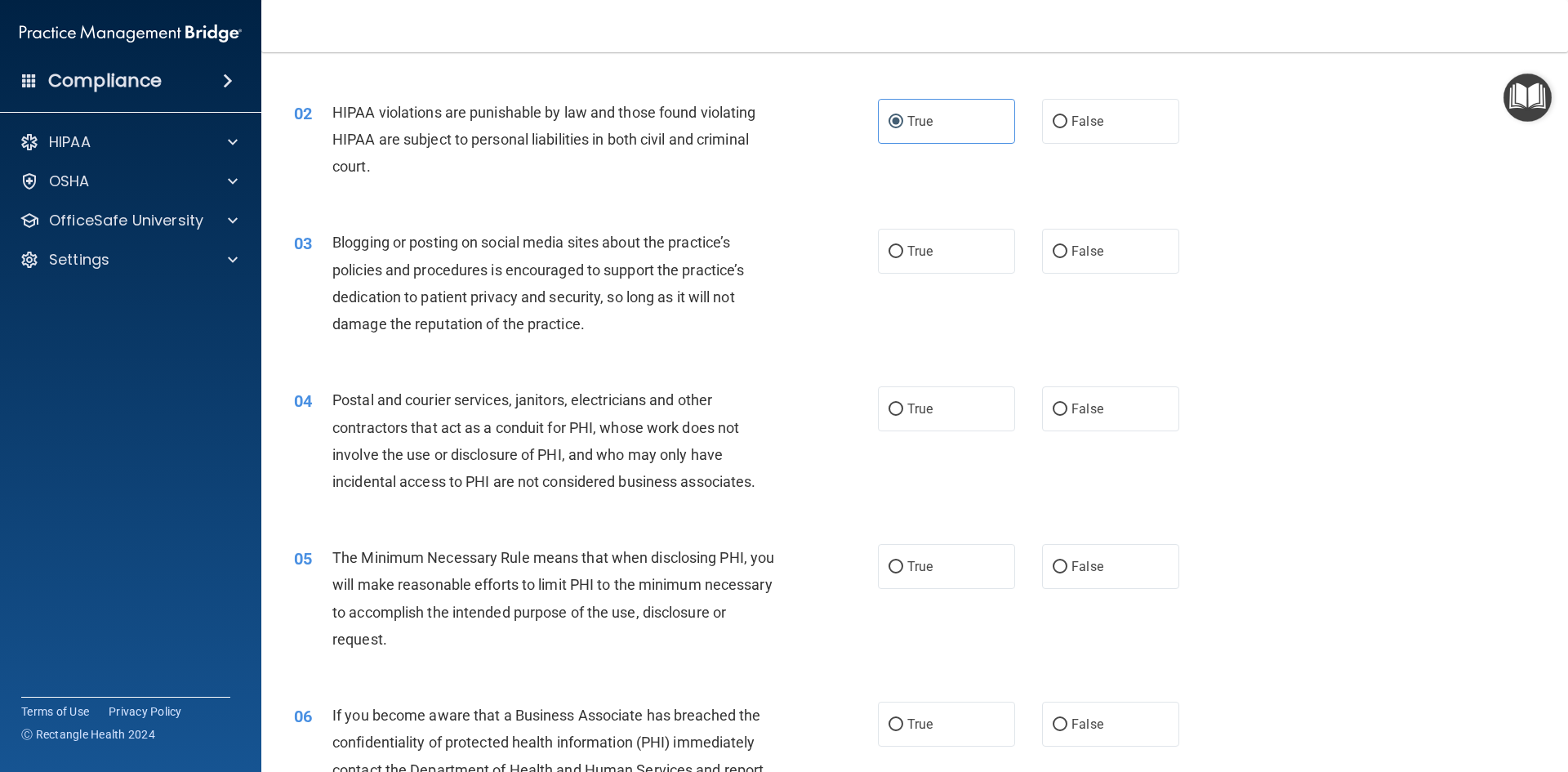
scroll to position [164, 0]
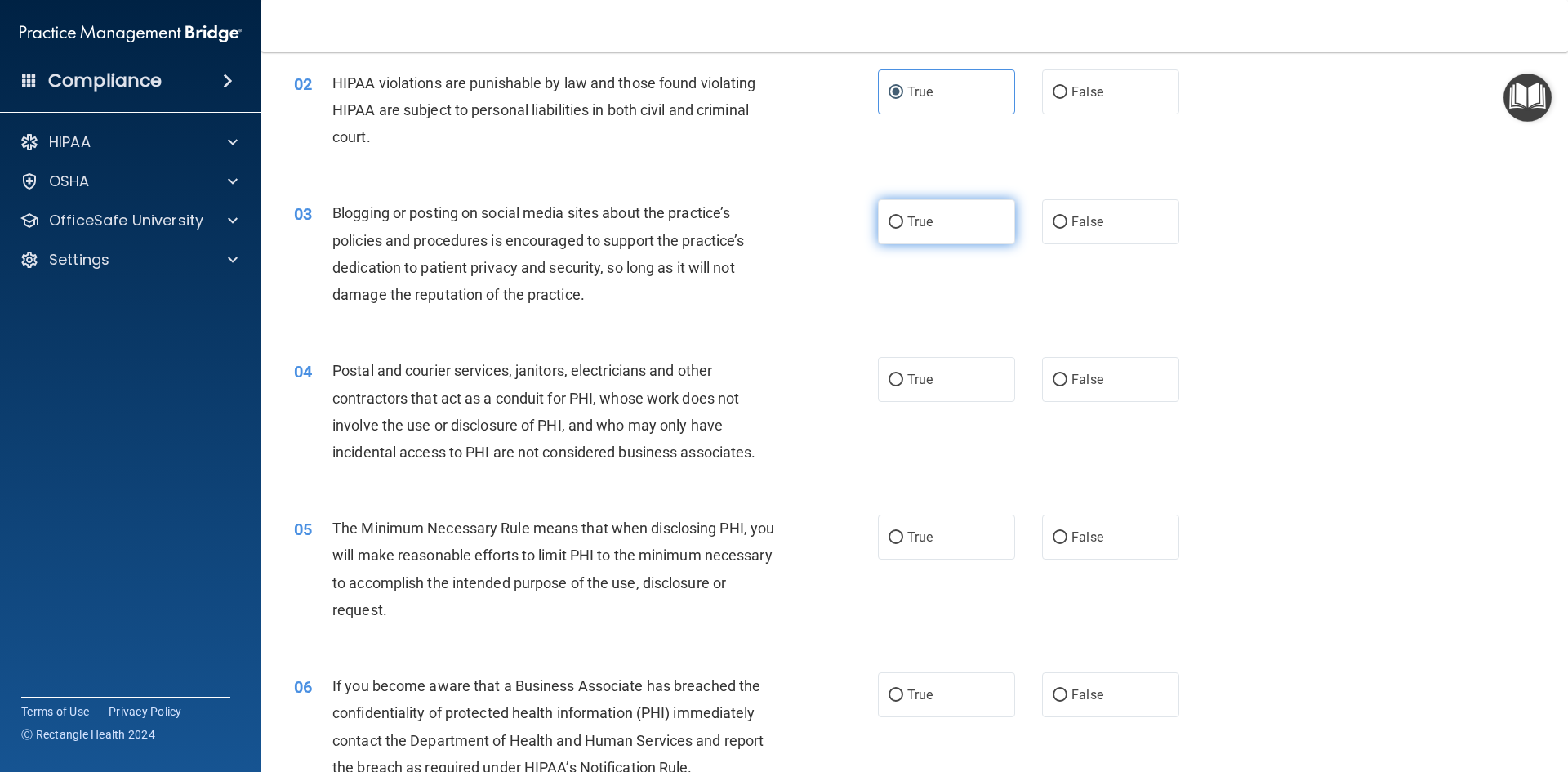
click at [928, 221] on label "True" at bounding box center [947, 221] width 137 height 45
click at [903, 221] on input "True" at bounding box center [896, 222] width 15 height 12
radio input "true"
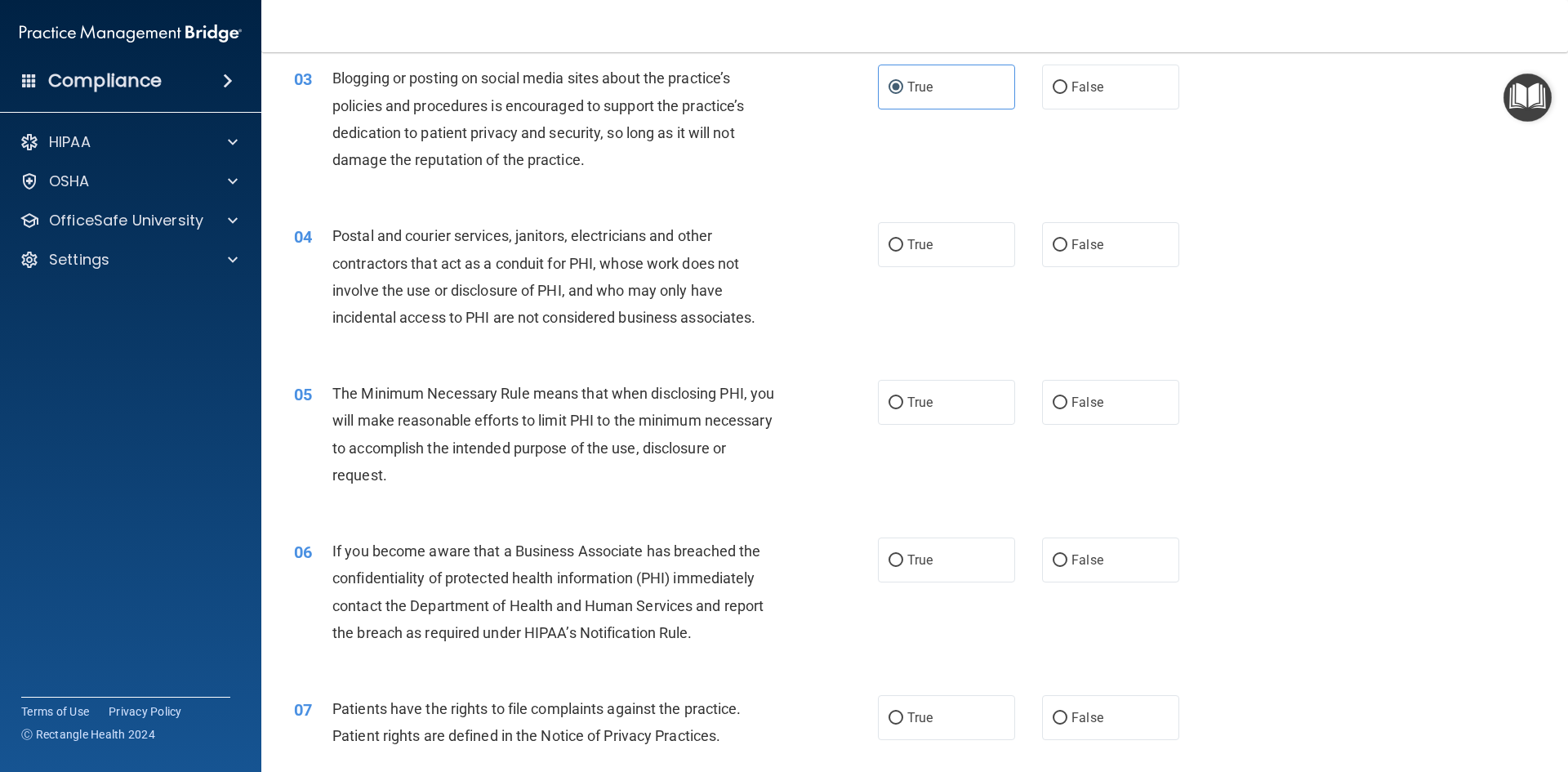
scroll to position [327, 0]
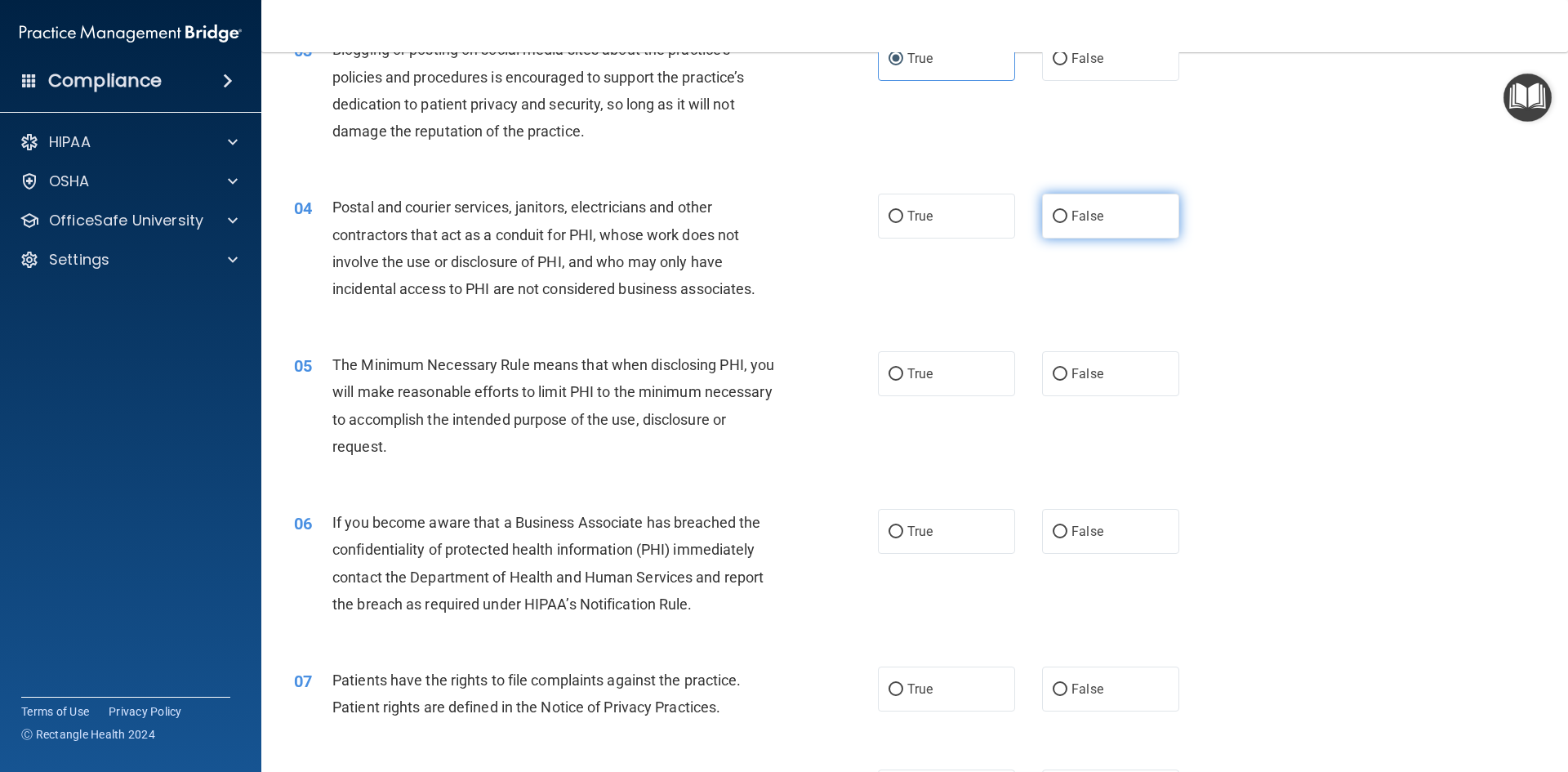
click at [1064, 224] on label "False" at bounding box center [1110, 216] width 137 height 45
click at [1064, 223] on input "False" at bounding box center [1060, 217] width 15 height 12
radio input "true"
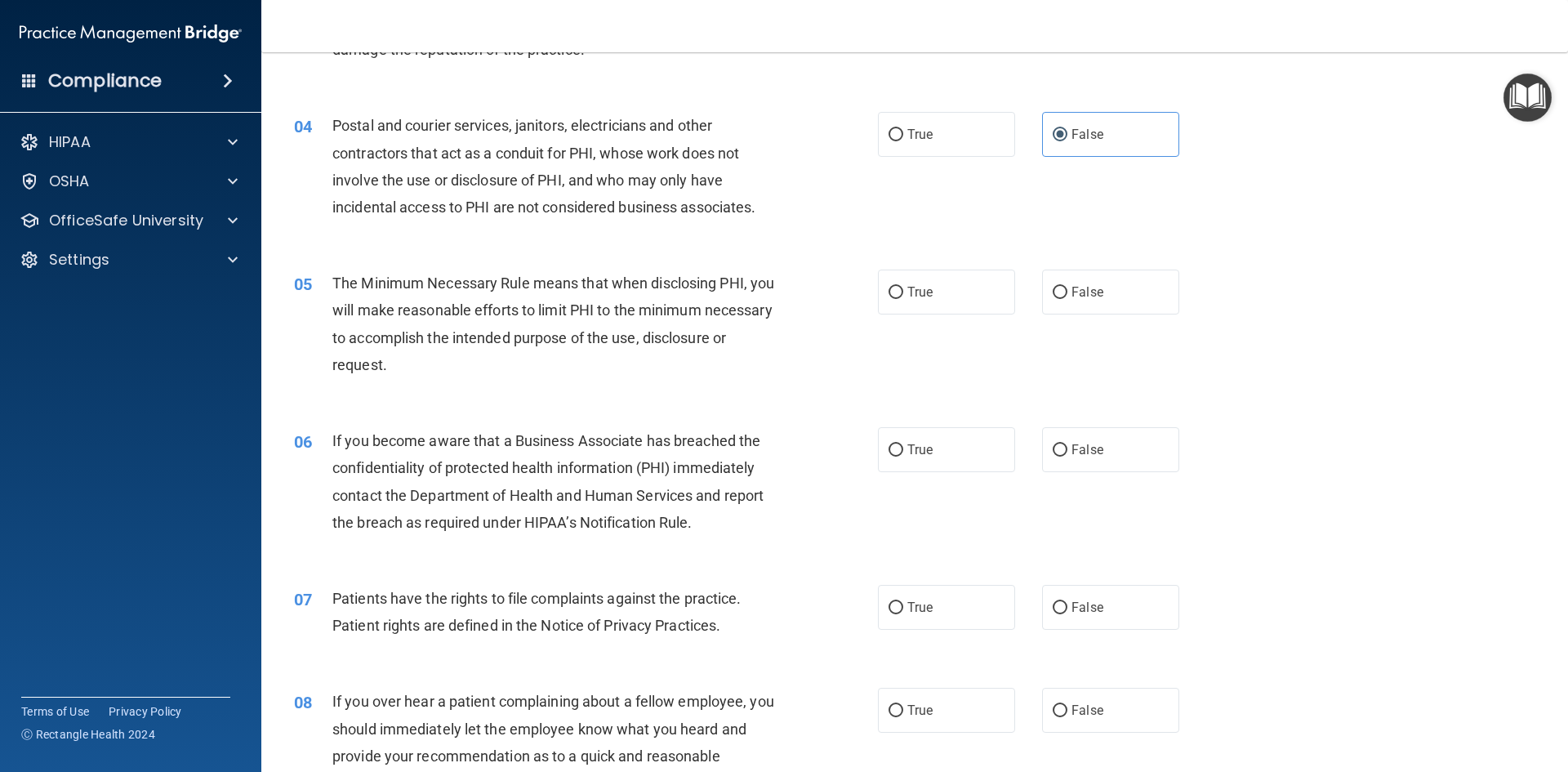
scroll to position [490, 0]
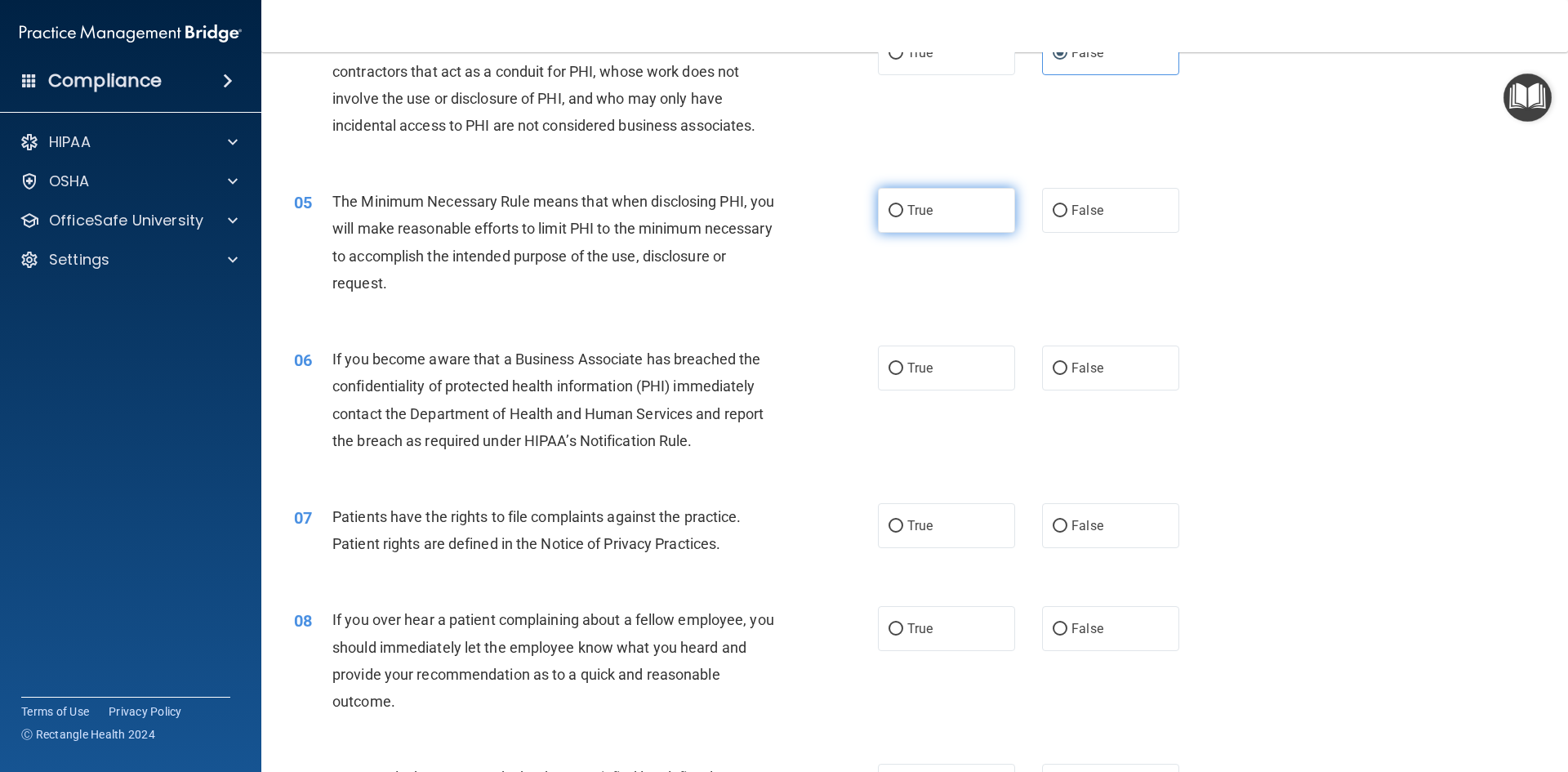
click at [916, 223] on label "True" at bounding box center [947, 210] width 137 height 45
click at [903, 217] on input "True" at bounding box center [896, 212] width 15 height 12
radio input "true"
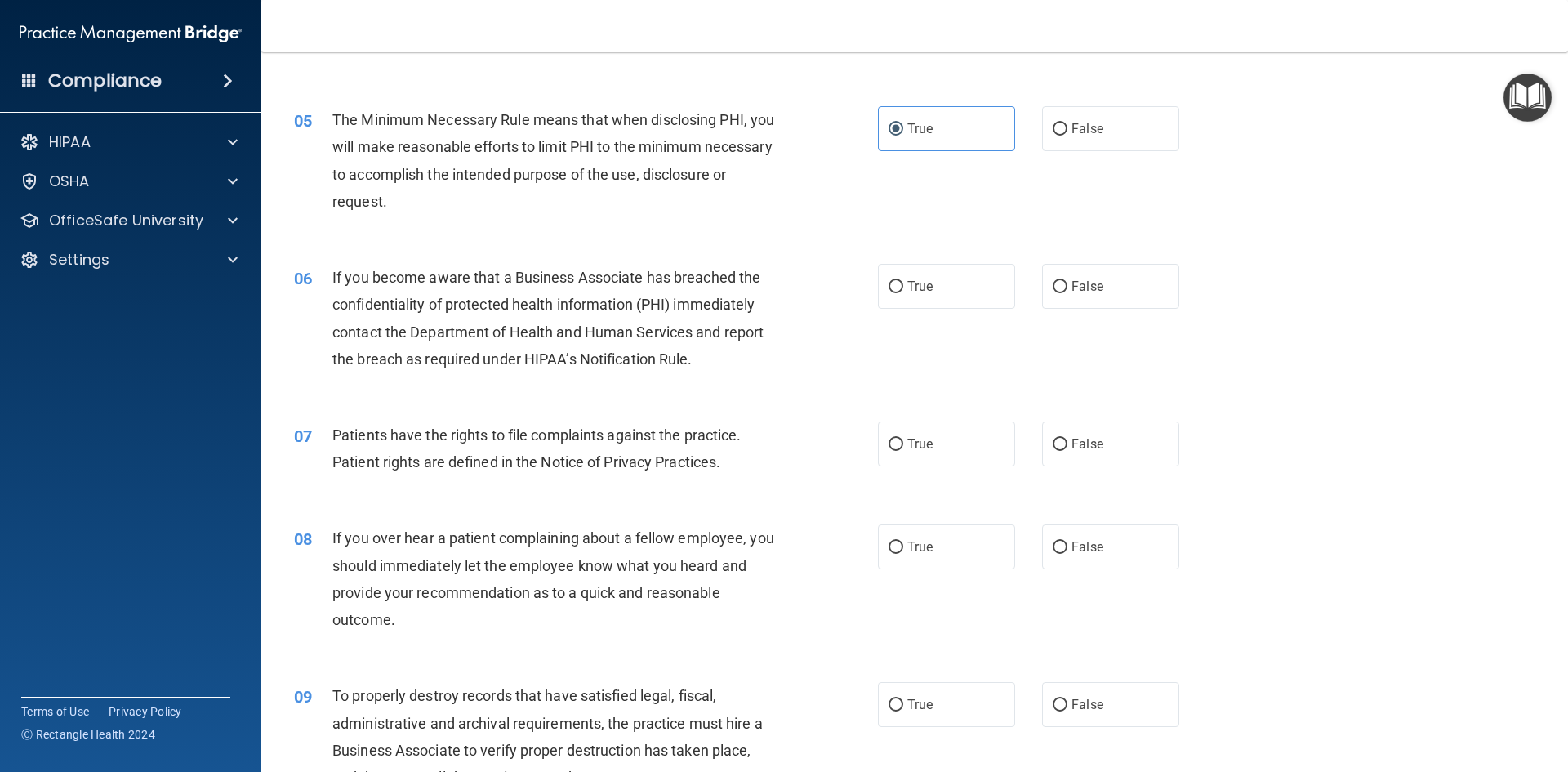
scroll to position [654, 0]
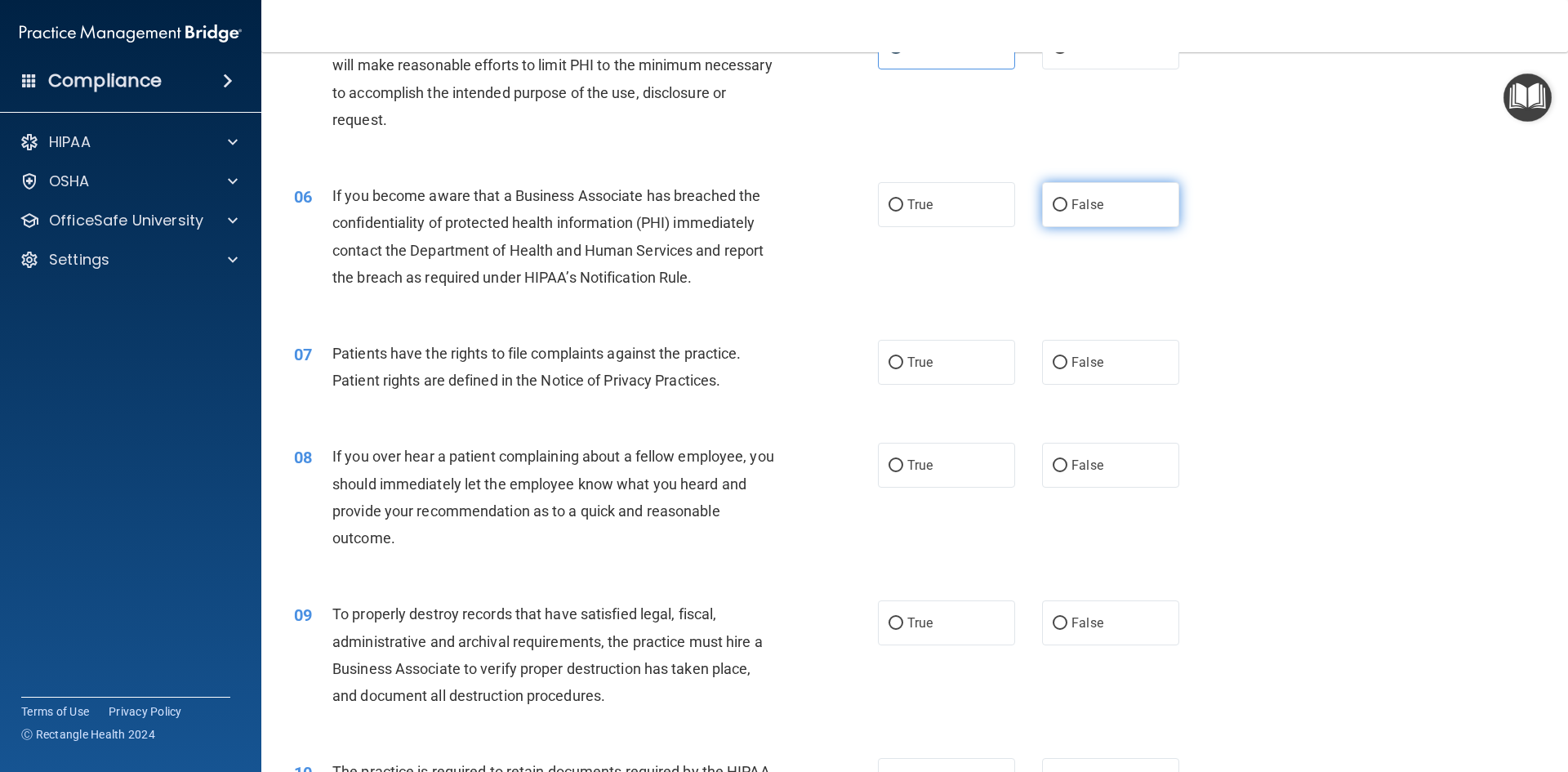
click at [1075, 213] on label "False" at bounding box center [1110, 205] width 137 height 45
click at [1068, 212] on input "False" at bounding box center [1060, 205] width 15 height 12
radio input "true"
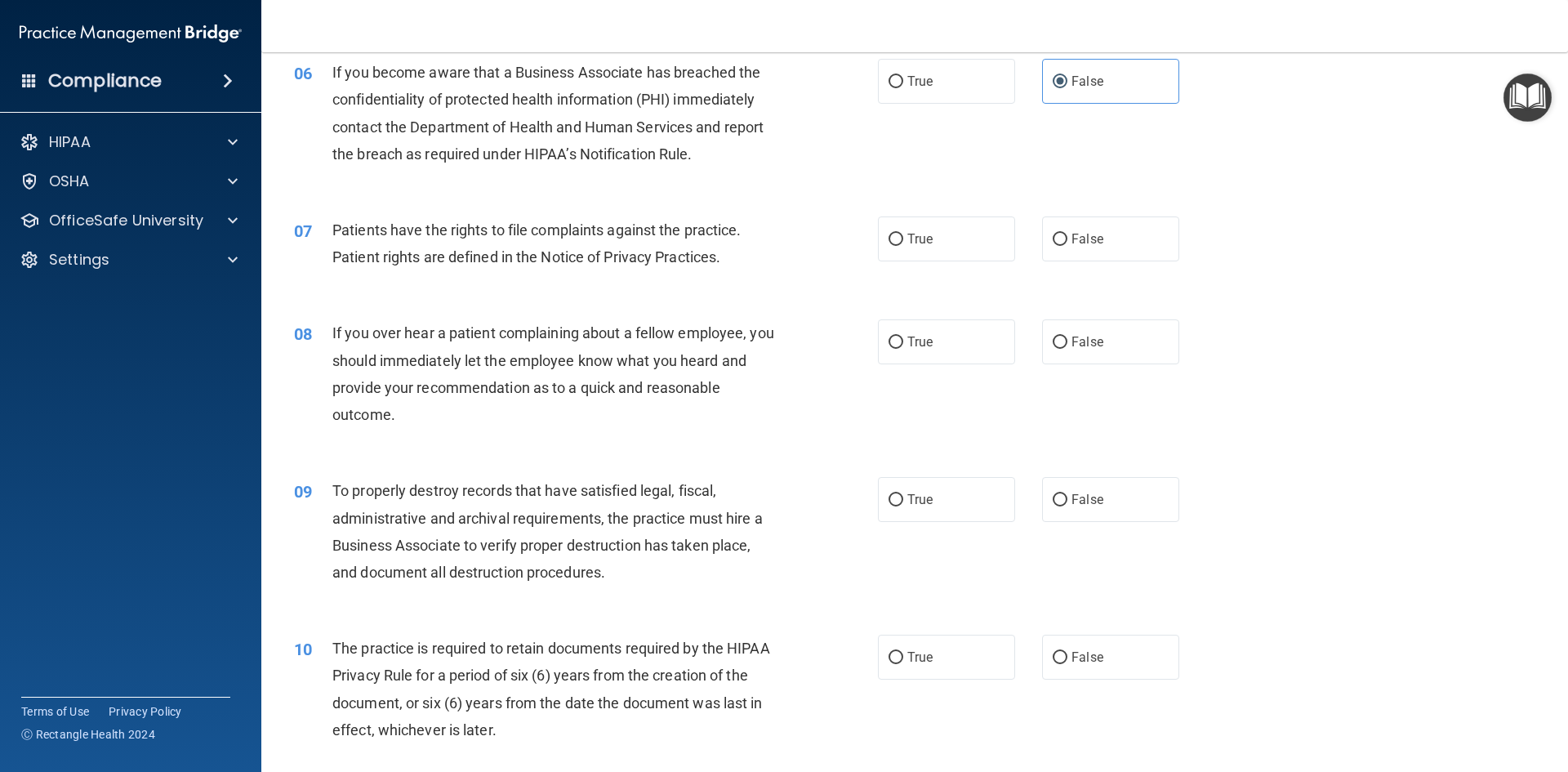
scroll to position [817, 0]
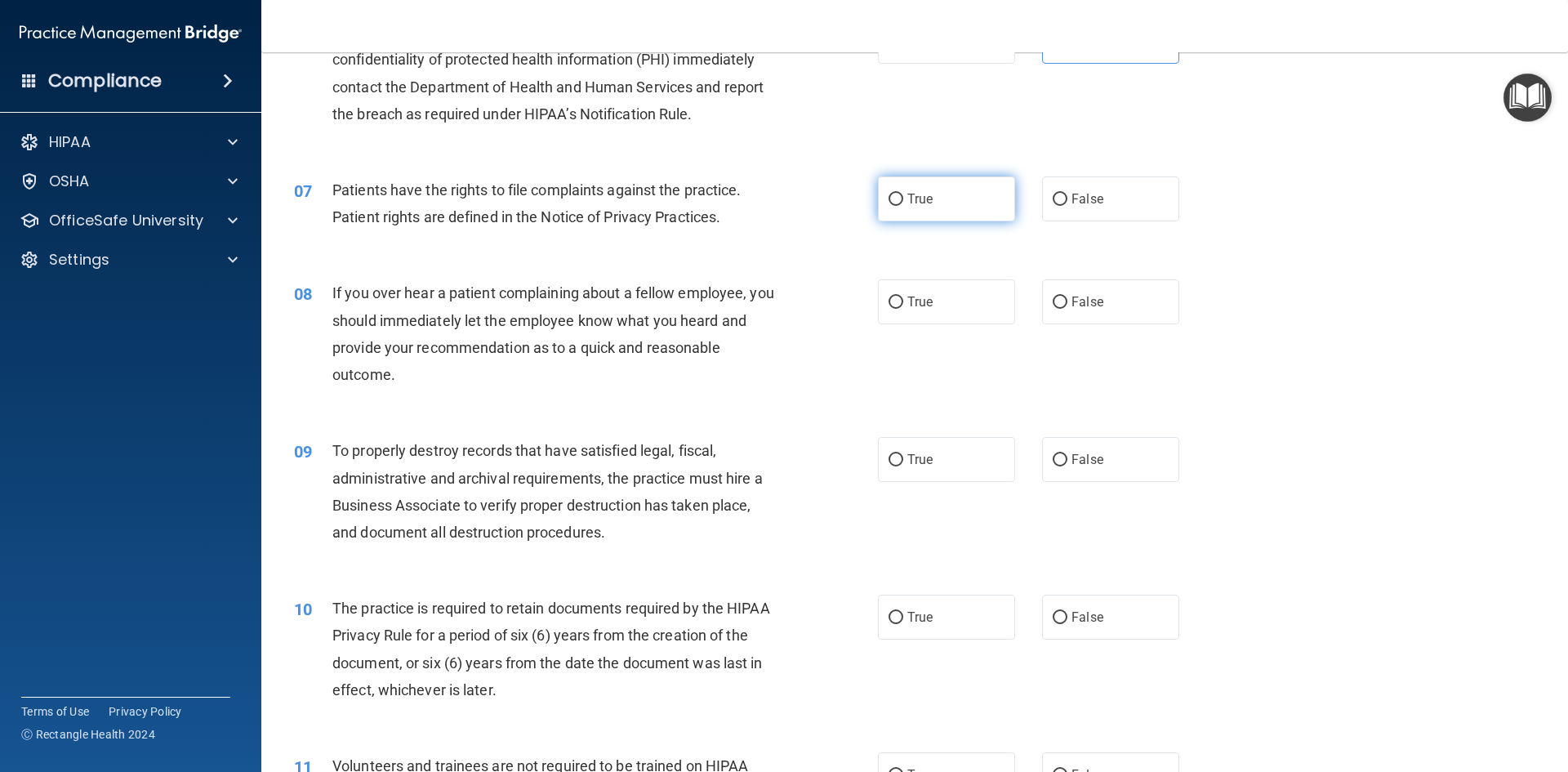
click at [908, 206] on span "True" at bounding box center [920, 198] width 25 height 15
click at [903, 206] on input "True" at bounding box center [896, 200] width 15 height 12
radio input "true"
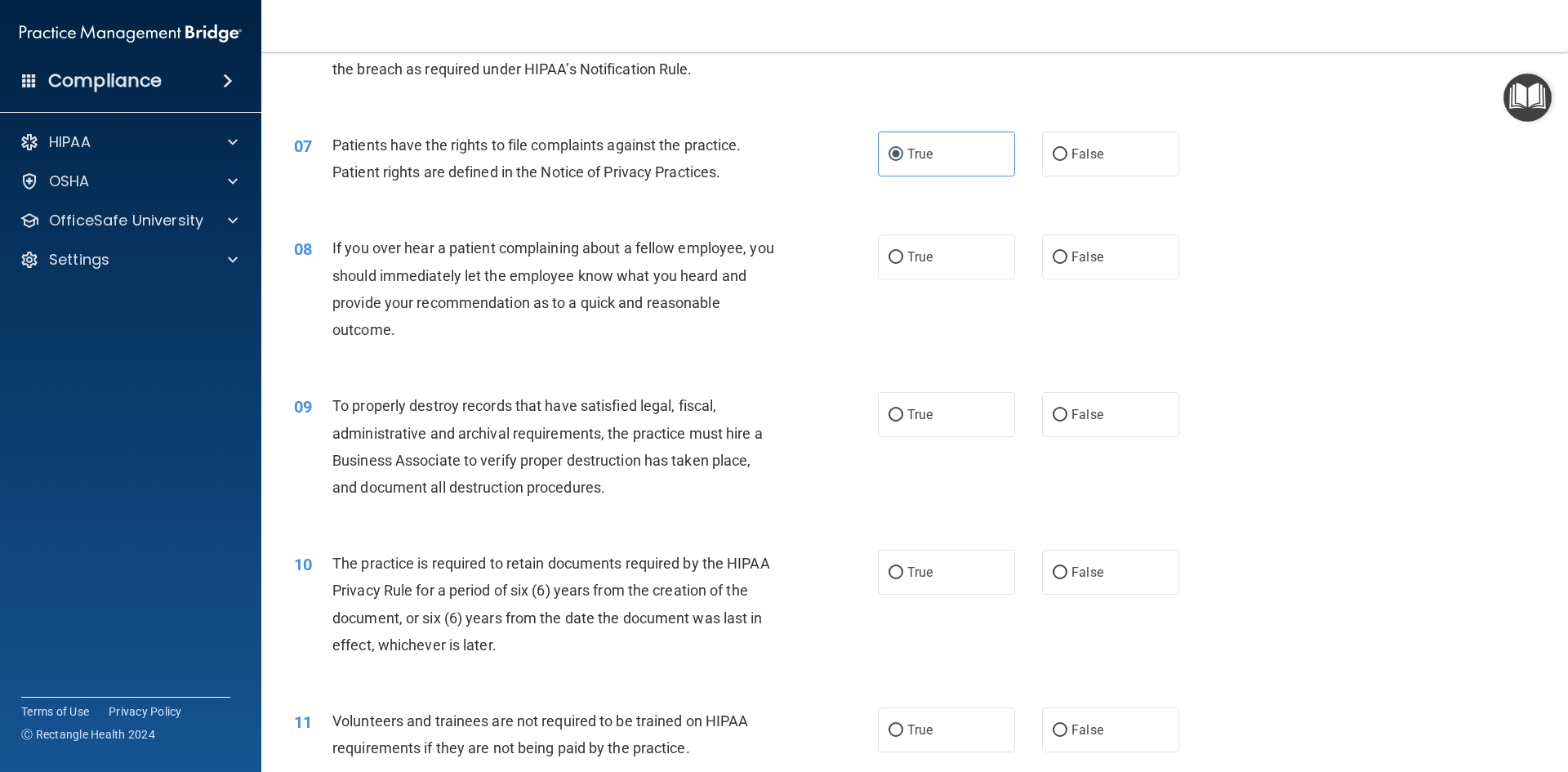
scroll to position [899, 0]
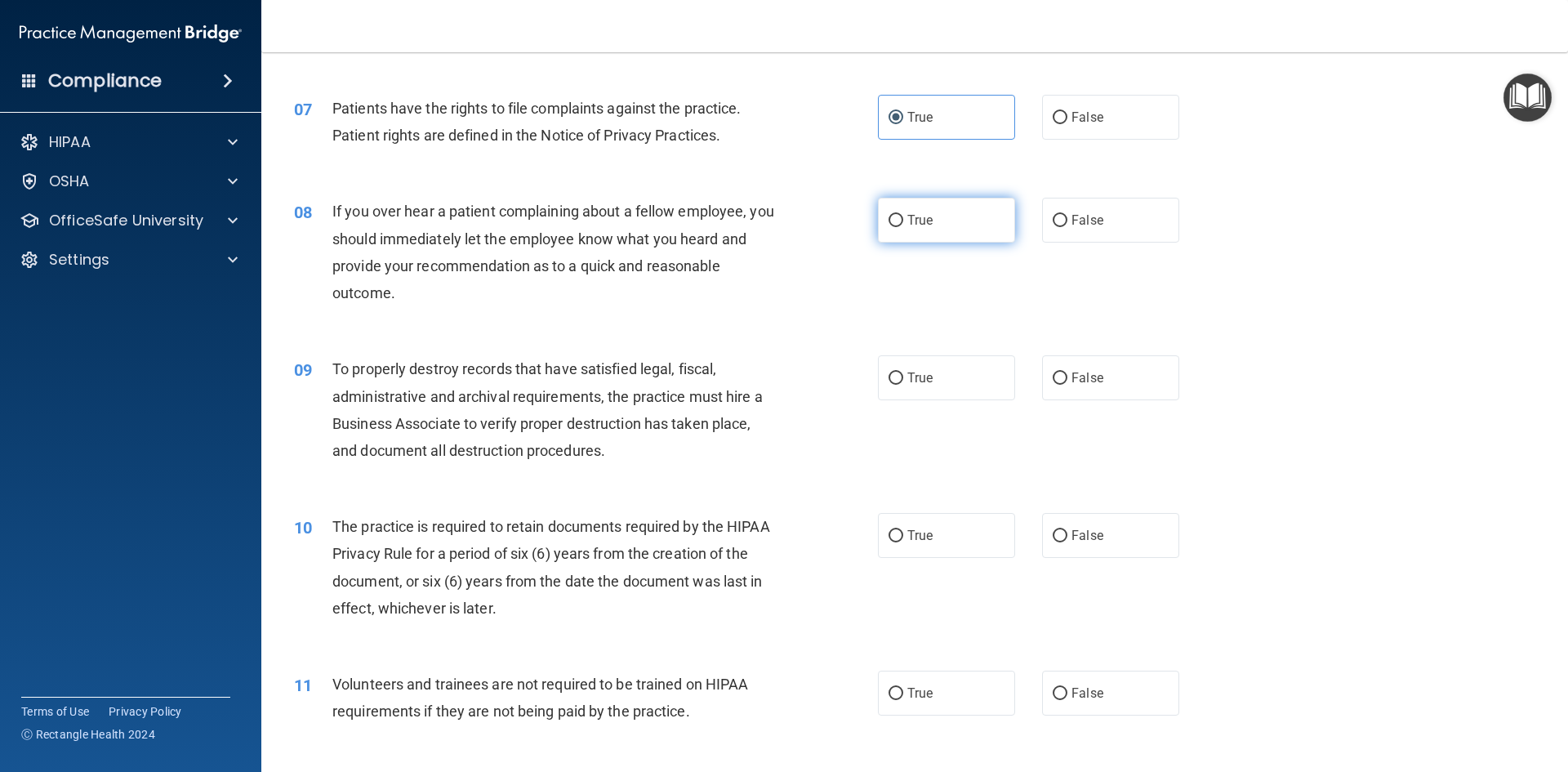
click at [930, 237] on label "True" at bounding box center [947, 220] width 137 height 45
click at [903, 227] on input "True" at bounding box center [896, 221] width 15 height 12
radio input "true"
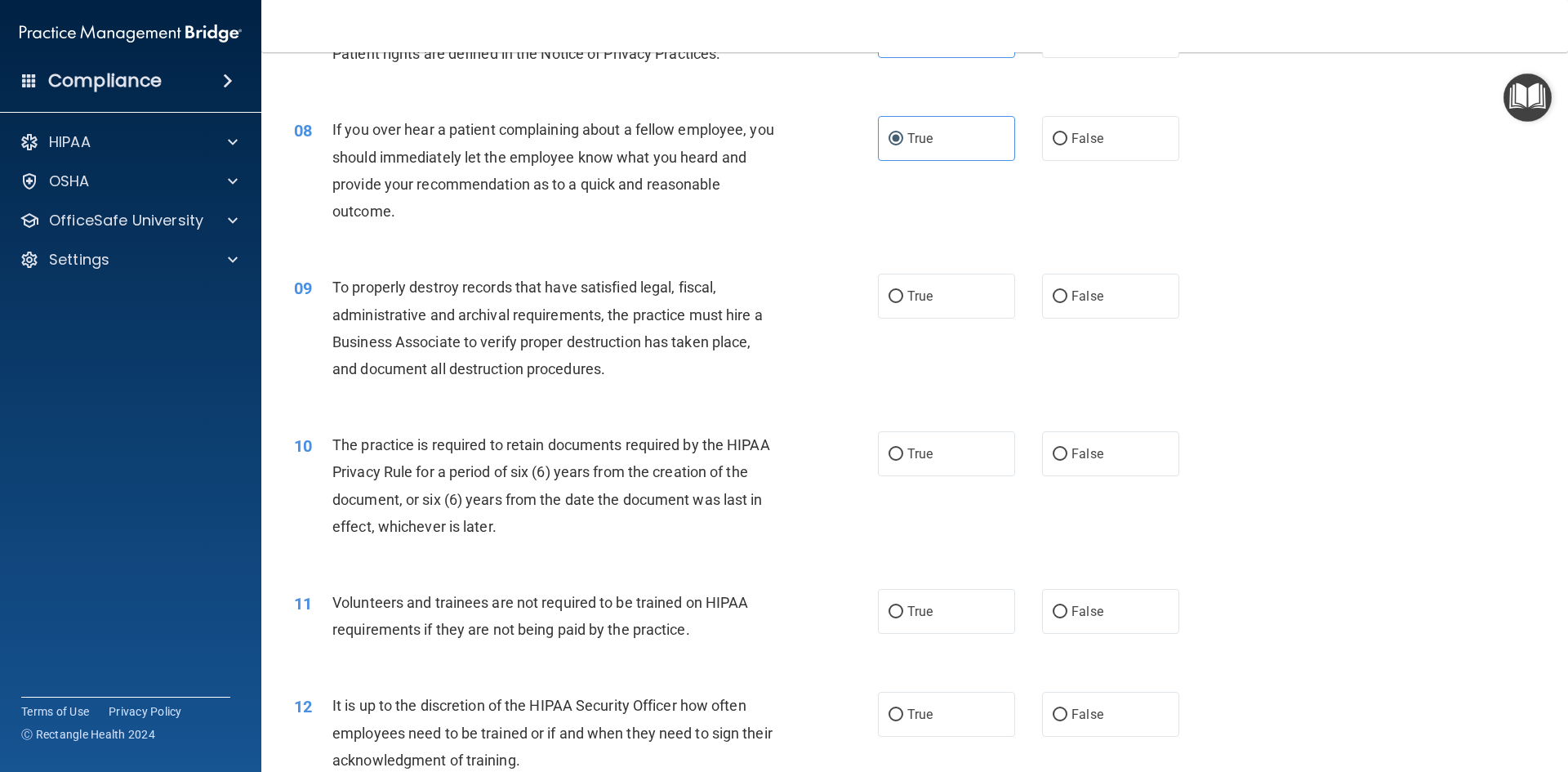
scroll to position [1063, 0]
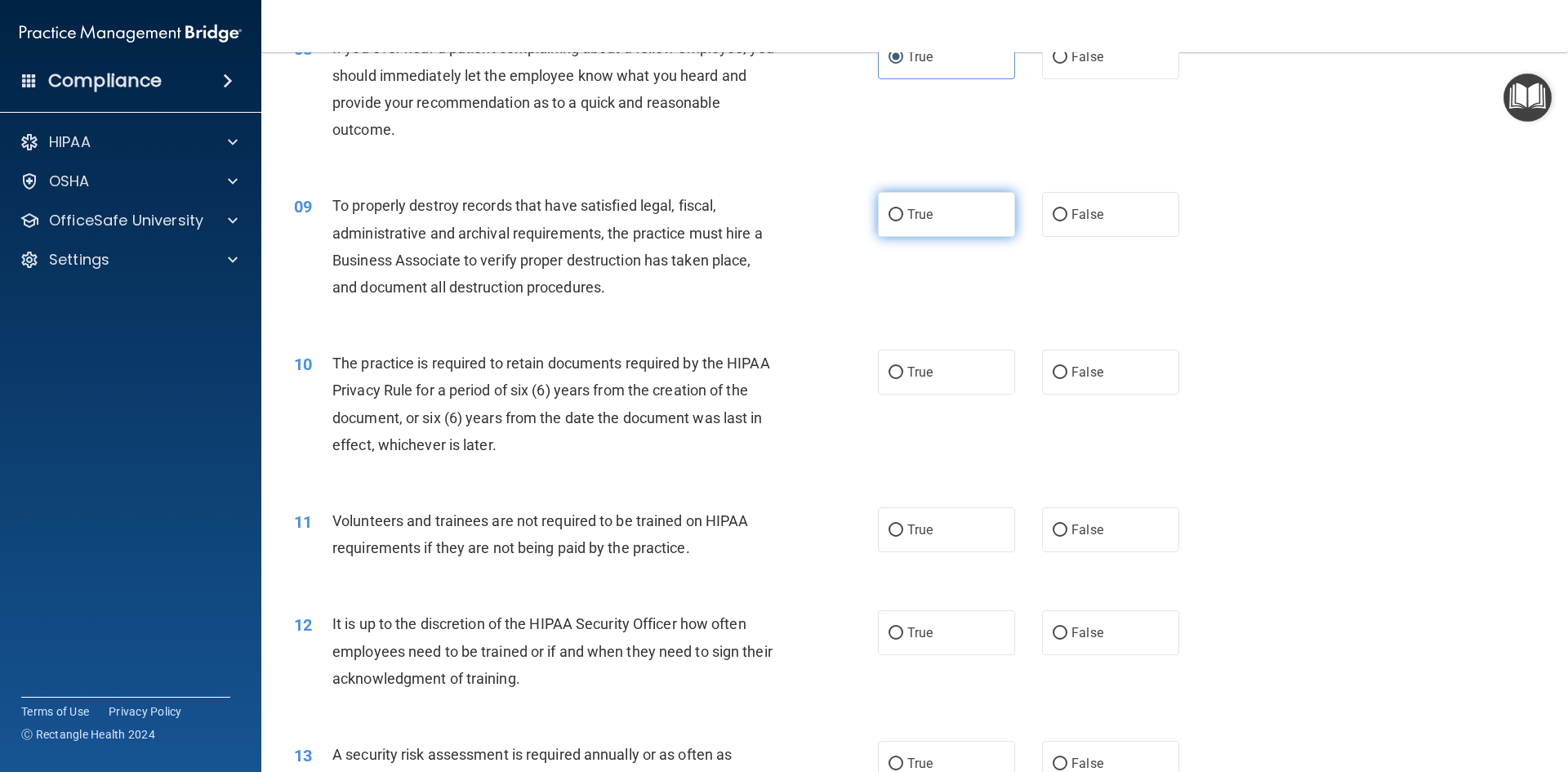
click at [906, 233] on label "True" at bounding box center [947, 214] width 137 height 45
click at [903, 221] on input "True" at bounding box center [896, 215] width 15 height 12
radio input "true"
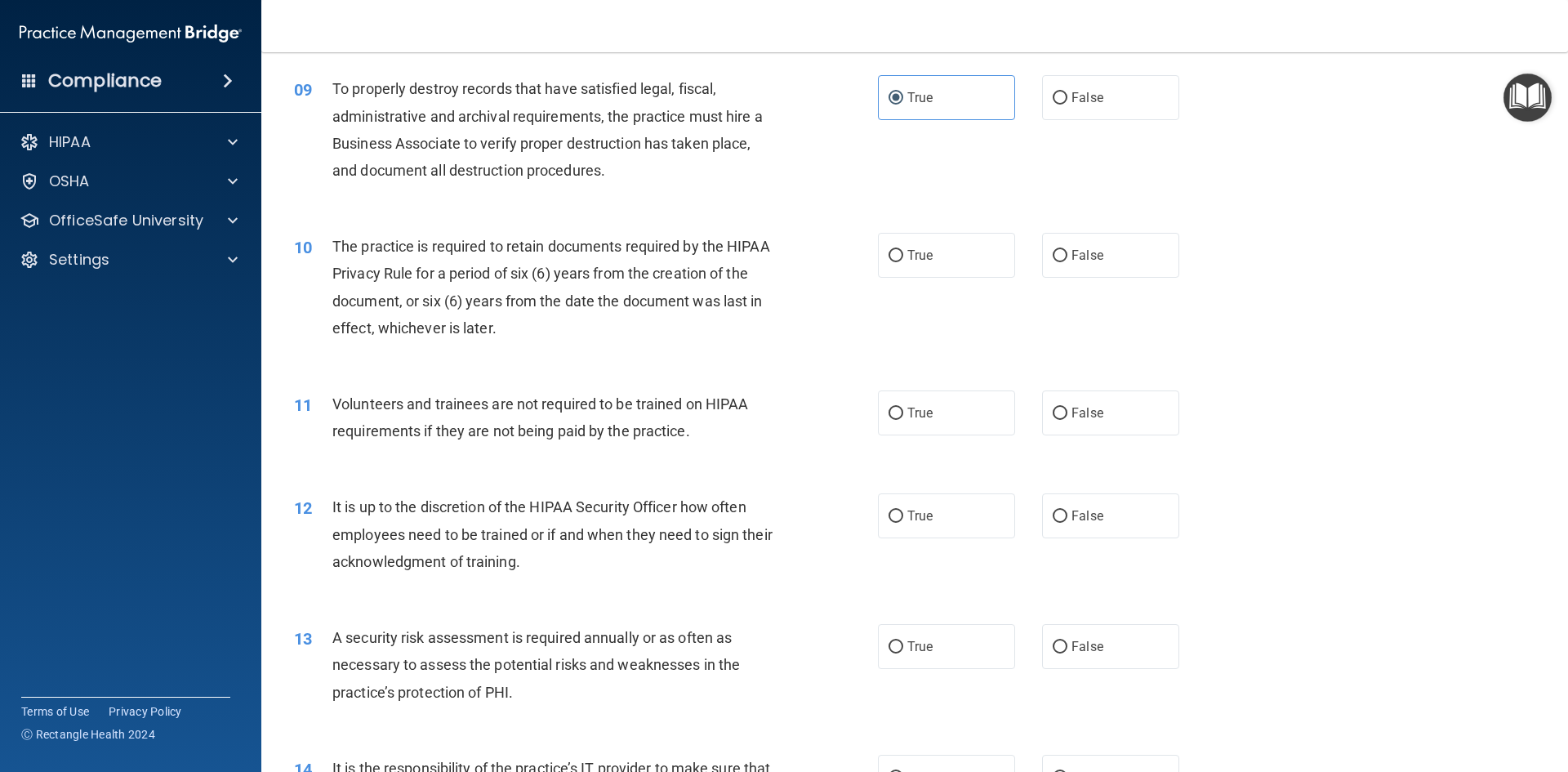
scroll to position [1226, 0]
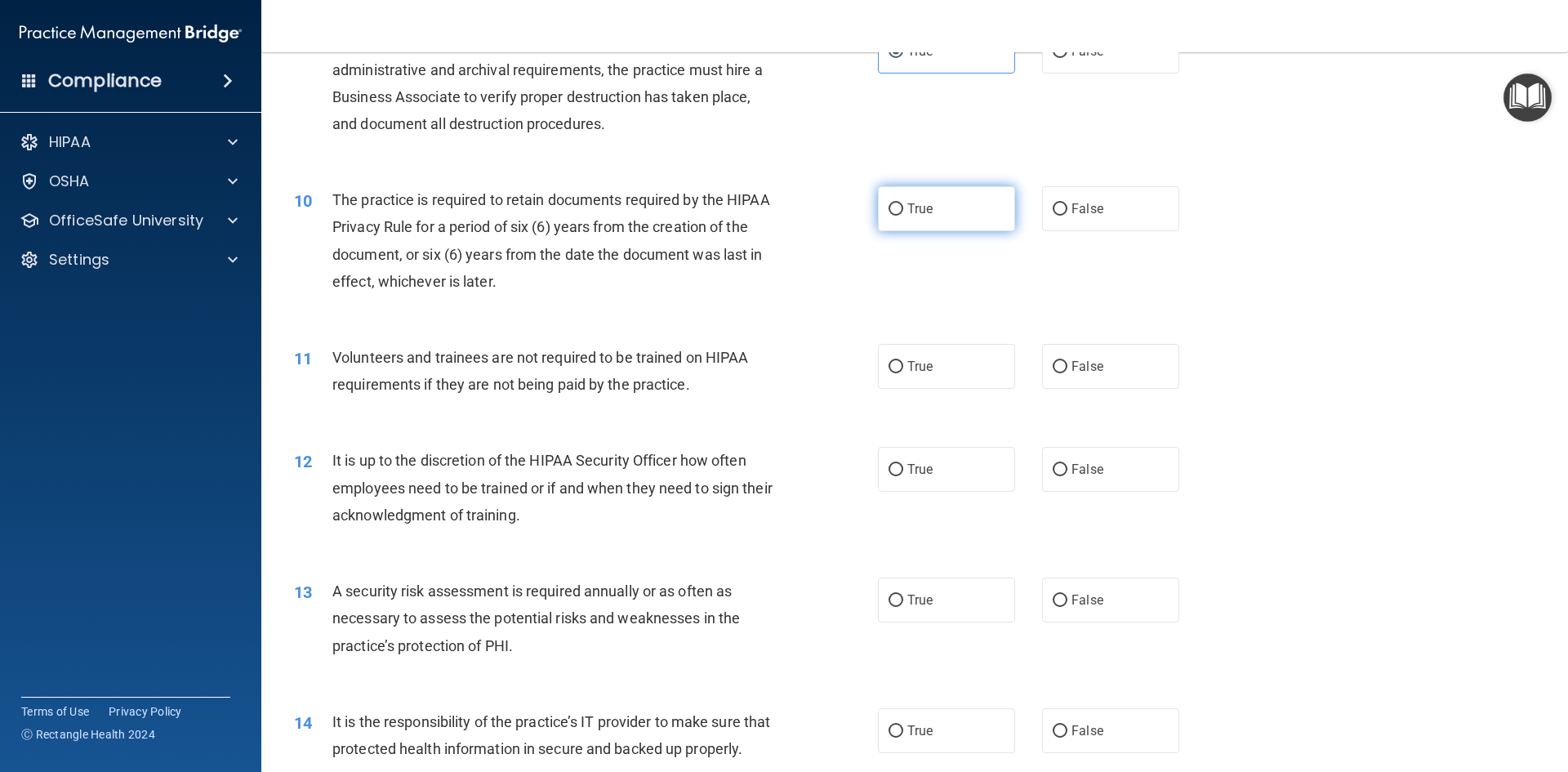
click at [917, 212] on span "True" at bounding box center [920, 208] width 25 height 15
click at [903, 212] on input "True" at bounding box center [896, 210] width 15 height 12
radio input "true"
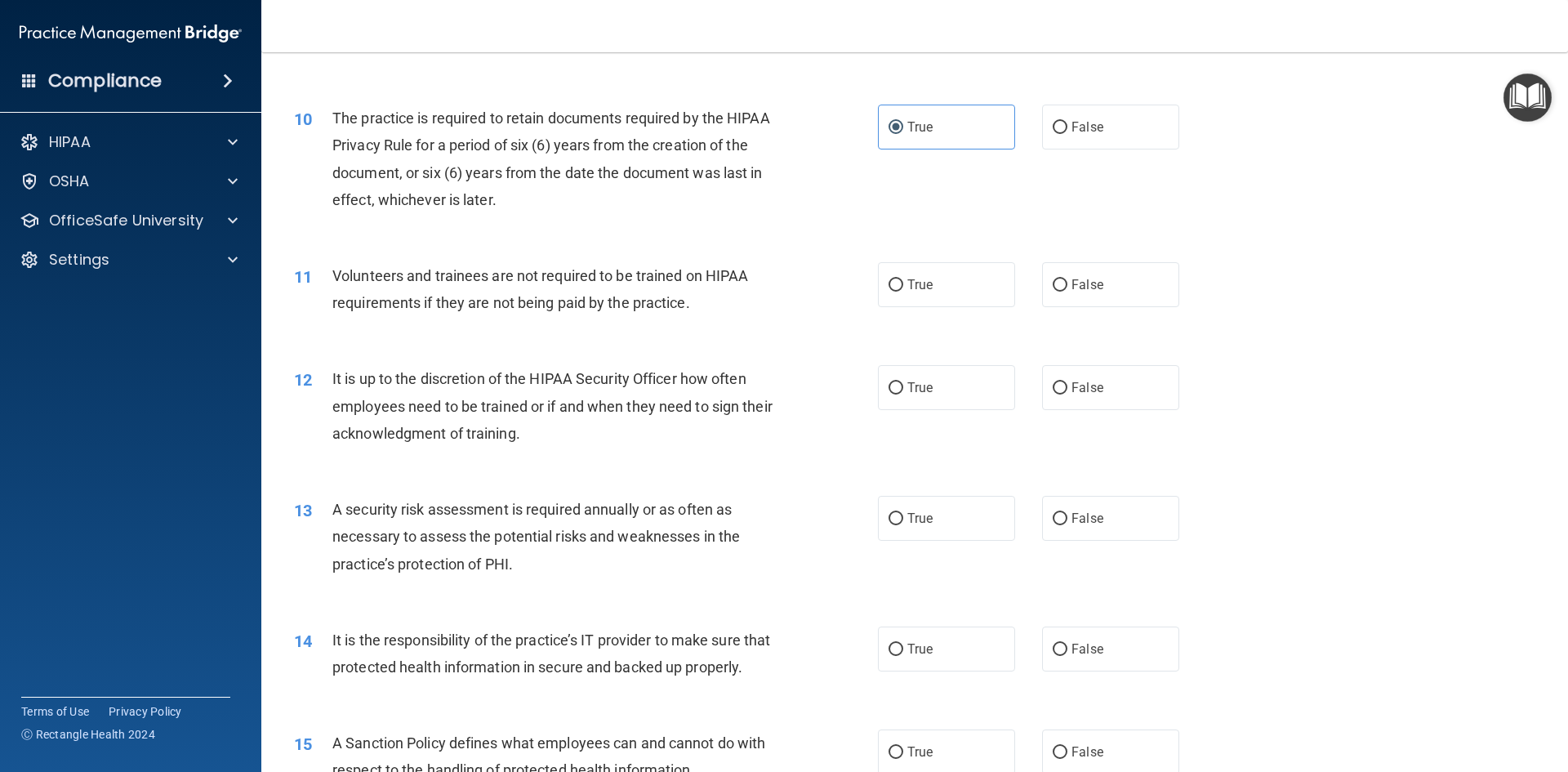
scroll to position [1389, 0]
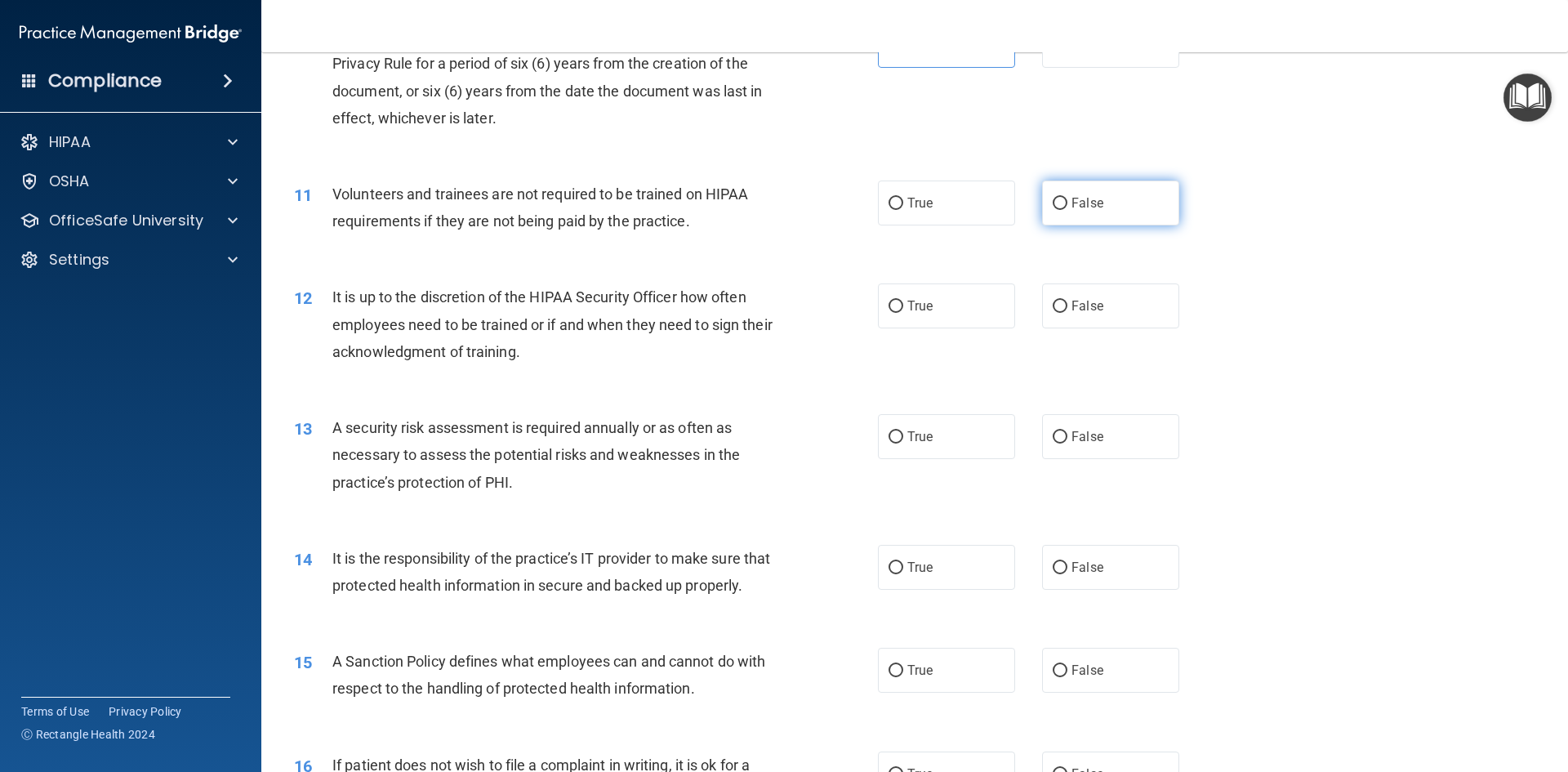
click at [1081, 210] on label "False" at bounding box center [1110, 203] width 137 height 45
click at [1068, 210] on input "False" at bounding box center [1060, 204] width 15 height 12
radio input "true"
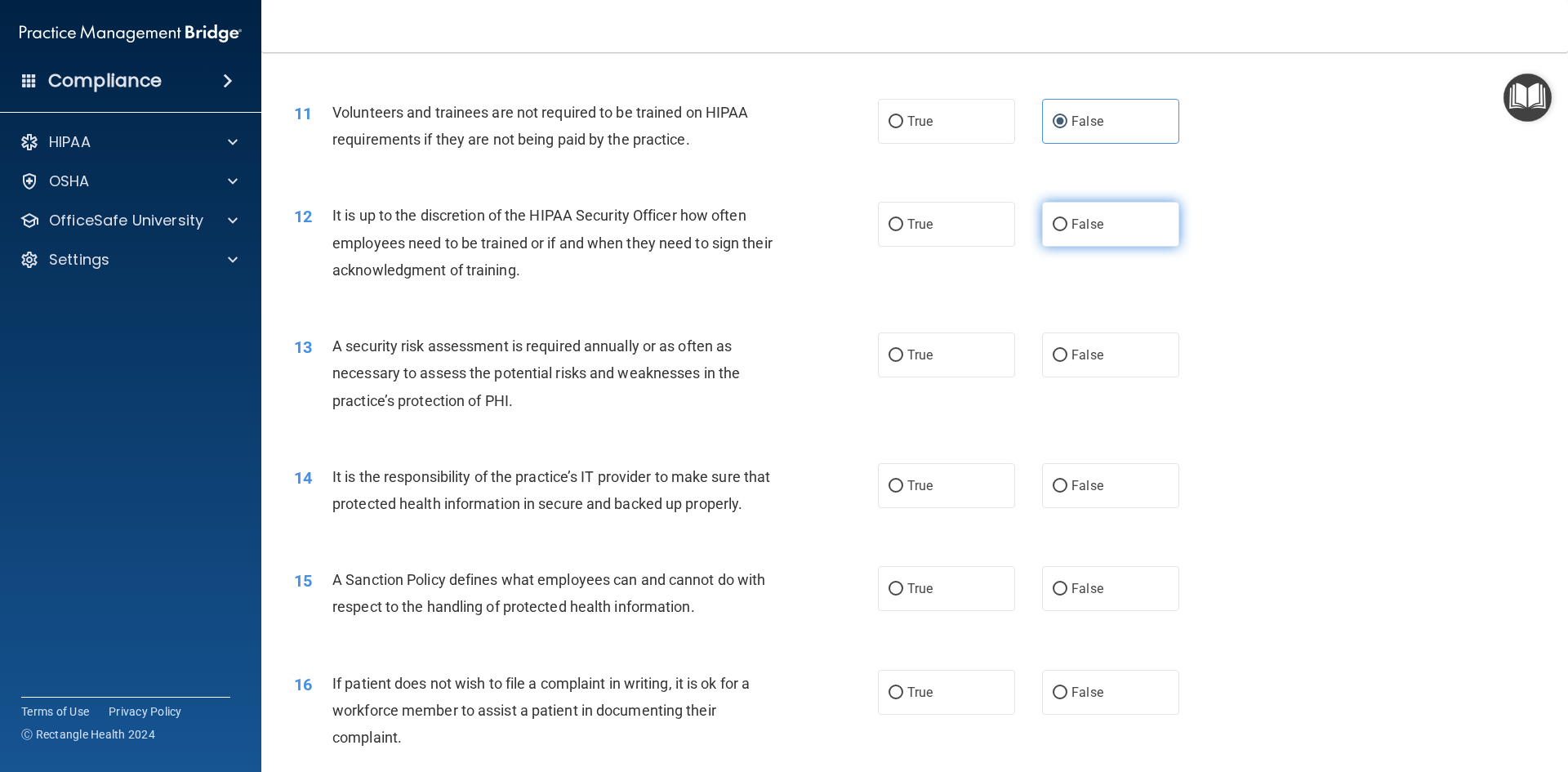
click at [1068, 238] on label "False" at bounding box center [1110, 224] width 137 height 45
click at [1068, 231] on input "False" at bounding box center [1060, 225] width 15 height 12
radio input "true"
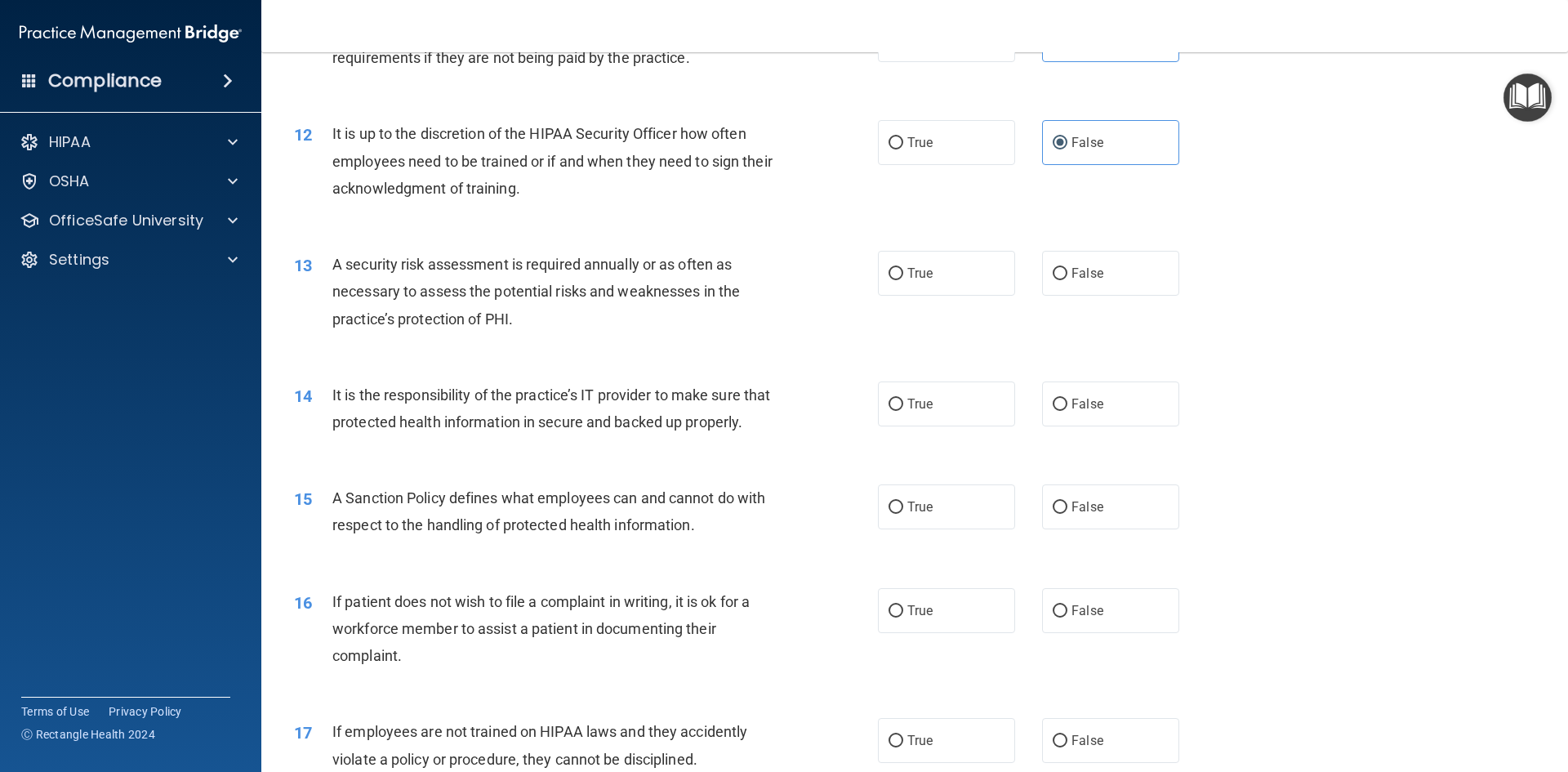
scroll to position [1635, 0]
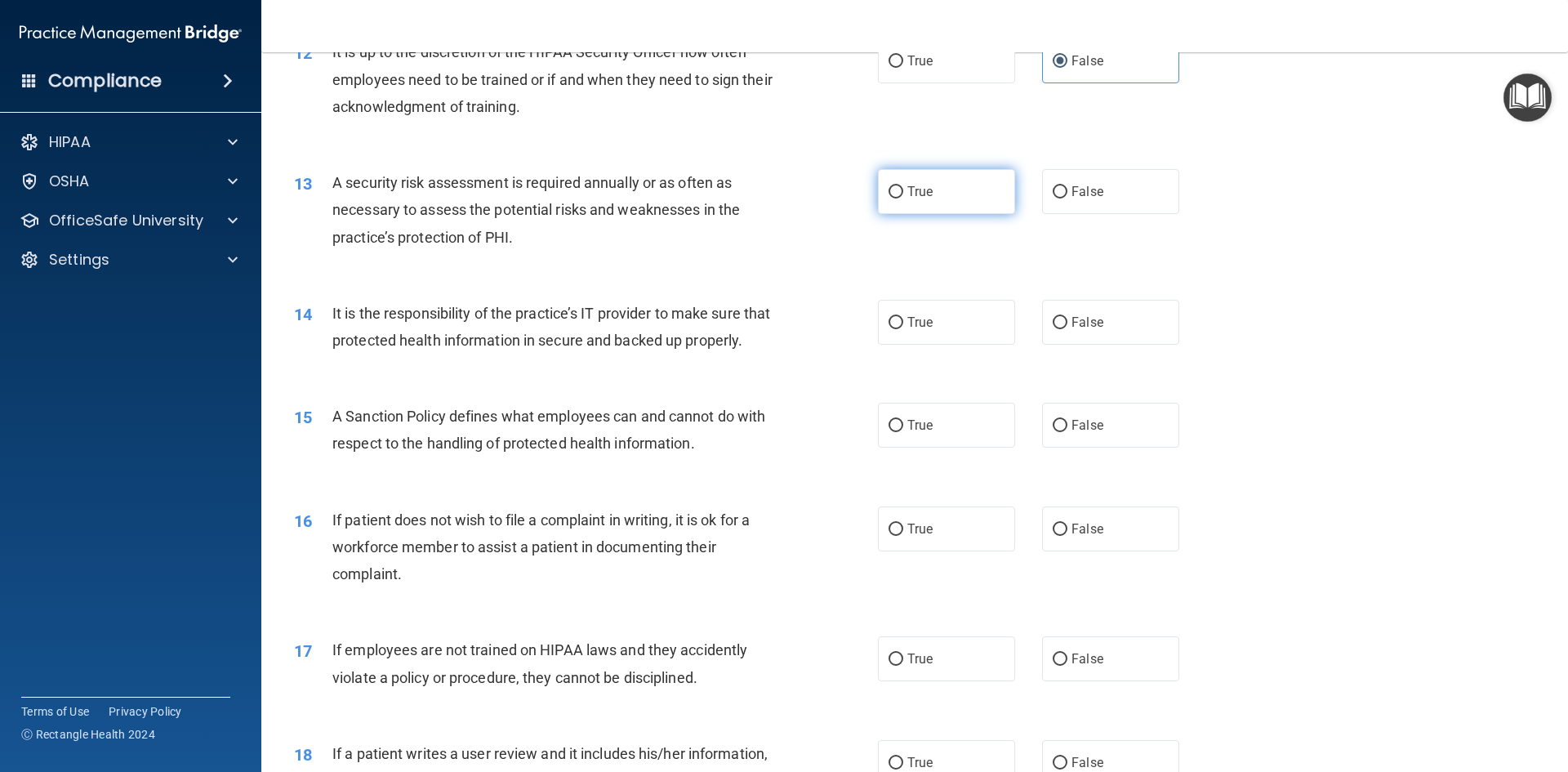
click at [910, 191] on span "True" at bounding box center [920, 191] width 25 height 15
click at [903, 191] on input "True" at bounding box center [896, 192] width 15 height 12
radio input "true"
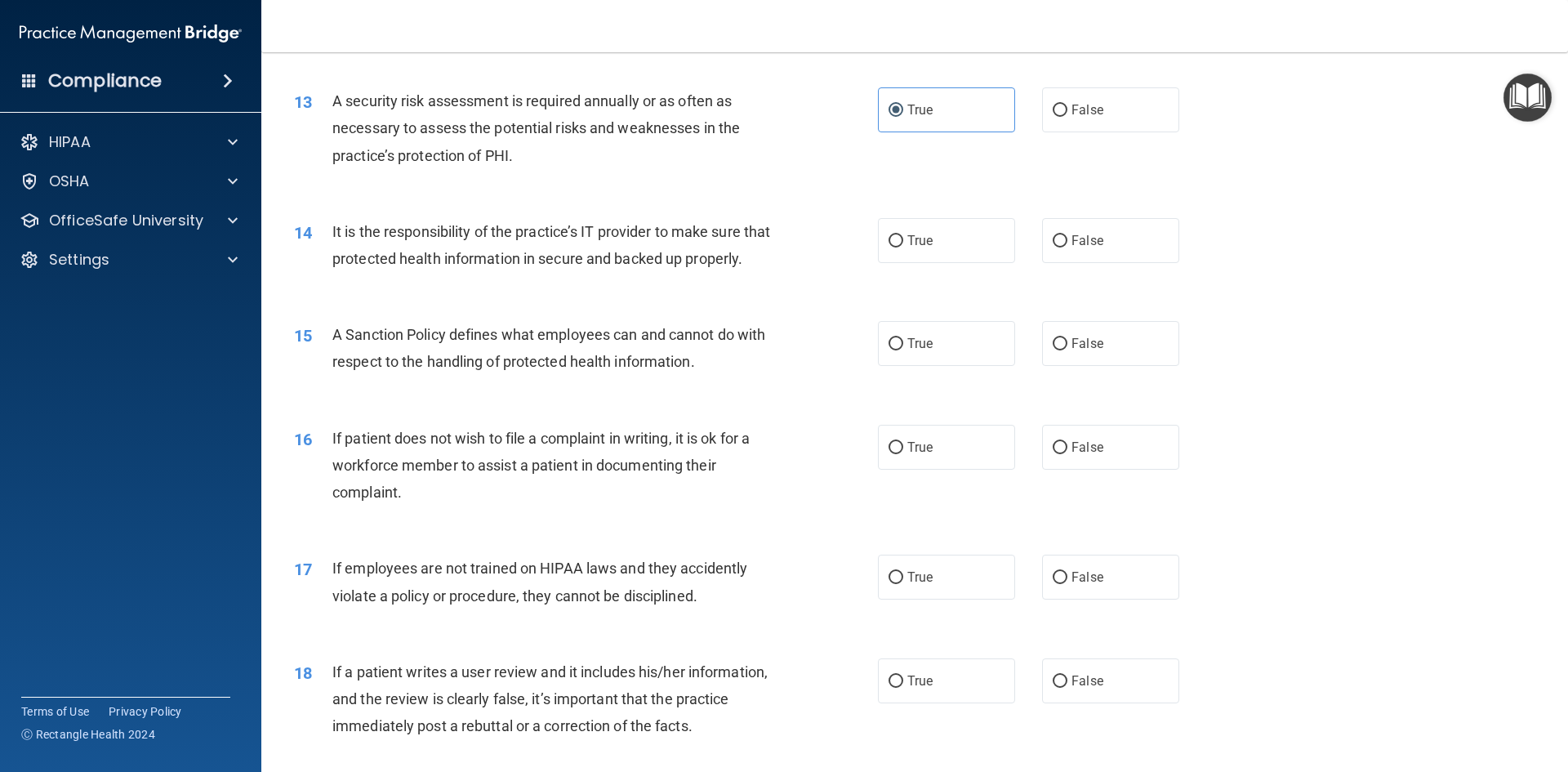
scroll to position [1797, 0]
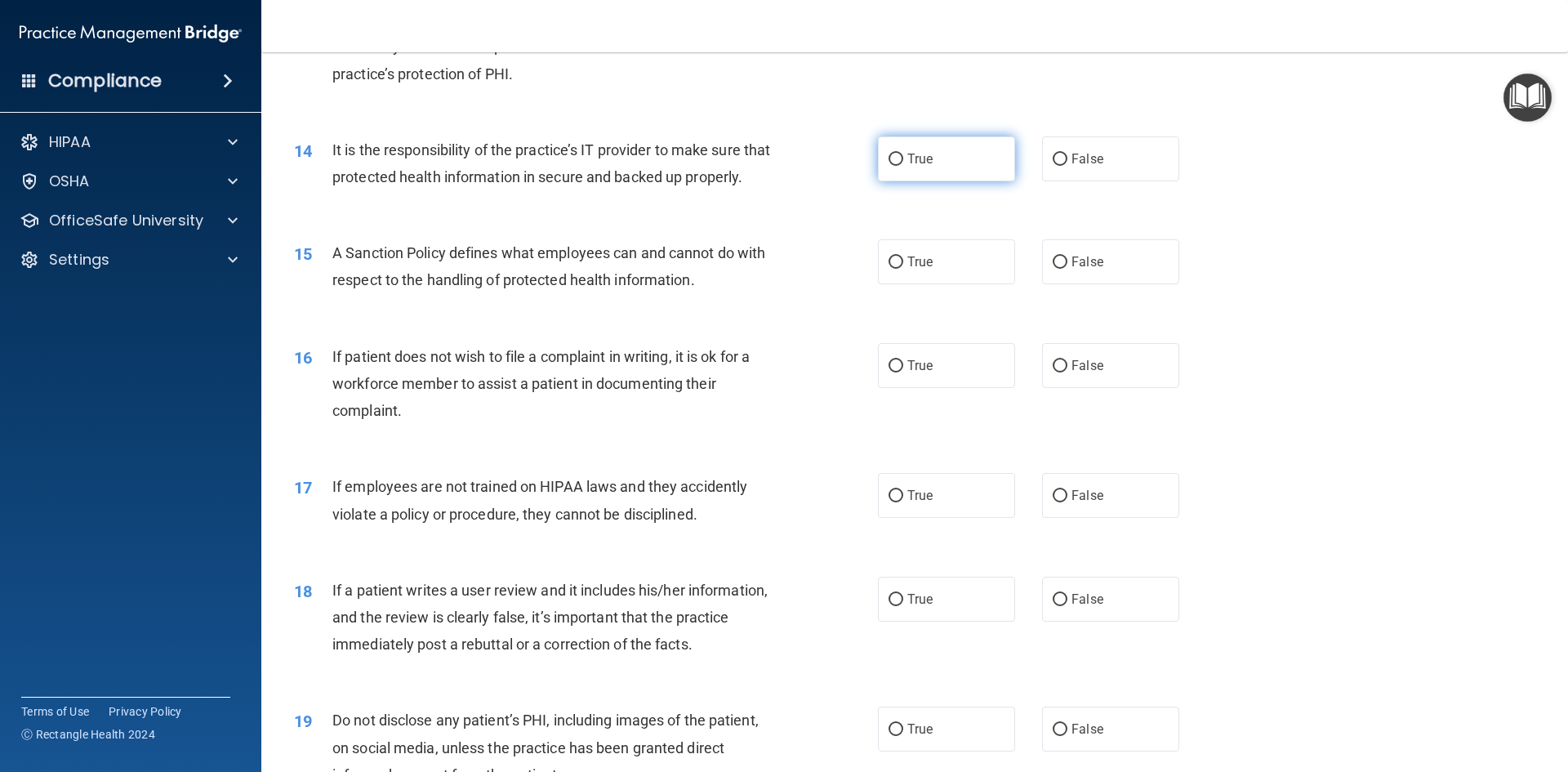
click at [897, 175] on label "True" at bounding box center [947, 158] width 137 height 45
click at [897, 166] on input "True" at bounding box center [896, 160] width 15 height 12
radio input "true"
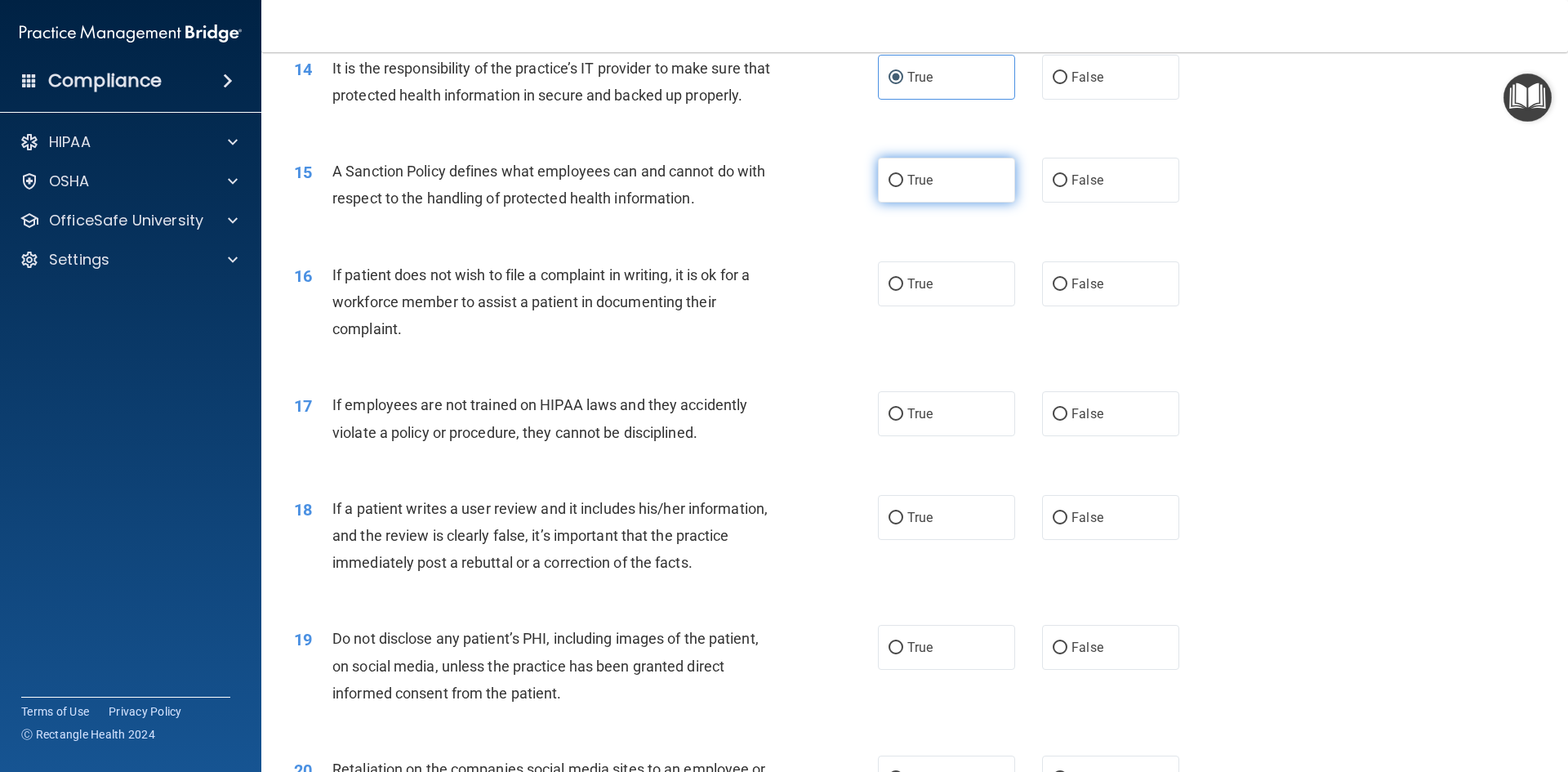
click at [897, 187] on input "True" at bounding box center [896, 181] width 15 height 12
radio input "true"
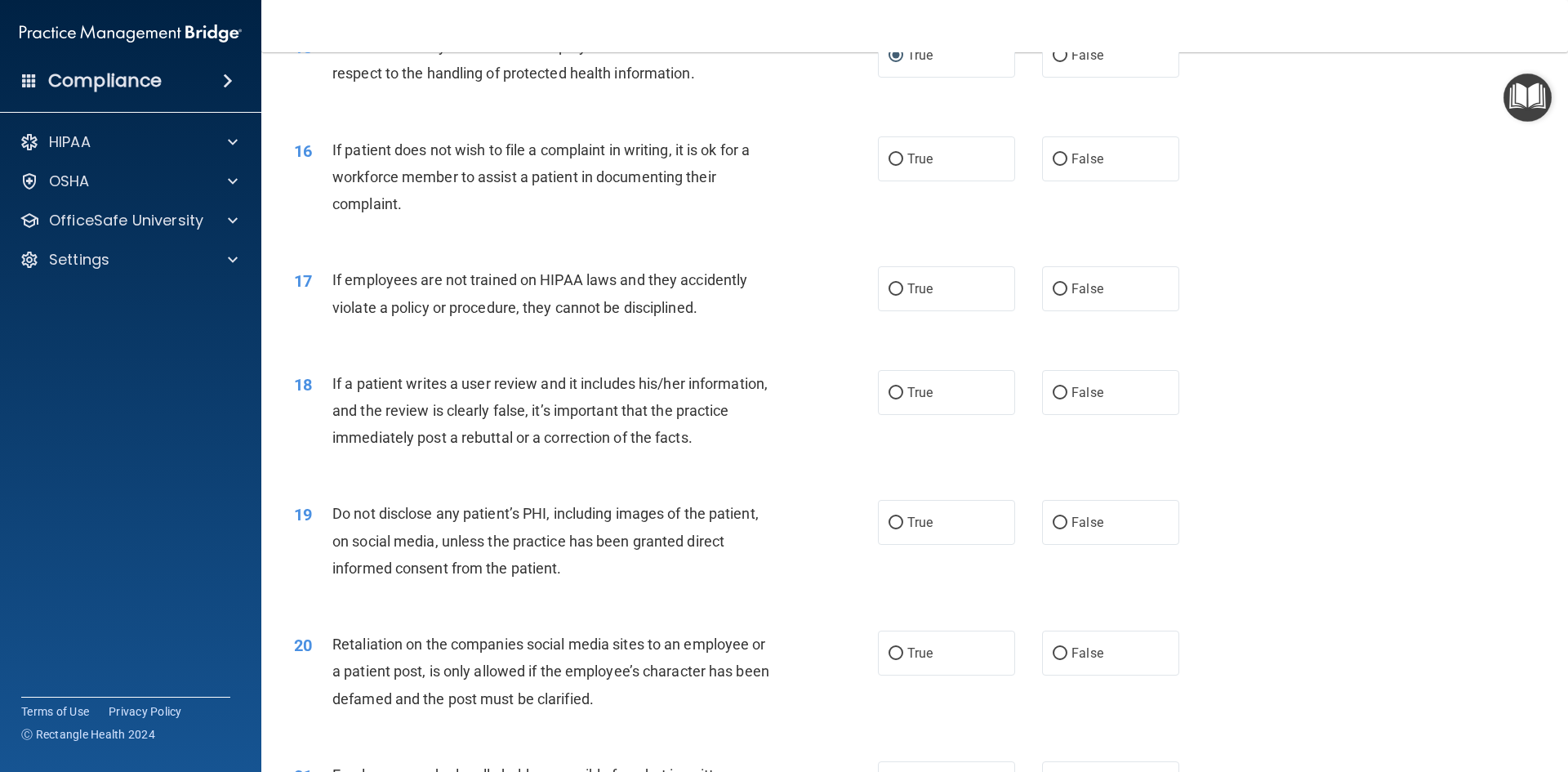
scroll to position [2043, 0]
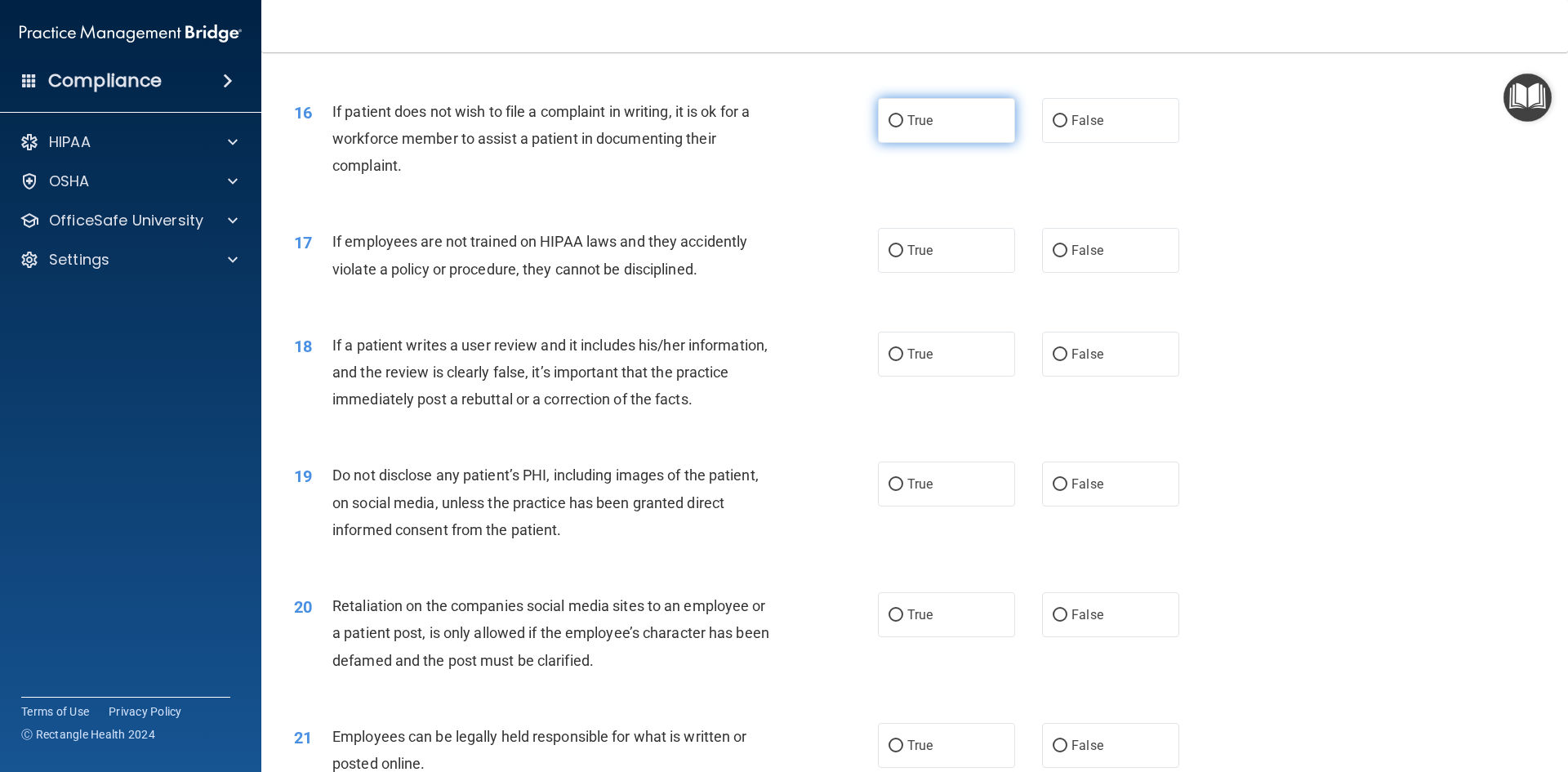
click at [891, 143] on label "True" at bounding box center [947, 120] width 137 height 45
click at [891, 127] on input "True" at bounding box center [896, 122] width 15 height 12
radio input "true"
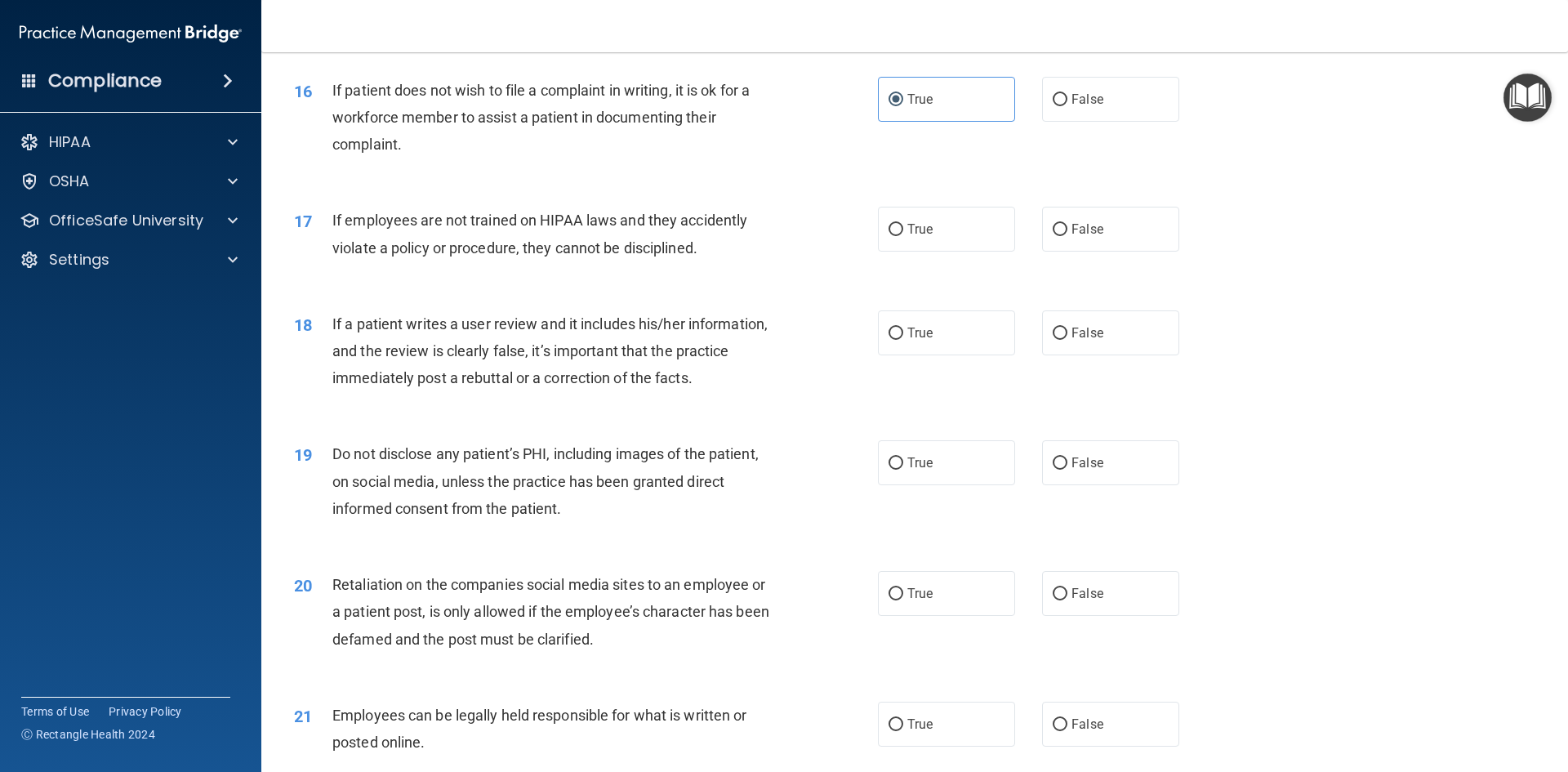
scroll to position [2125, 0]
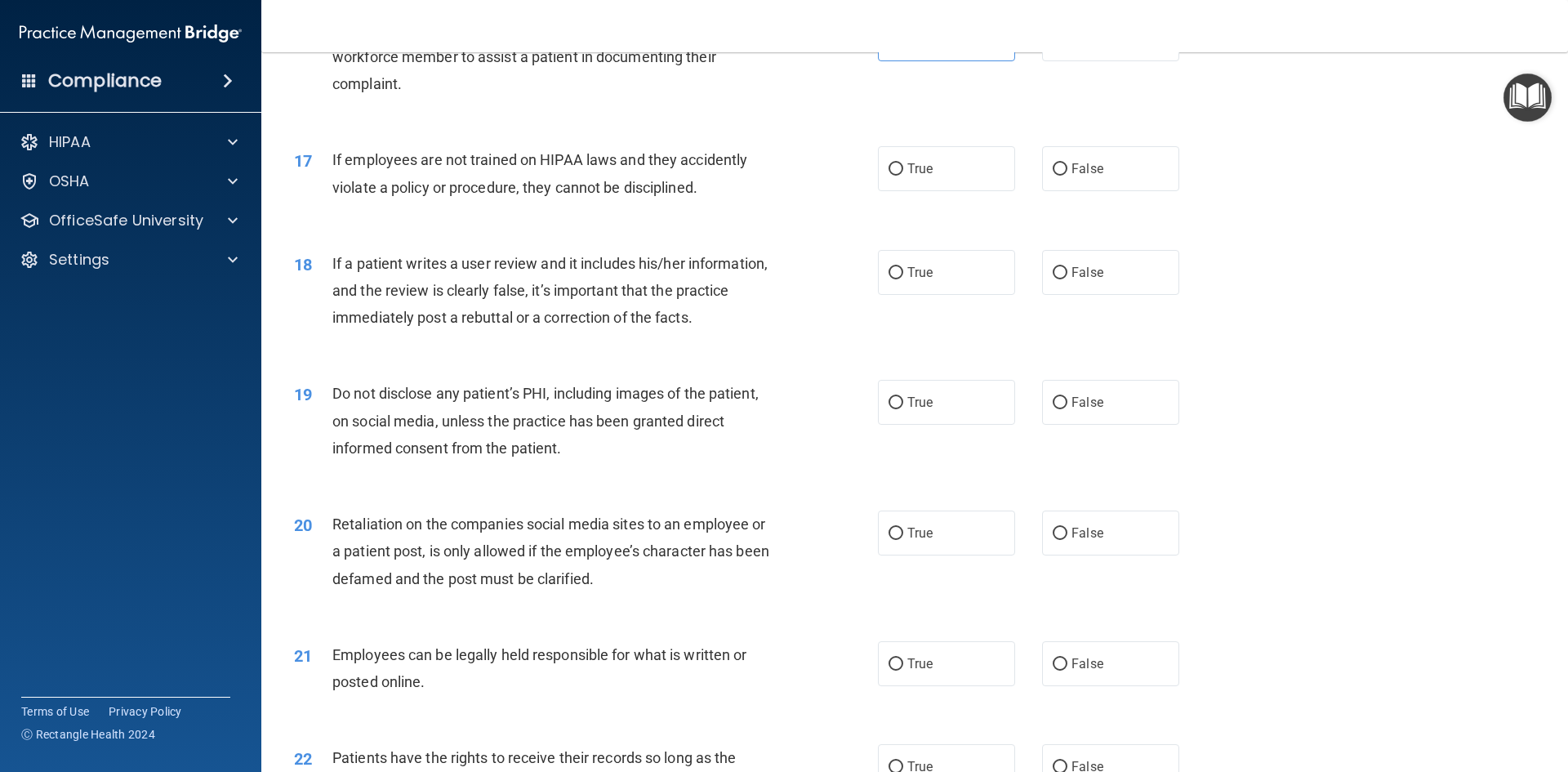
click at [800, 126] on div "16 If patient does not wish to file a complaint in writing, it is ok for a work…" at bounding box center [915, 60] width 1266 height 131
click at [801, 126] on div "16 If patient does not wish to file a complaint in writing, it is ok for a work…" at bounding box center [915, 60] width 1266 height 131
click at [1184, 99] on div "16 If patient does not wish to file a complaint in writing, it is ok for a work…" at bounding box center [915, 60] width 1266 height 131
click at [457, 126] on div "16 If patient does not wish to file a complaint in writing, it is ok for a work…" at bounding box center [915, 60] width 1266 height 131
click at [930, 191] on label "True" at bounding box center [947, 168] width 137 height 45
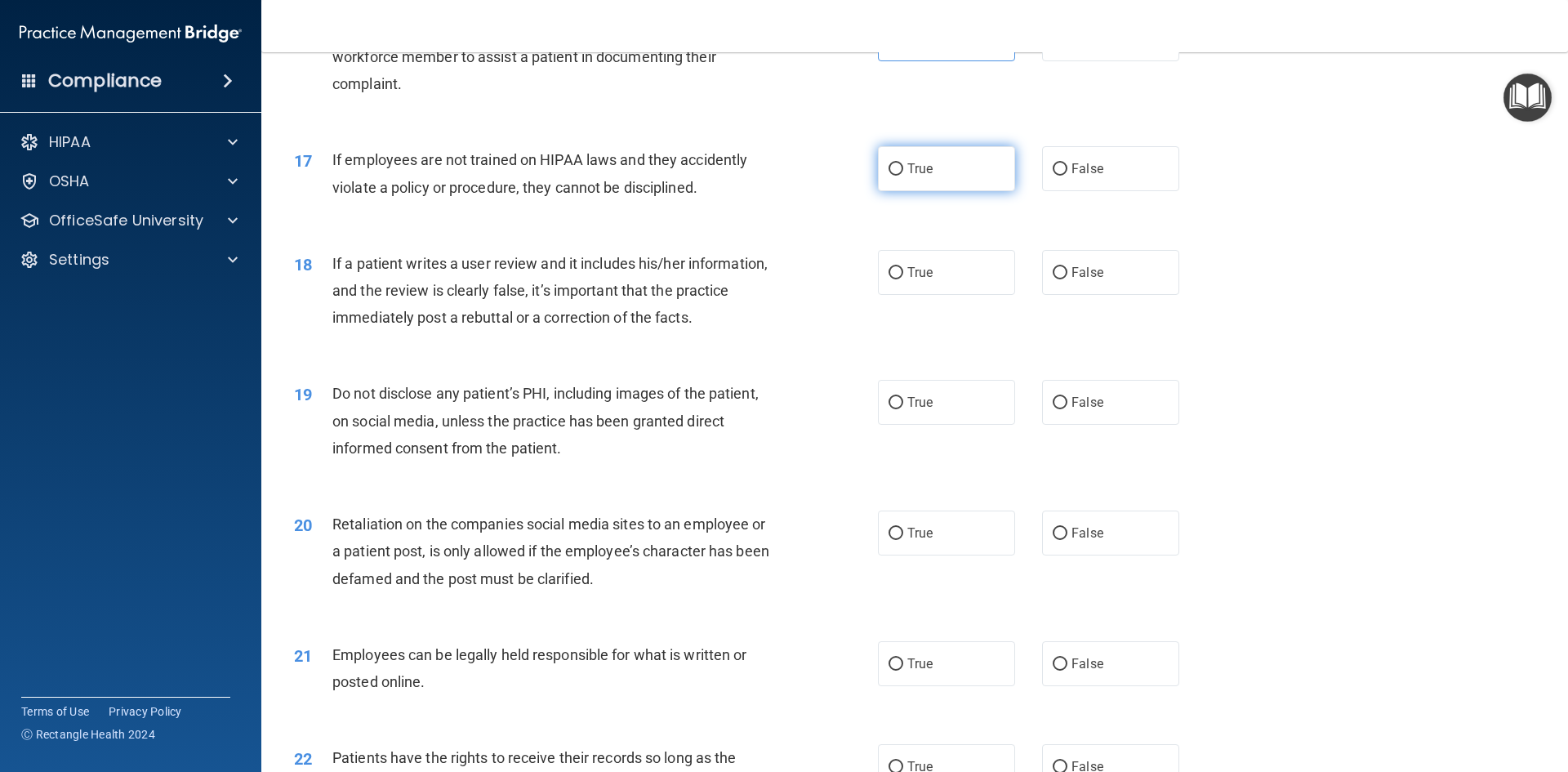
click at [903, 176] on input "True" at bounding box center [896, 170] width 15 height 12
radio input "true"
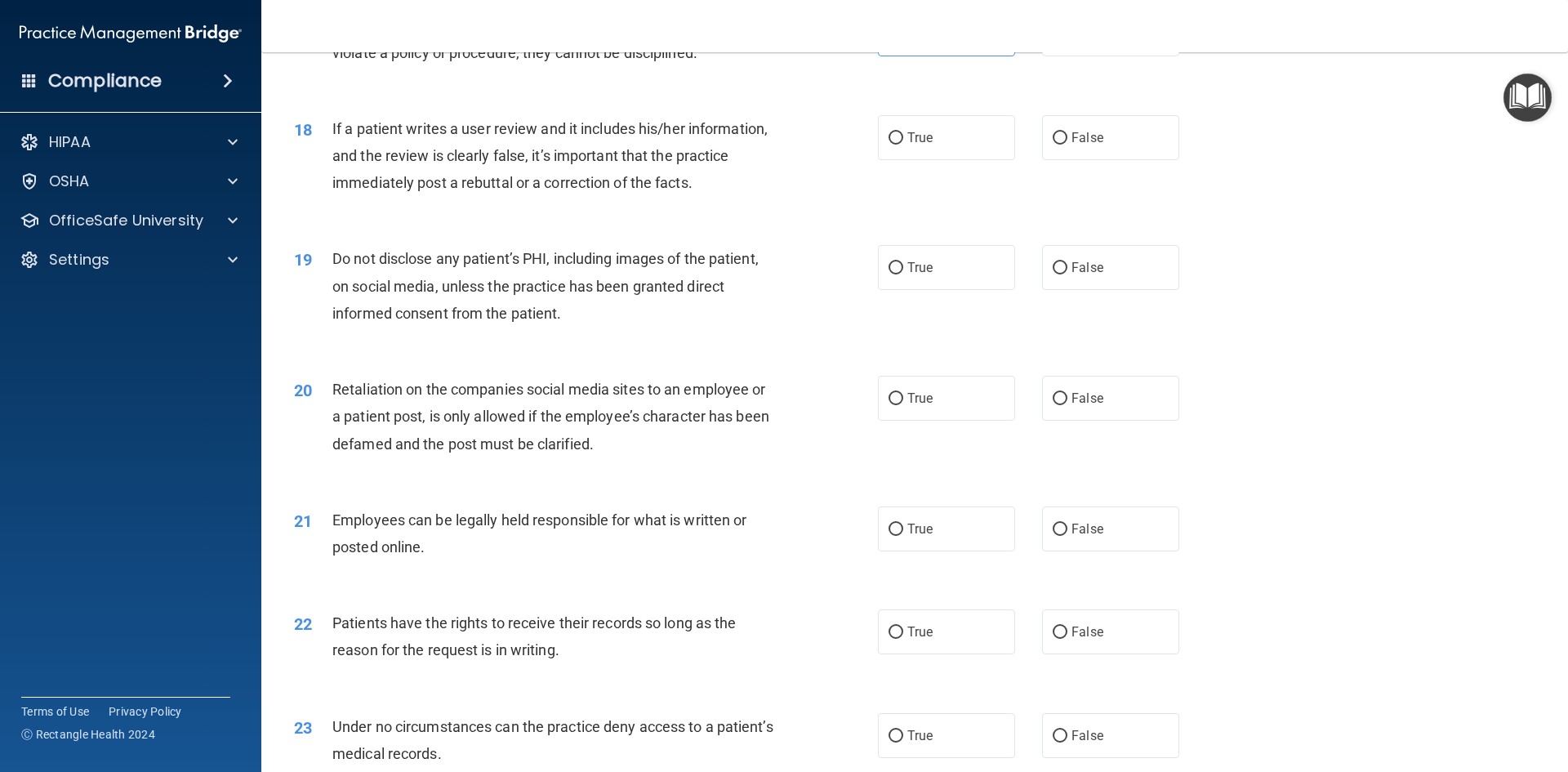
scroll to position [2288, 0]
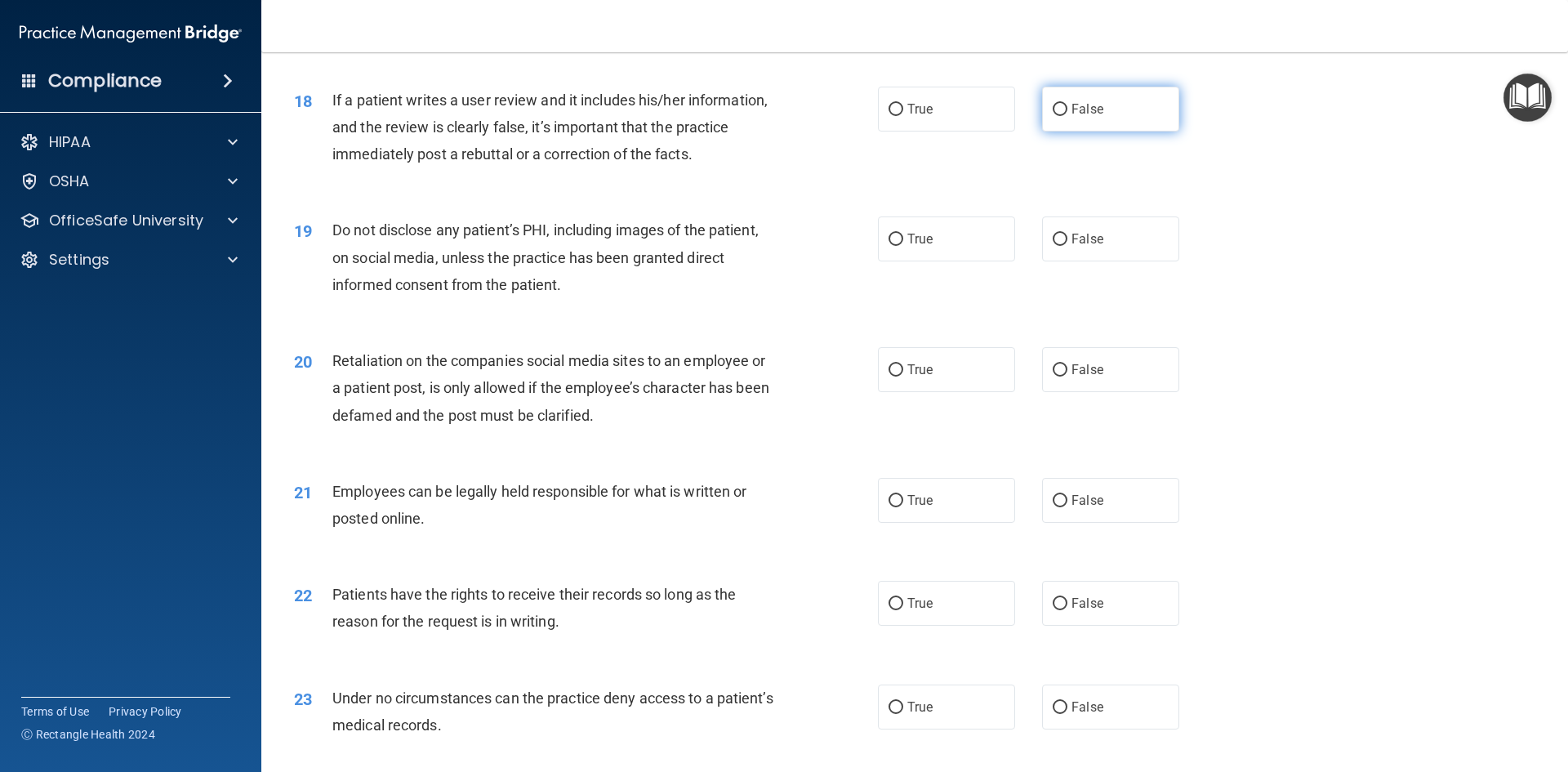
click at [1097, 132] on label "False" at bounding box center [1110, 109] width 137 height 45
click at [1068, 116] on input "False" at bounding box center [1060, 110] width 15 height 12
radio input "true"
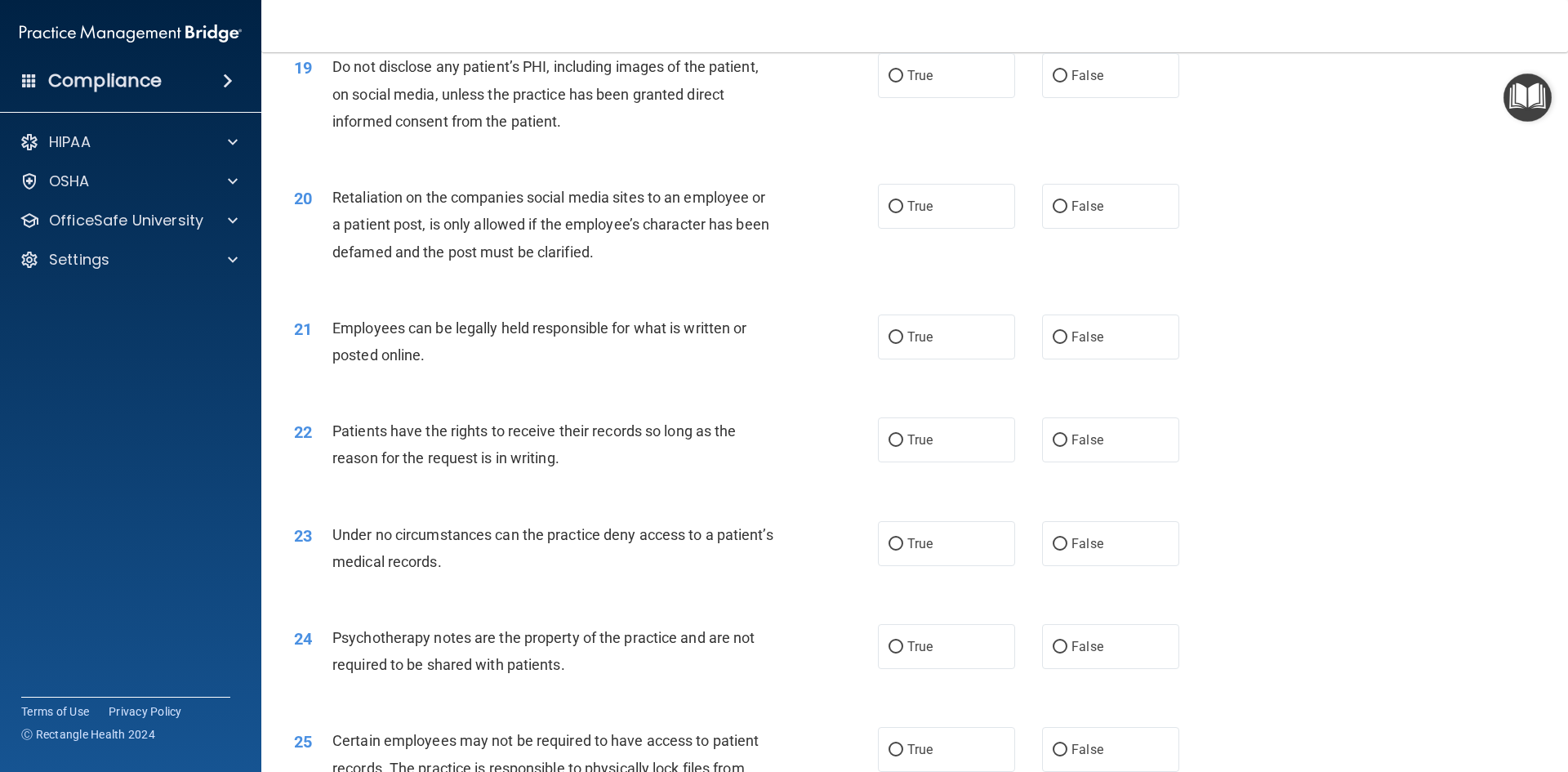
scroll to position [2370, 0]
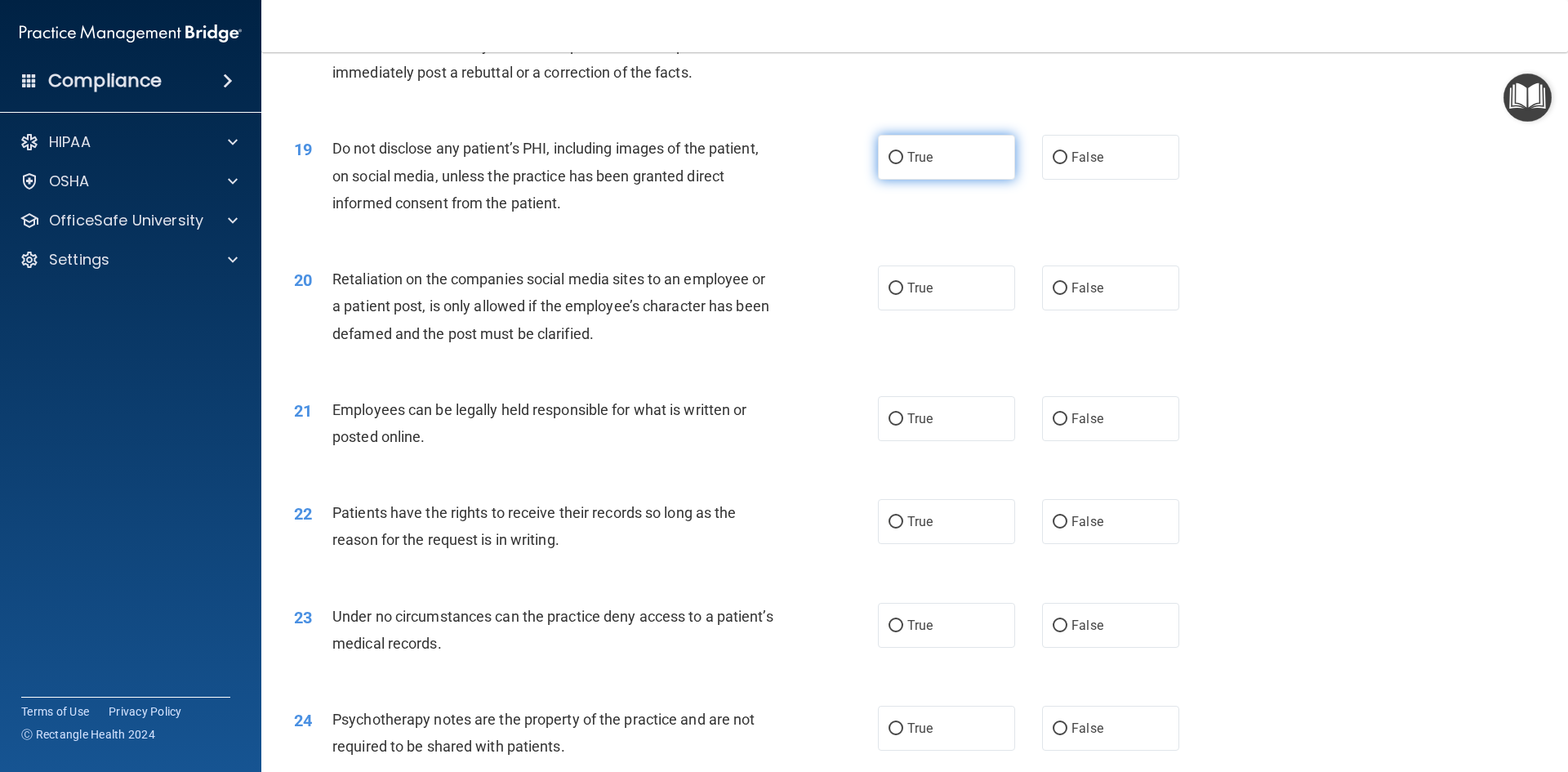
click at [895, 180] on label "True" at bounding box center [947, 157] width 137 height 45
click at [895, 165] on input "True" at bounding box center [896, 158] width 15 height 12
radio input "true"
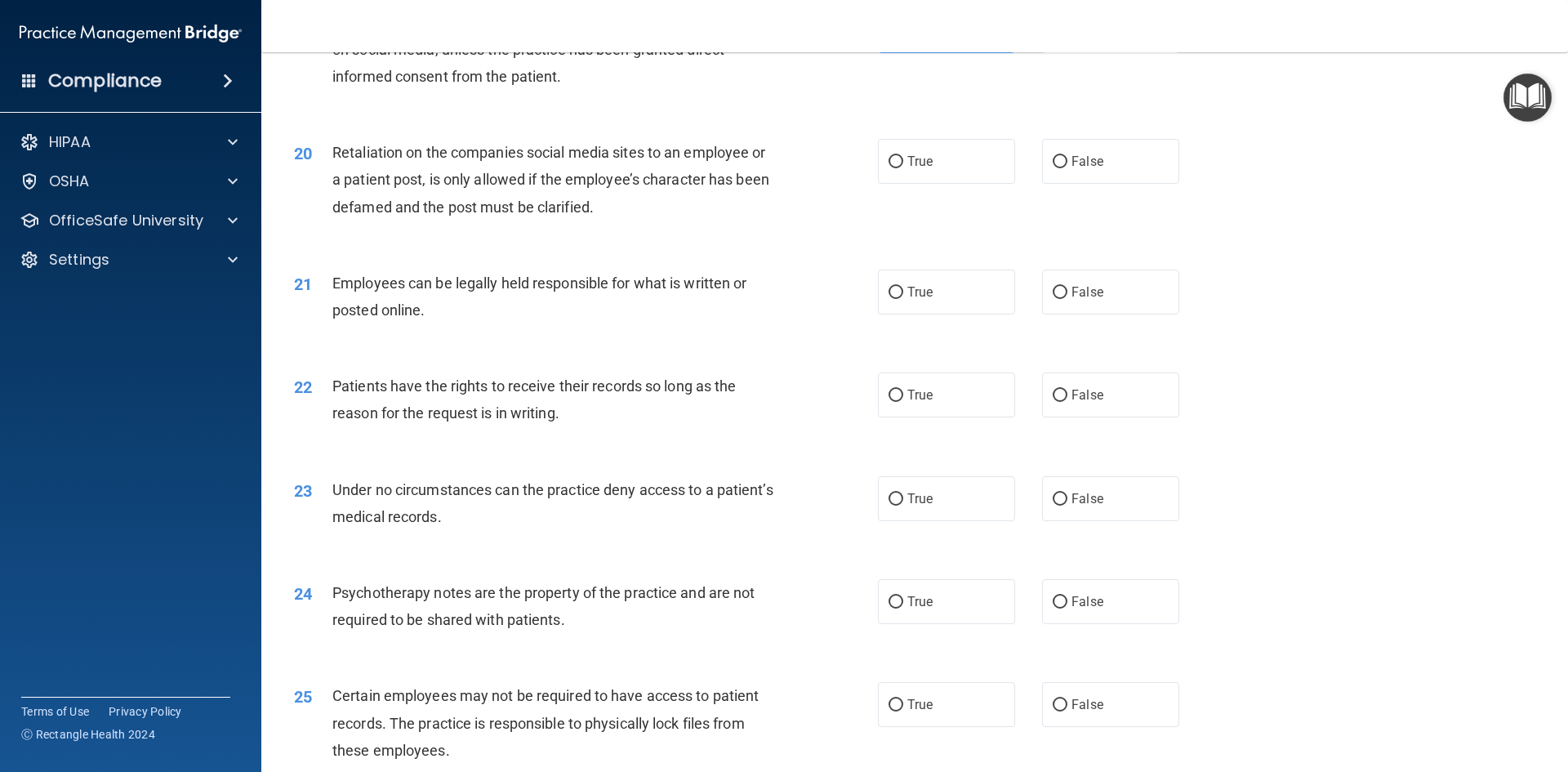
scroll to position [2533, 0]
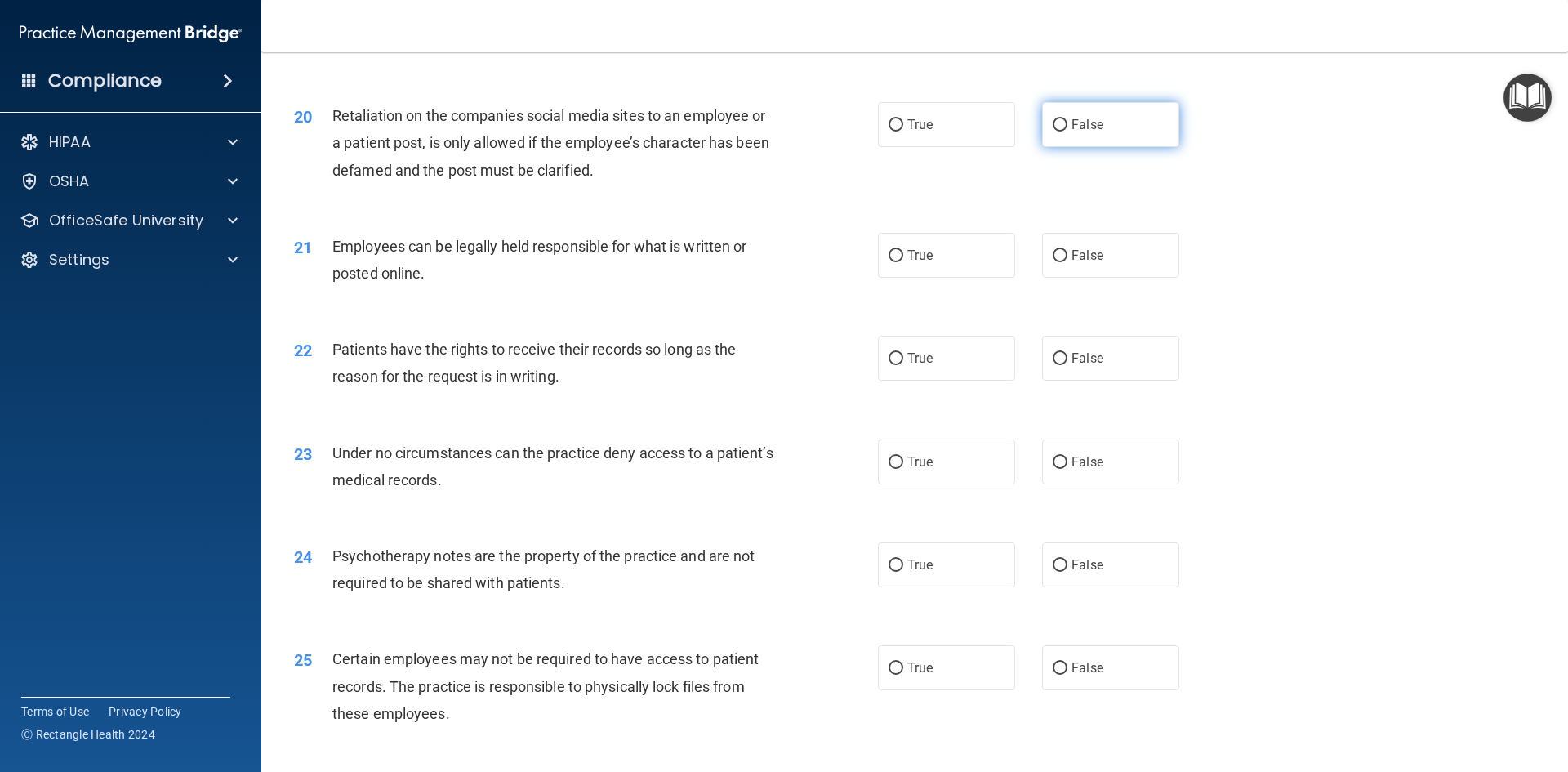
click at [1132, 143] on label "False" at bounding box center [1110, 125] width 137 height 45
click at [1068, 132] on input "False" at bounding box center [1060, 125] width 15 height 12
radio input "true"
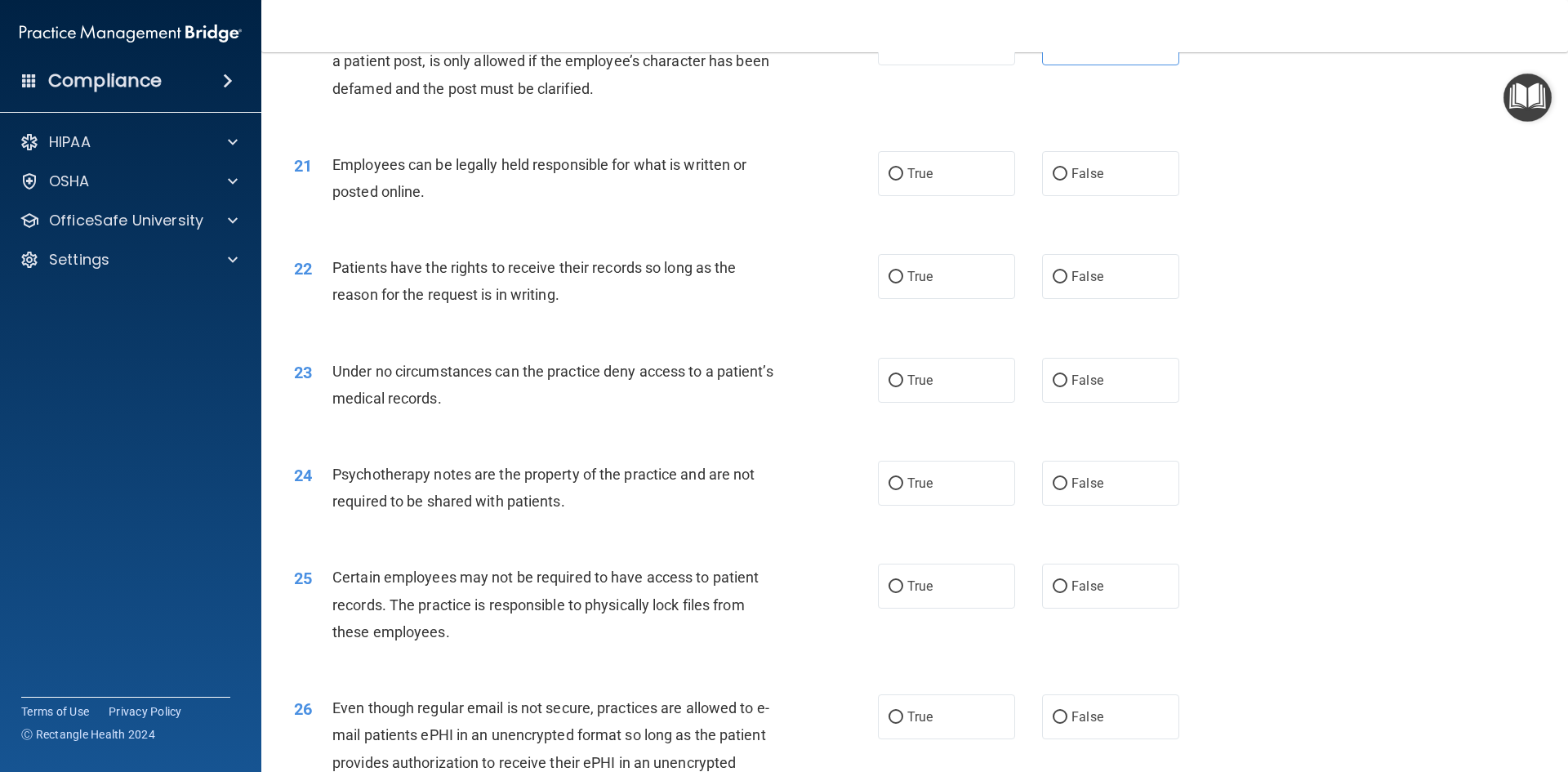
scroll to position [2697, 0]
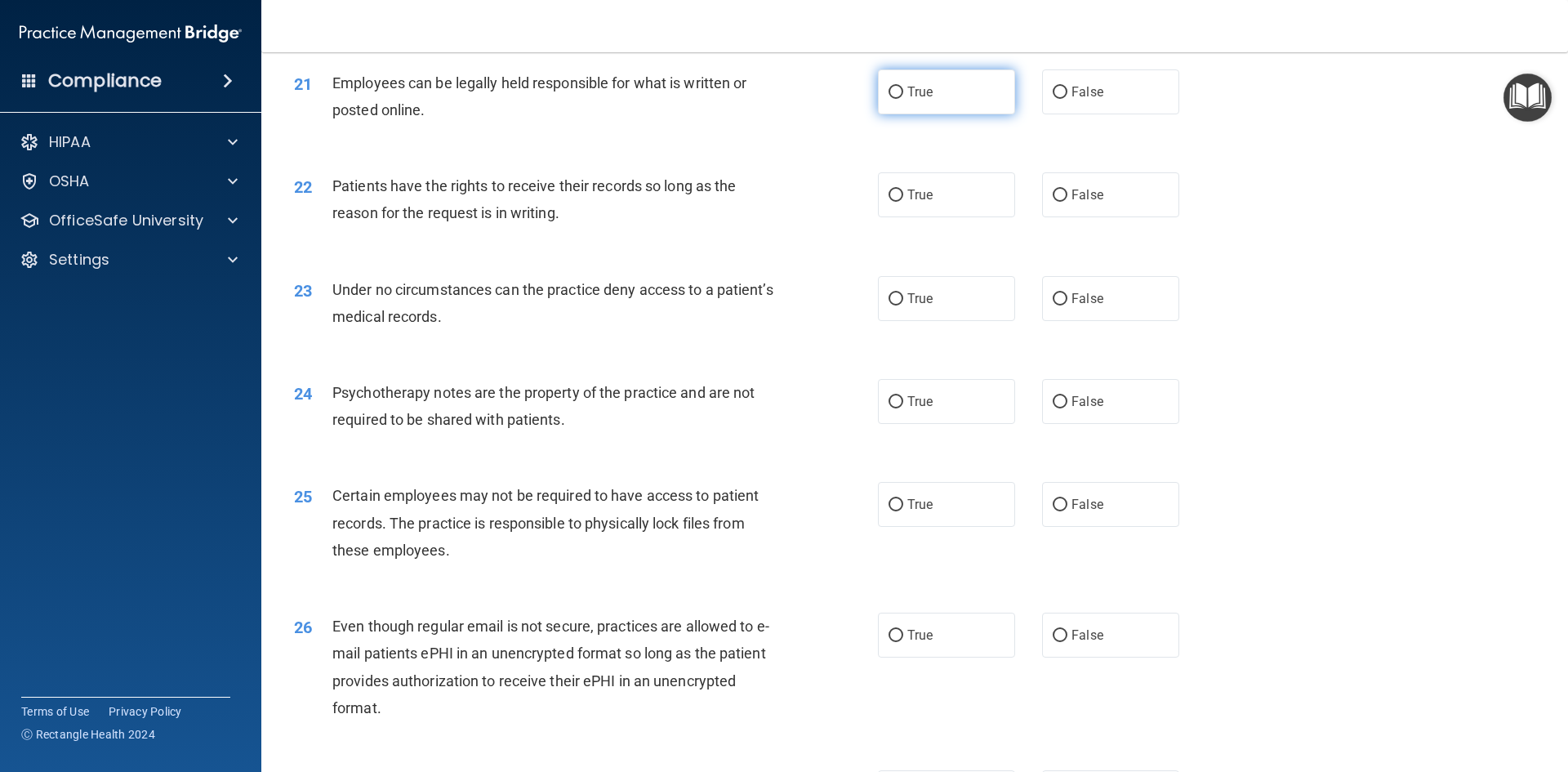
click at [926, 100] on span "True" at bounding box center [920, 92] width 25 height 15
click at [903, 99] on input "True" at bounding box center [896, 92] width 15 height 12
radio input "true"
click at [900, 217] on label "True" at bounding box center [947, 195] width 137 height 45
click at [900, 202] on input "True" at bounding box center [896, 196] width 15 height 12
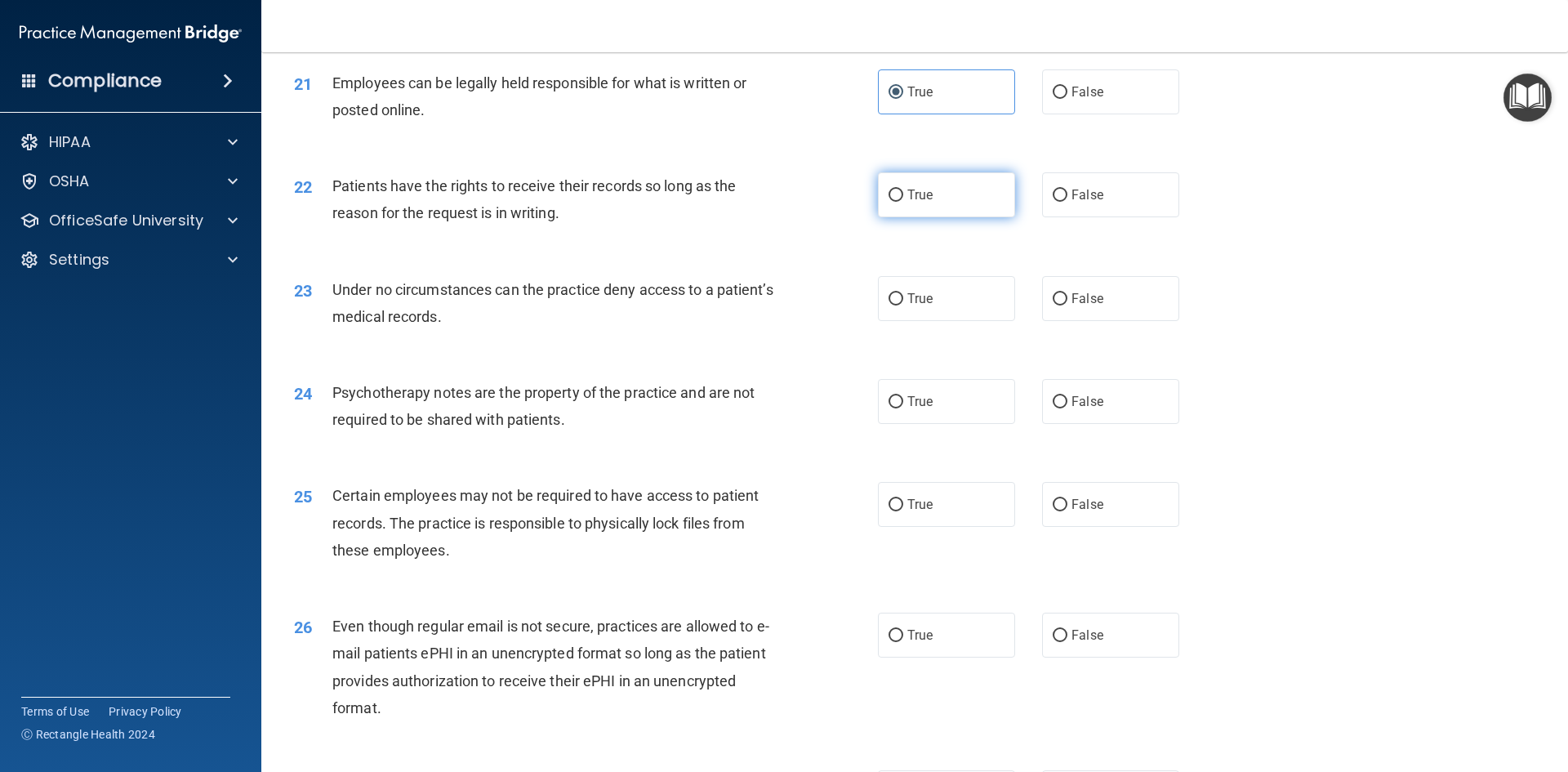
radio input "true"
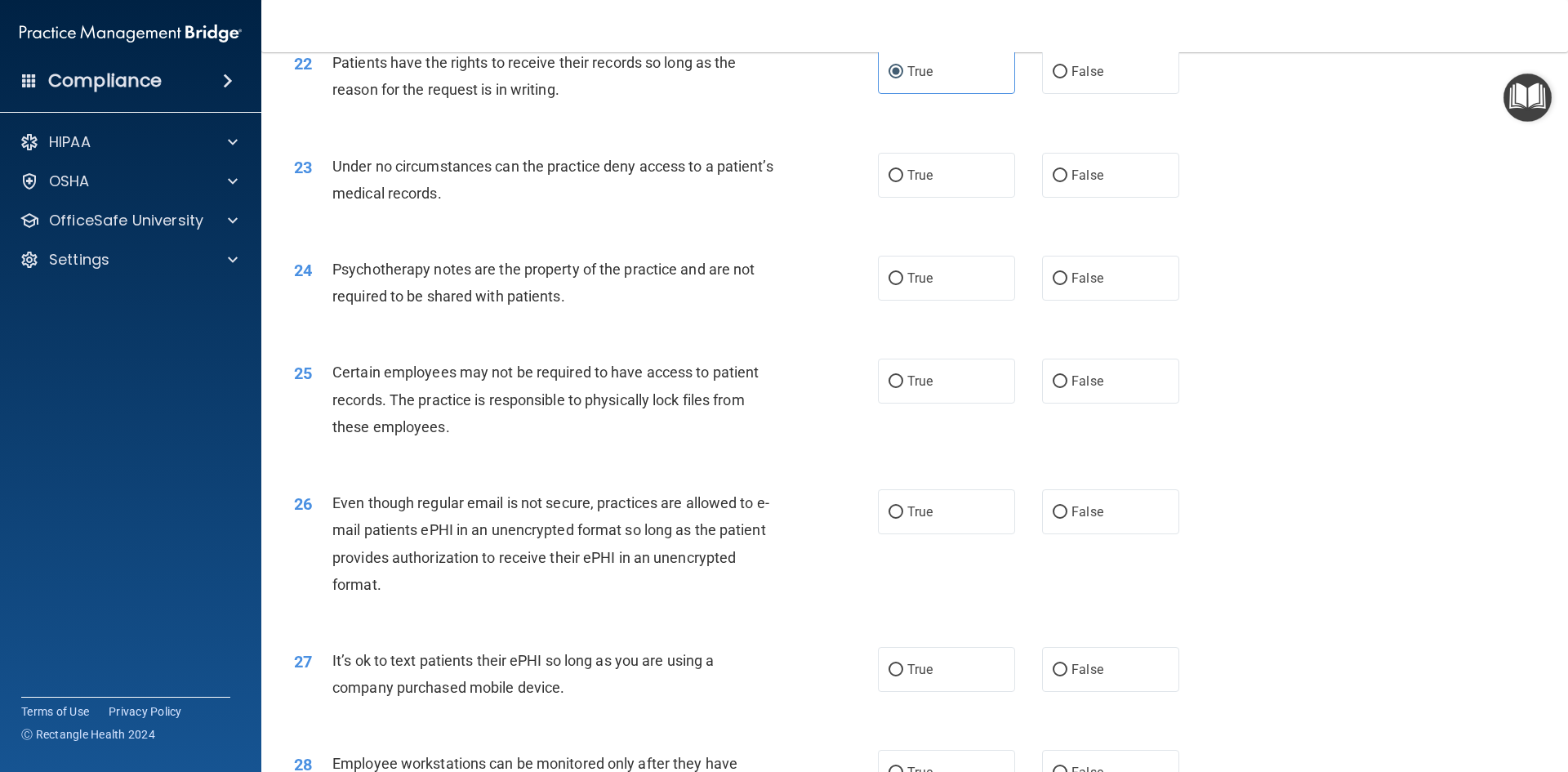
scroll to position [2860, 0]
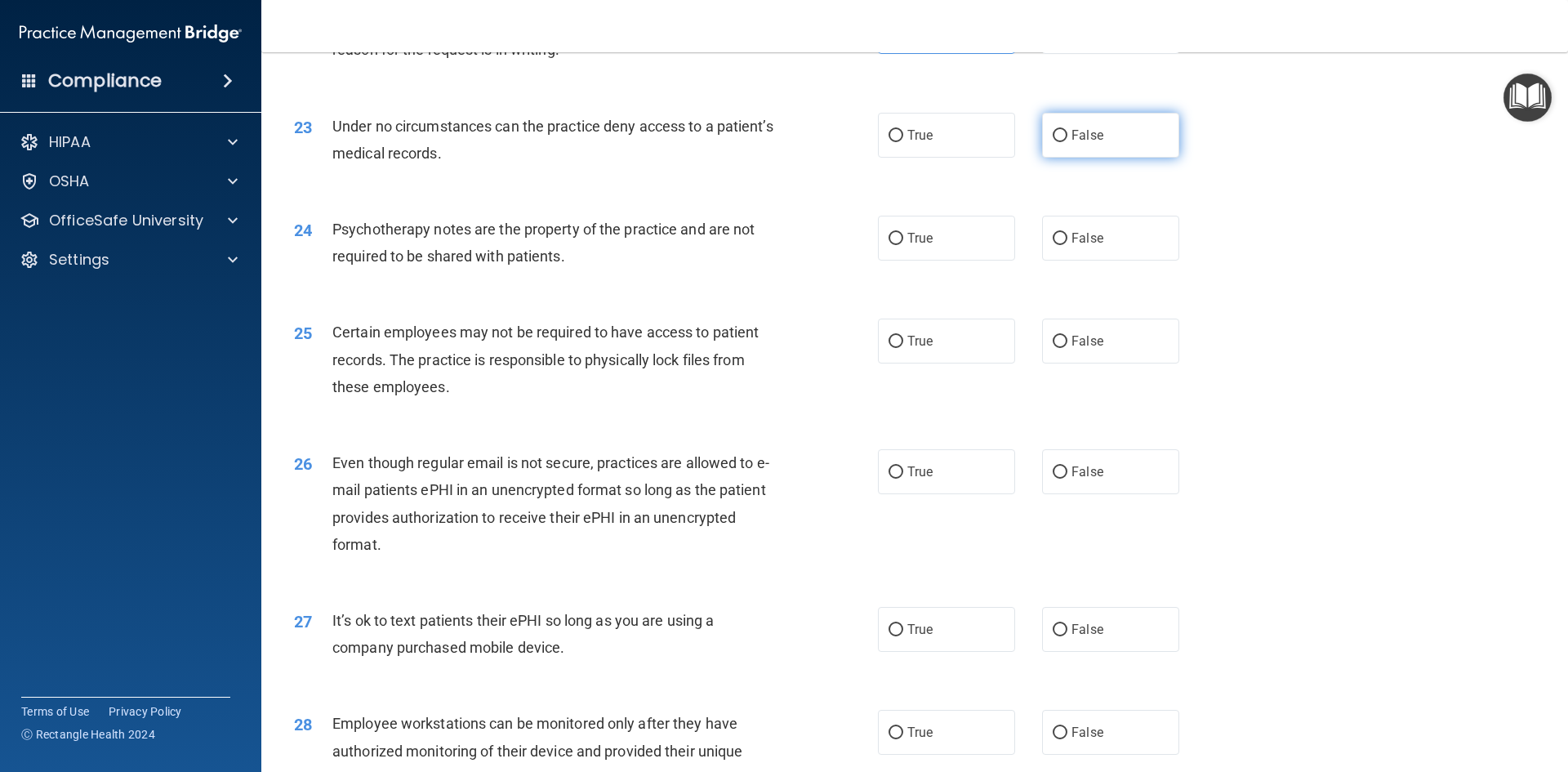
click at [1076, 143] on span "False" at bounding box center [1088, 134] width 32 height 15
click at [1068, 142] on input "False" at bounding box center [1060, 136] width 15 height 12
radio input "true"
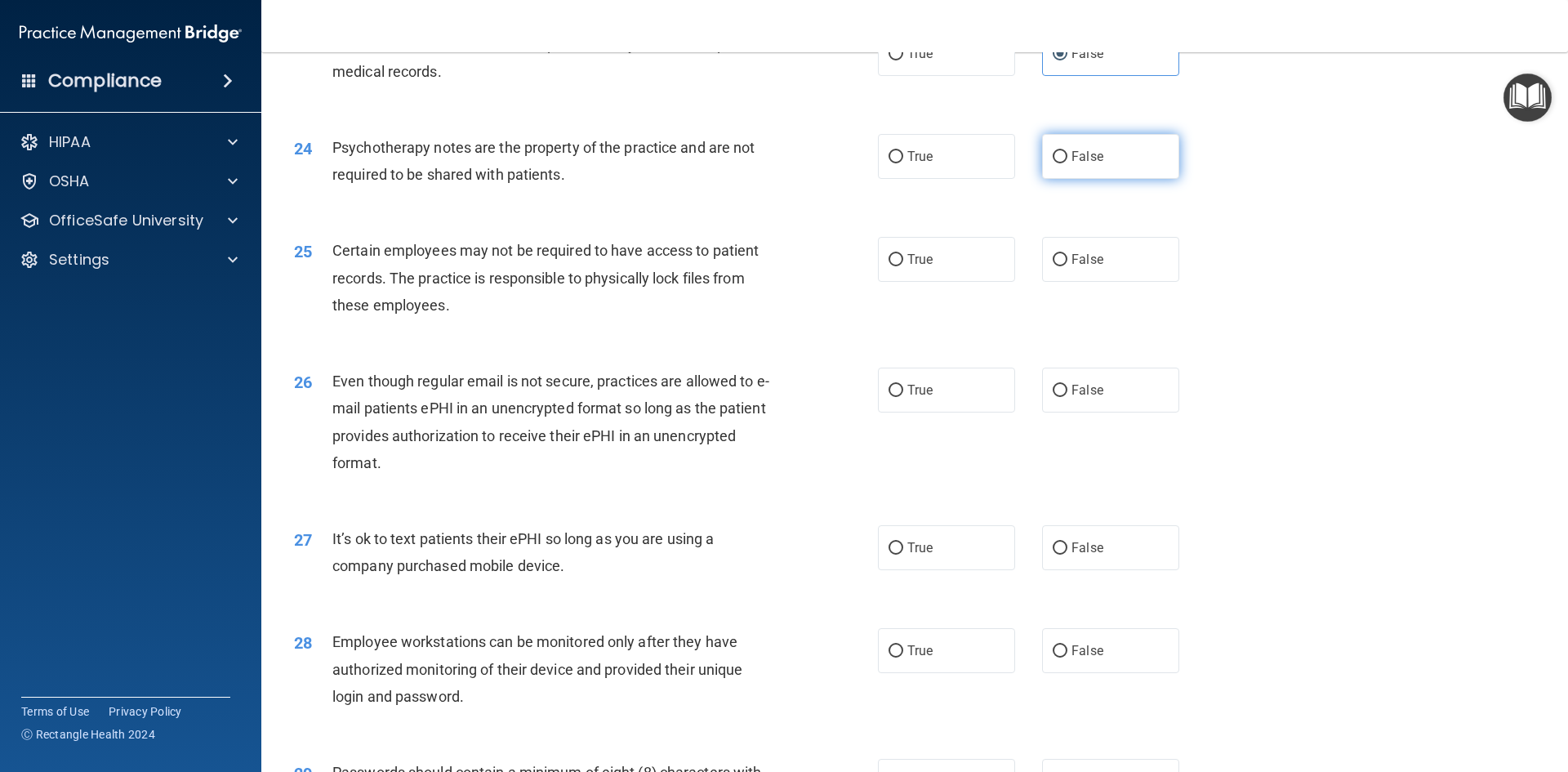
click at [1080, 179] on label "False" at bounding box center [1110, 157] width 137 height 45
click at [1068, 164] on input "False" at bounding box center [1060, 157] width 15 height 12
radio input "true"
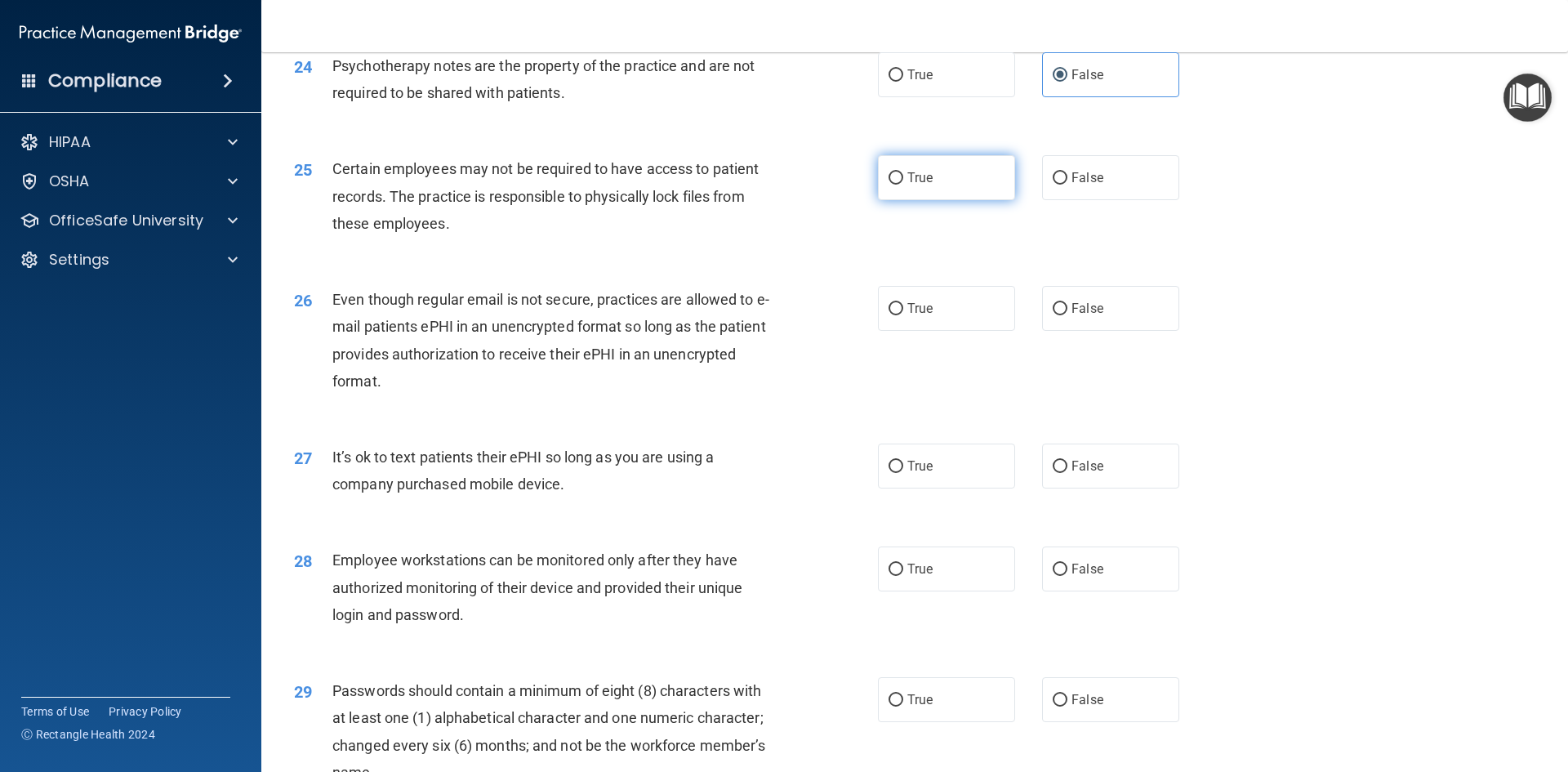
click at [908, 200] on label "True" at bounding box center [947, 178] width 137 height 45
click at [903, 185] on input "True" at bounding box center [896, 179] width 15 height 12
radio input "true"
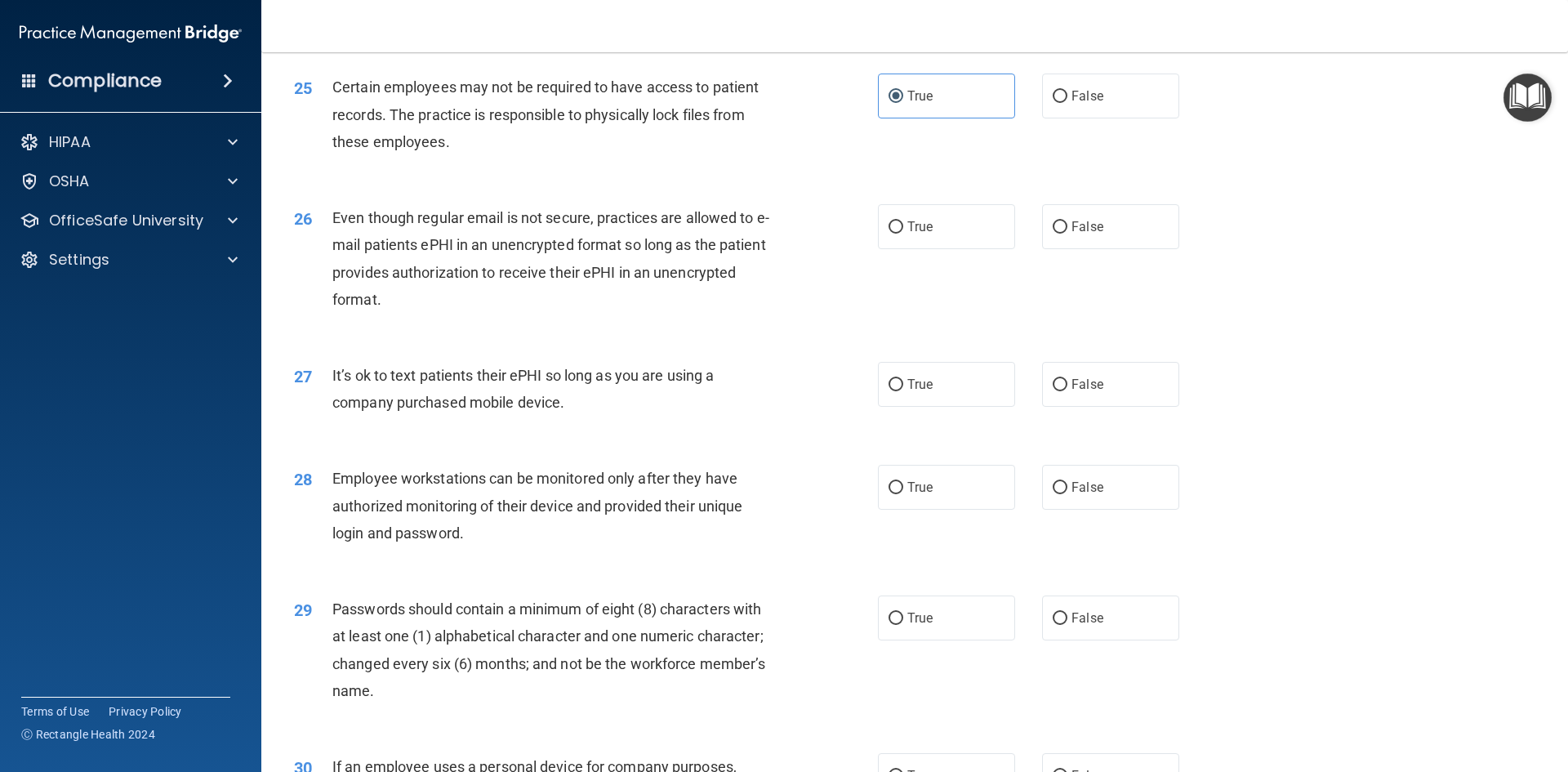
scroll to position [3188, 0]
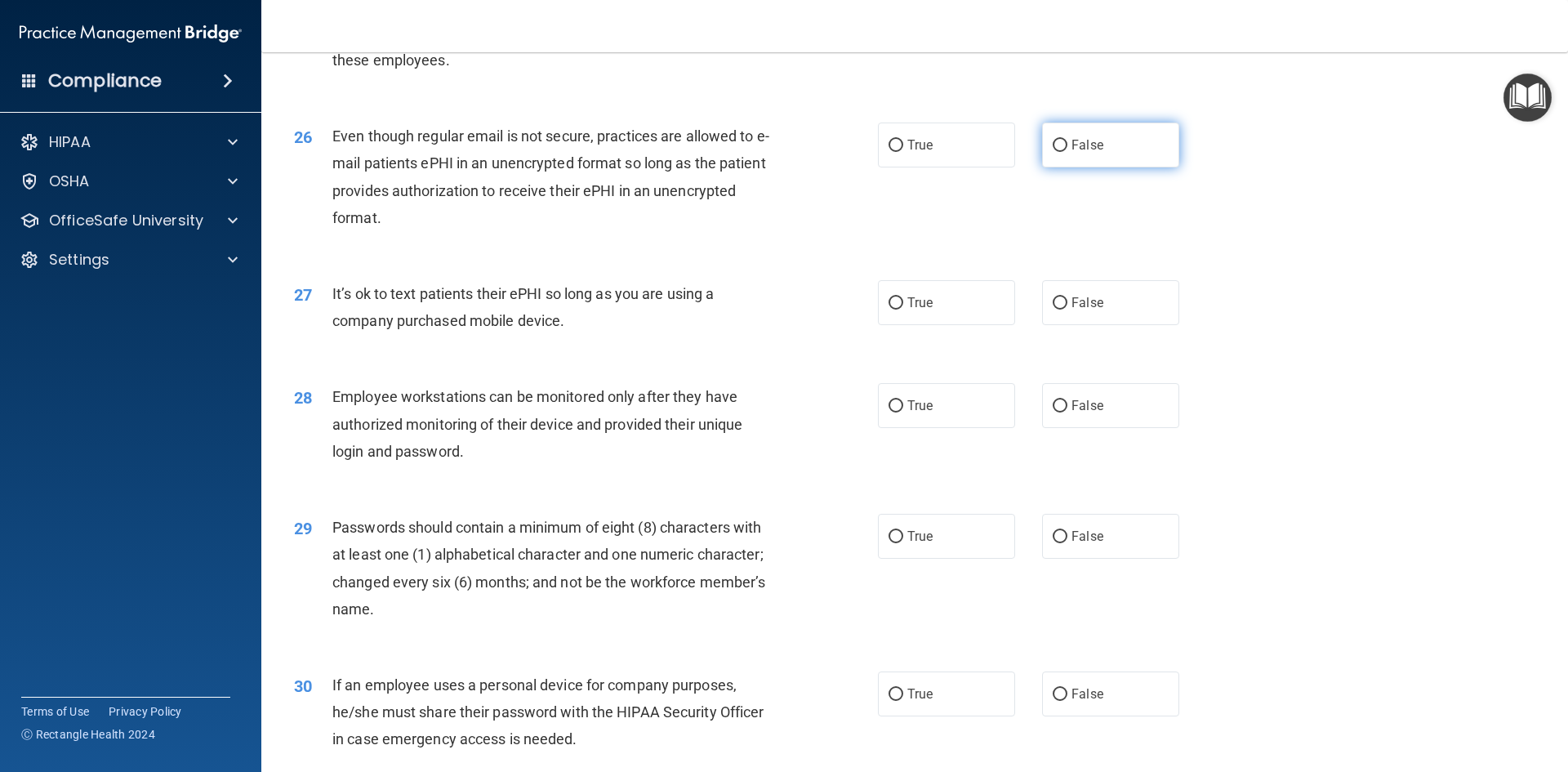
click at [1058, 152] on input "False" at bounding box center [1060, 146] width 15 height 12
radio input "true"
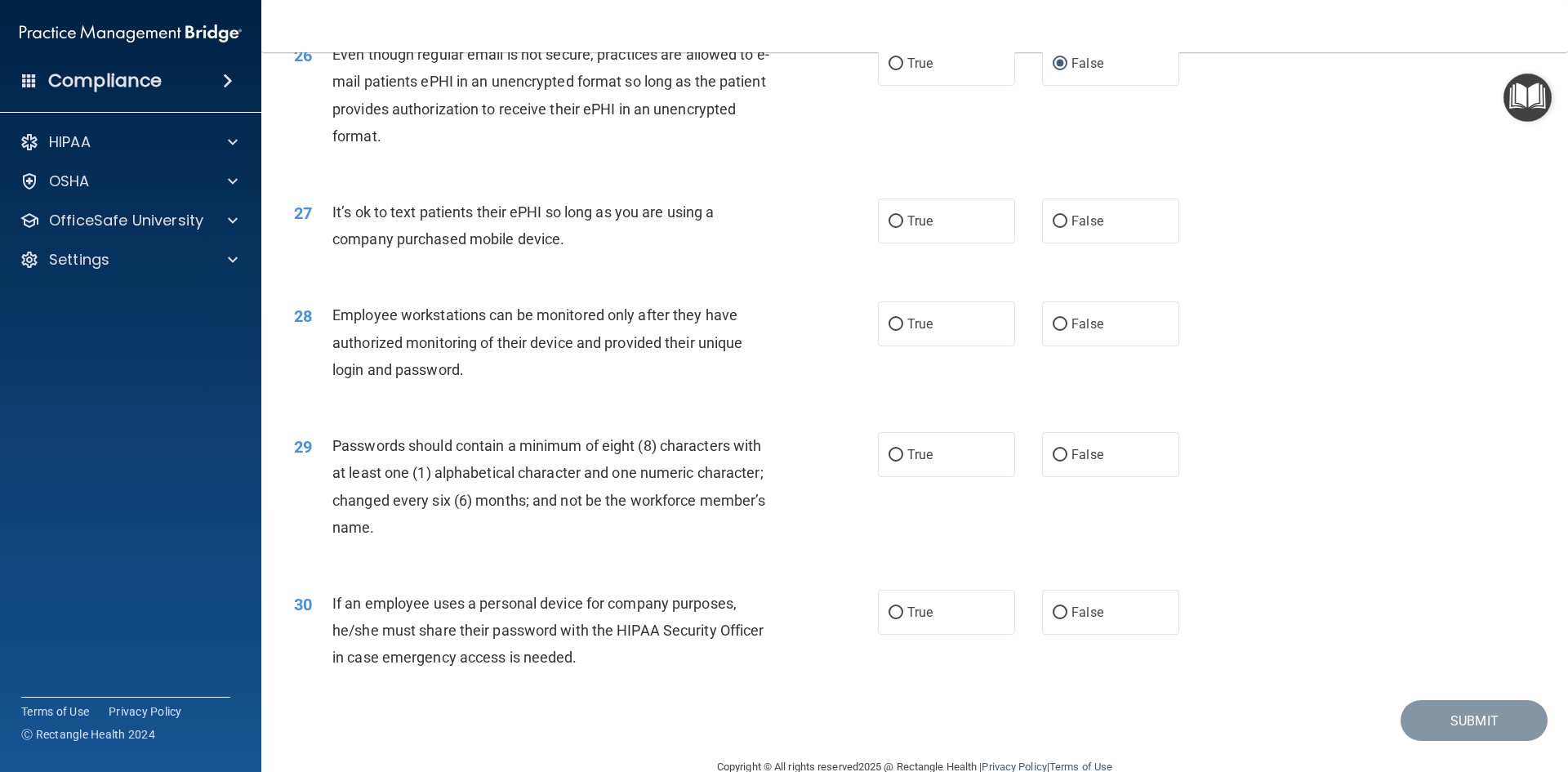
scroll to position [3330, 0]
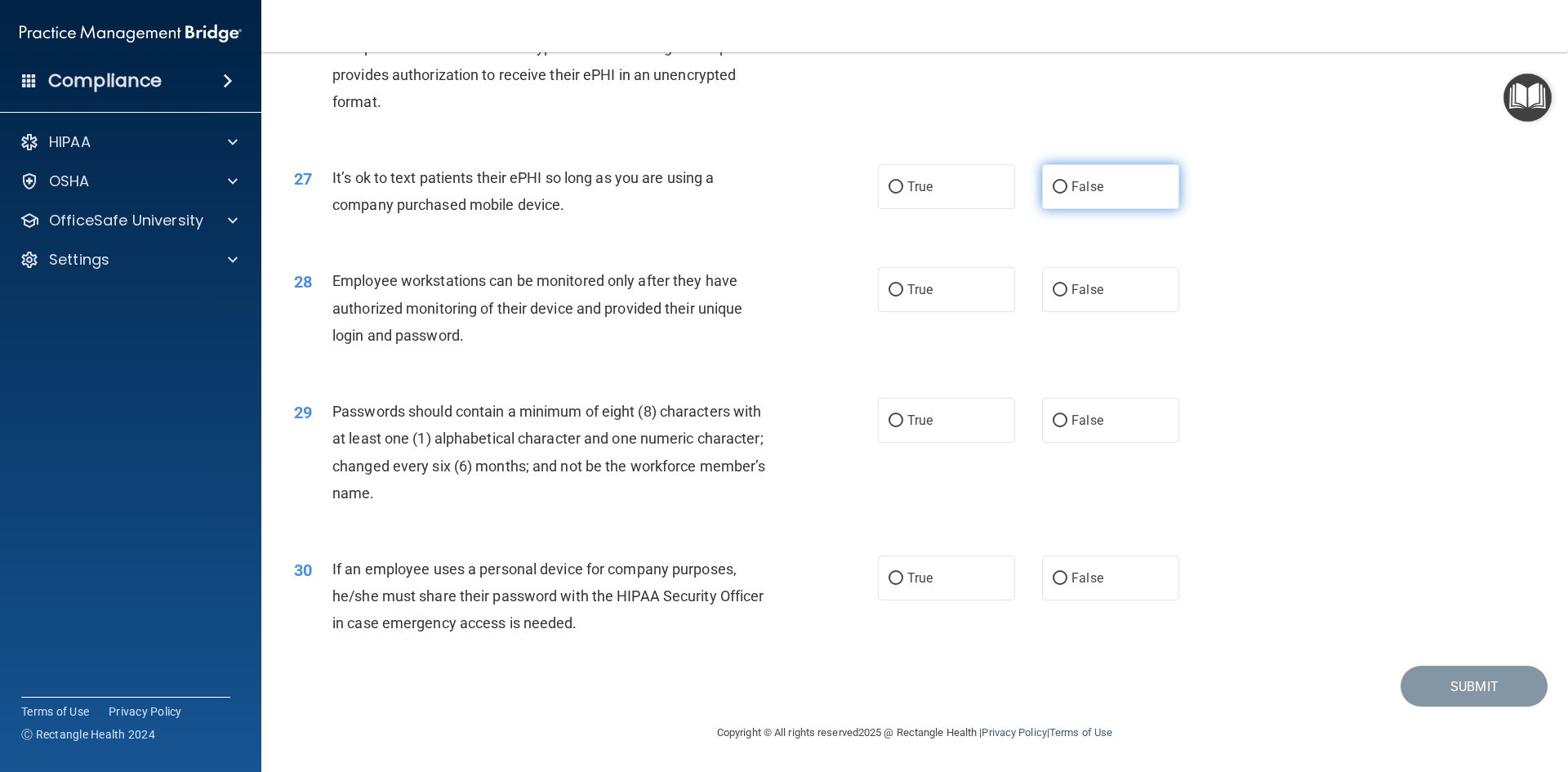
click at [1086, 187] on span "False" at bounding box center [1088, 186] width 32 height 15
click at [1068, 187] on input "False" at bounding box center [1060, 188] width 15 height 12
radio input "true"
click at [1092, 292] on span "False" at bounding box center [1088, 289] width 32 height 15
click at [1068, 292] on input "False" at bounding box center [1060, 291] width 15 height 12
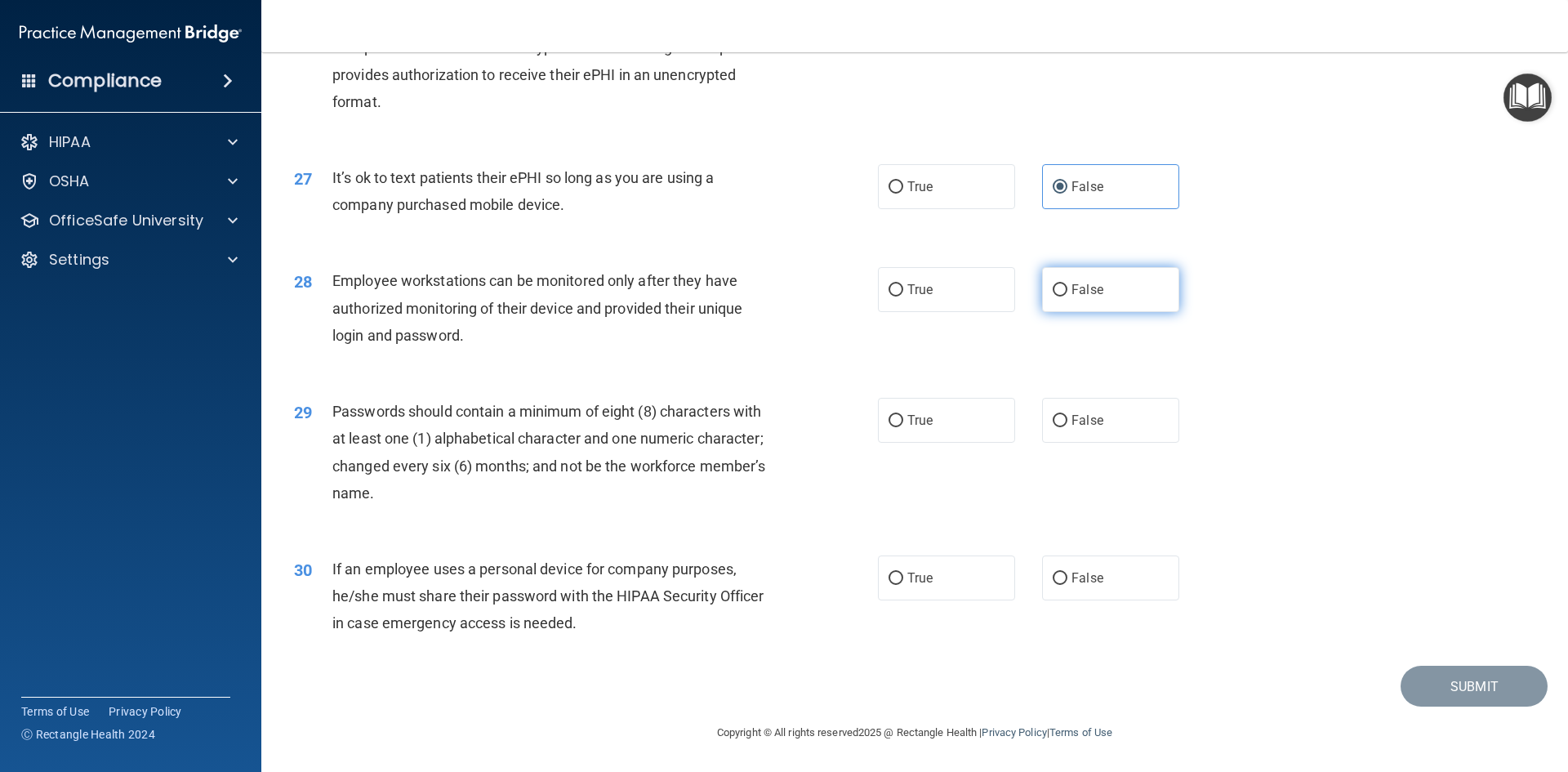
radio input "true"
click at [906, 430] on label "True" at bounding box center [947, 420] width 137 height 45
click at [903, 428] on input "True" at bounding box center [896, 422] width 15 height 12
radio input "true"
click at [937, 579] on label "True" at bounding box center [947, 578] width 137 height 45
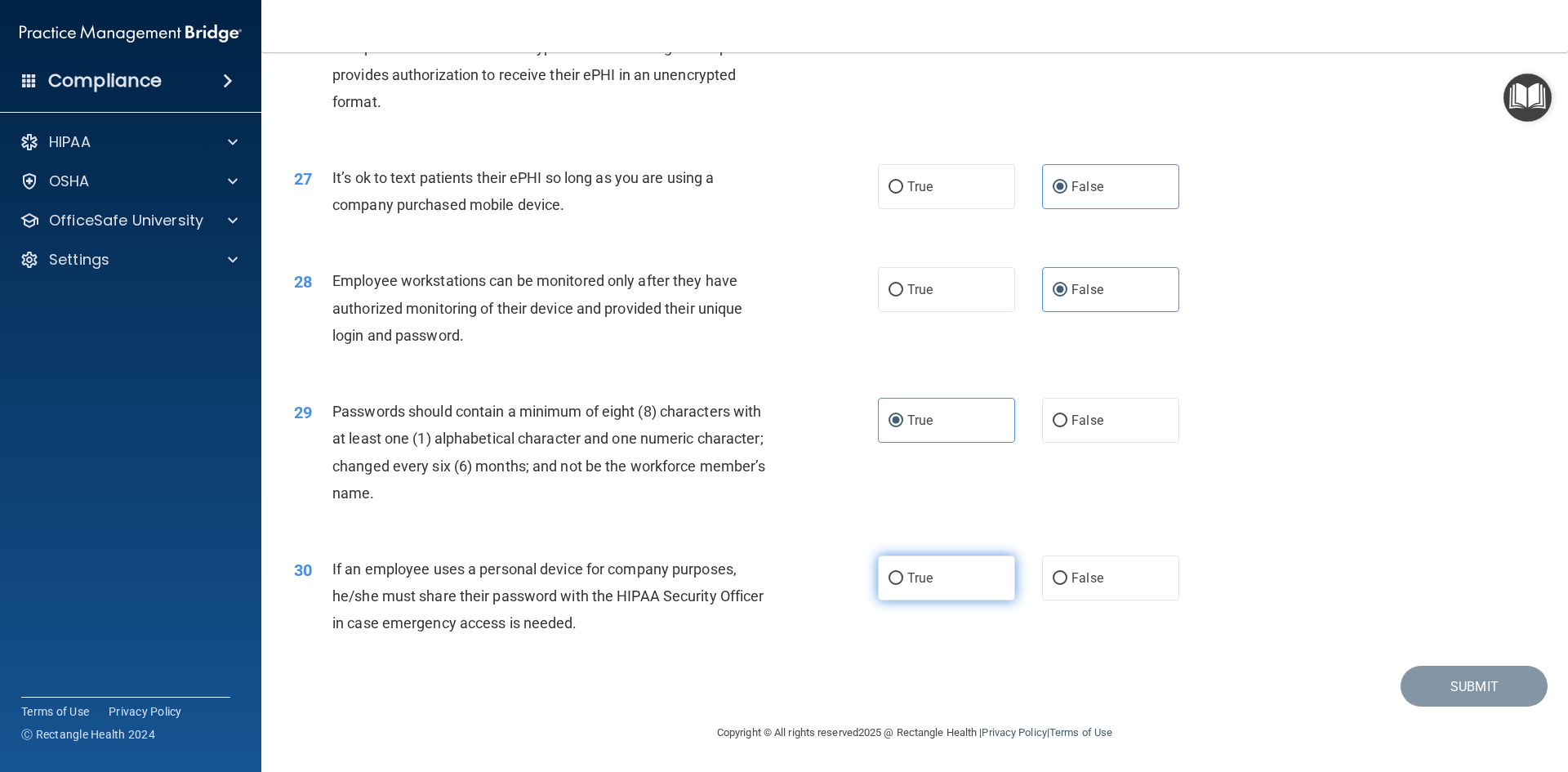
click at [903, 579] on input "True" at bounding box center [896, 579] width 15 height 12
radio input "true"
click at [1452, 694] on button "Submit" at bounding box center [1474, 687] width 147 height 42
